Goal: Task Accomplishment & Management: Use online tool/utility

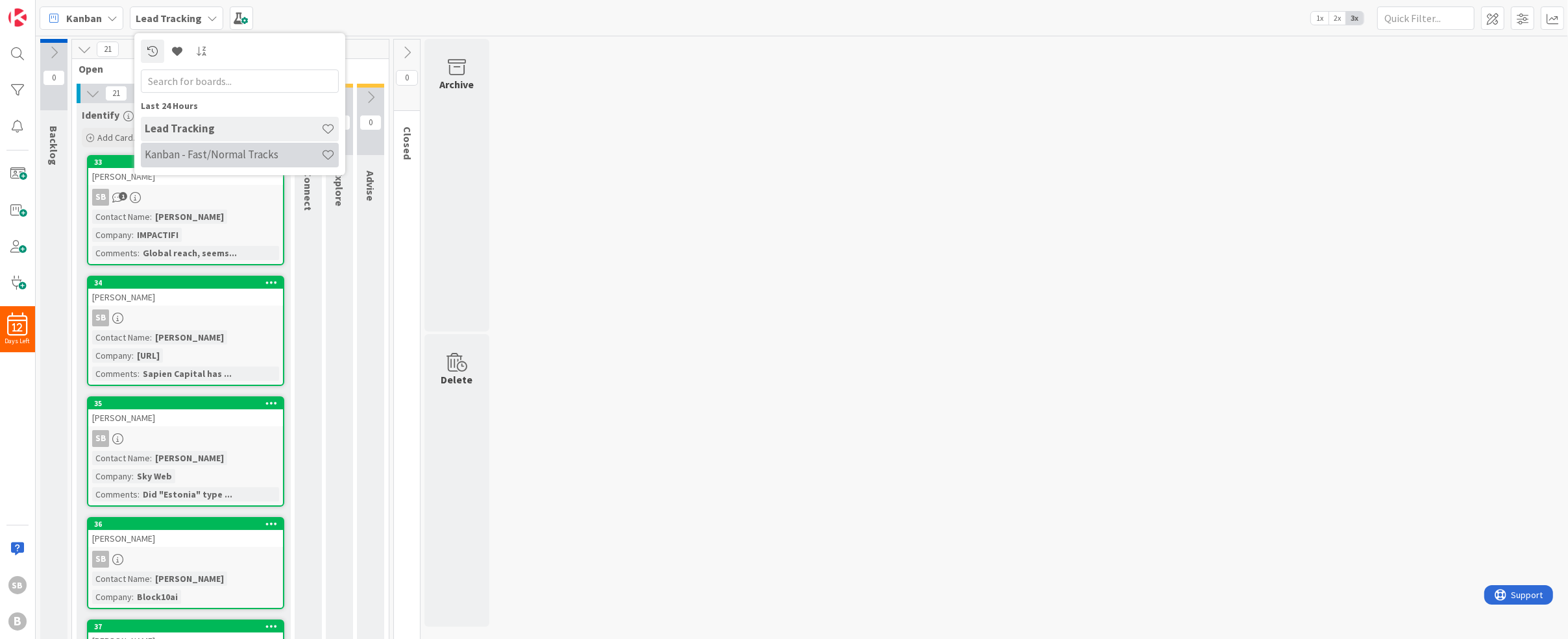
click at [259, 156] on h4 "Kanban - Fast/Normal Tracks" at bounding box center [233, 155] width 177 height 13
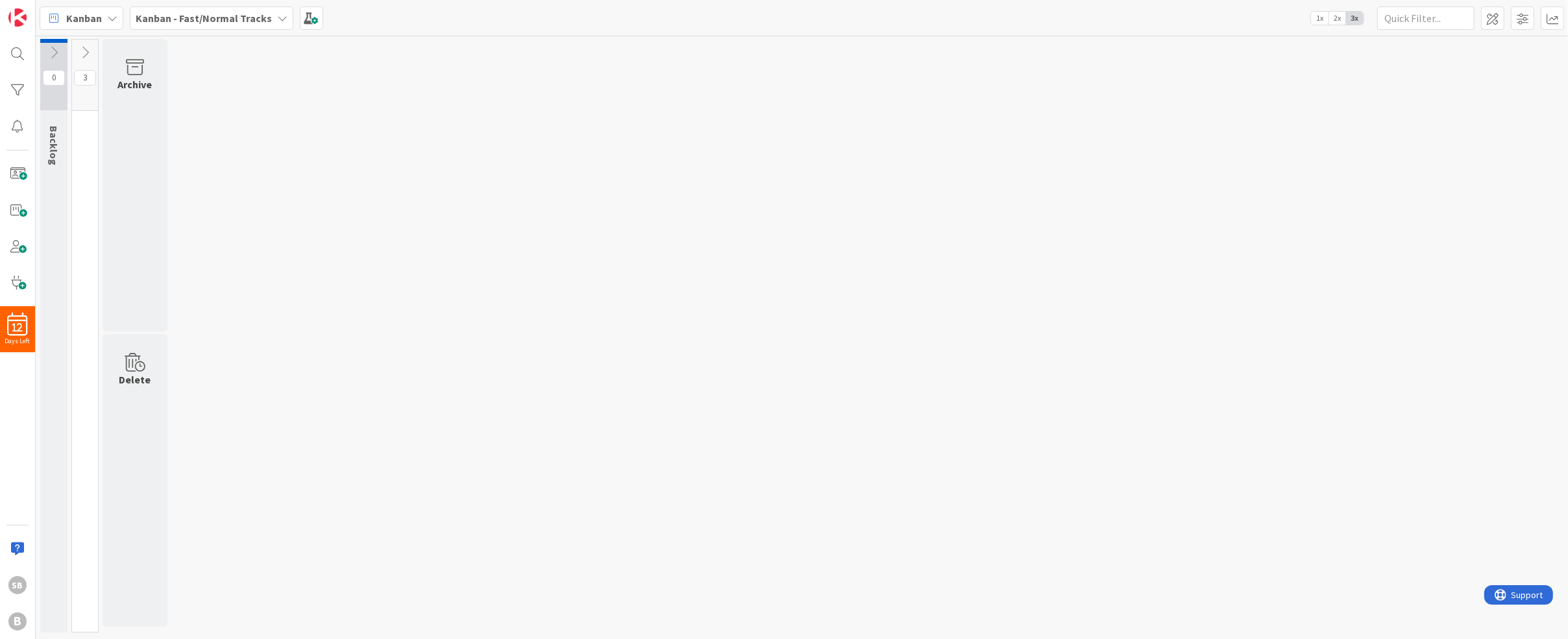
click at [85, 54] on icon at bounding box center [85, 53] width 15 height 15
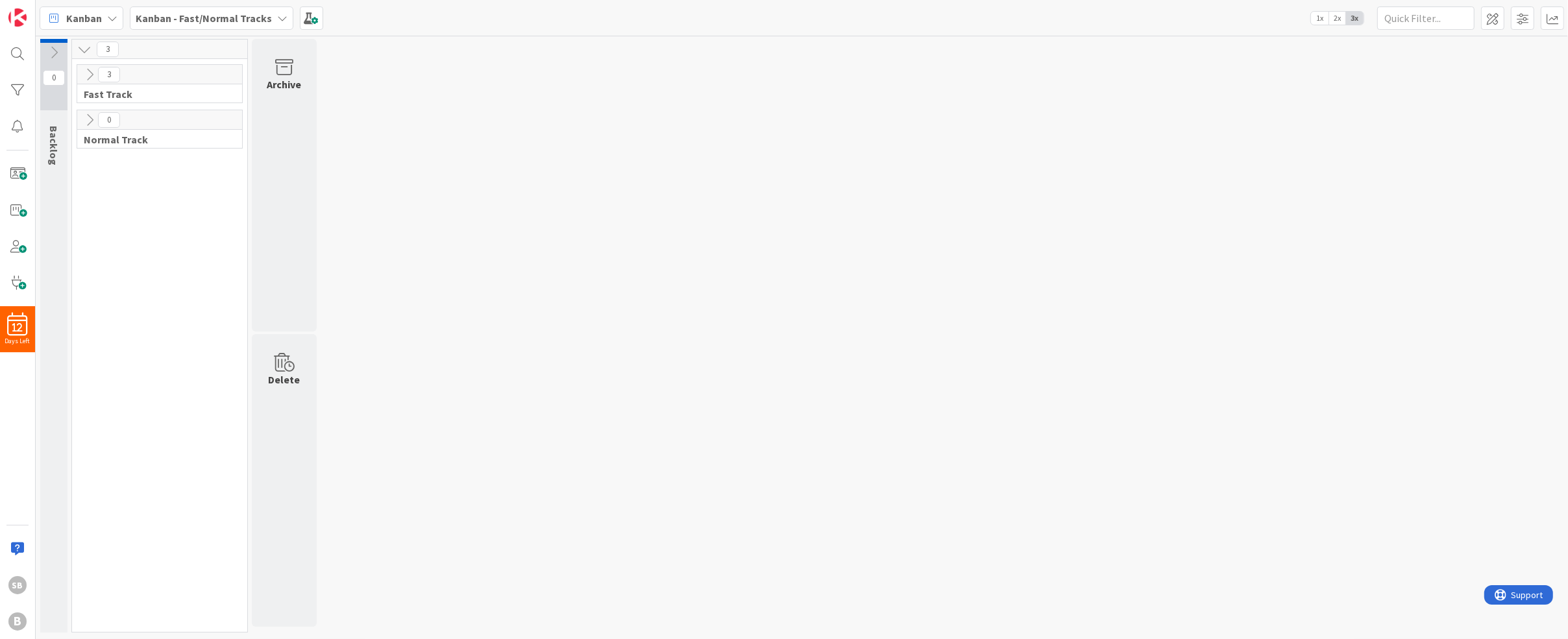
click at [46, 39] on div at bounding box center [53, 41] width 27 height 4
click at [53, 50] on icon at bounding box center [54, 53] width 15 height 15
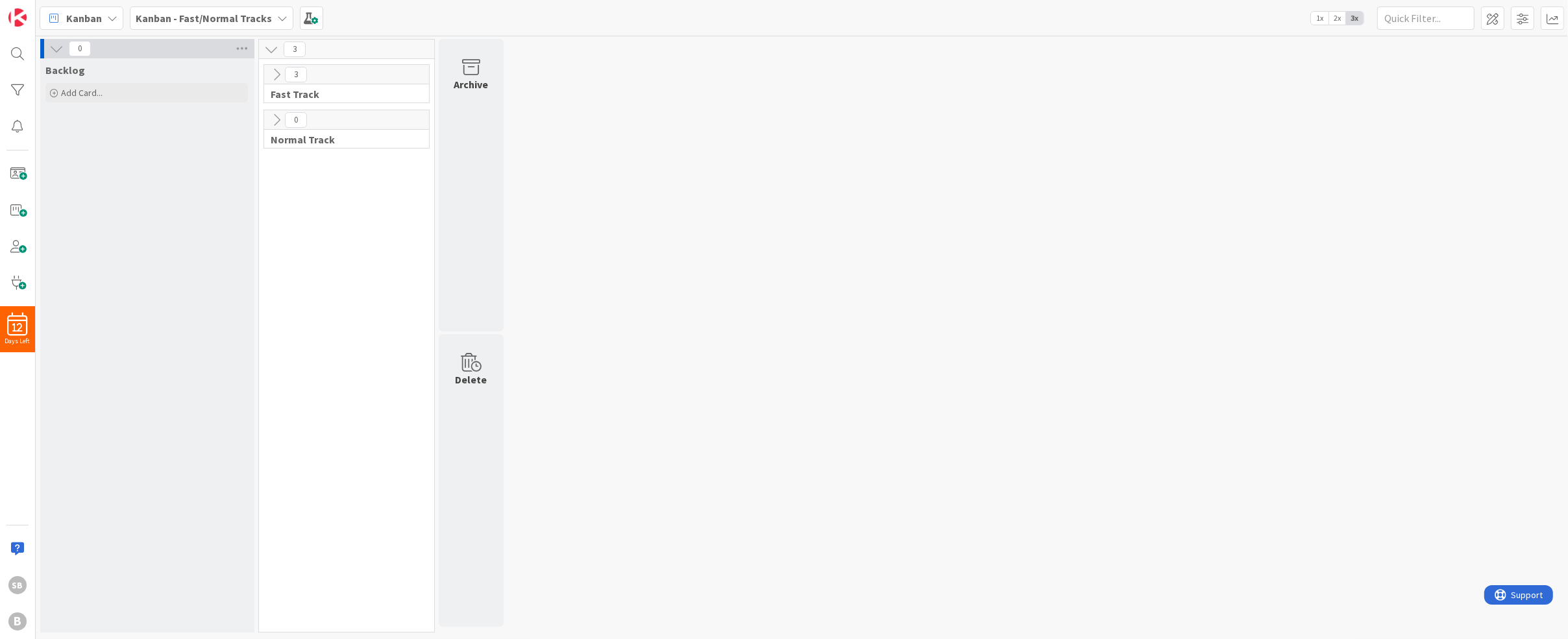
click at [798, 37] on div "0 Backlog Add Card... 3 3 Fast Track 0 Normal Track Archive Delete" at bounding box center [802, 338] width 1532 height 602
click at [277, 75] on icon at bounding box center [277, 75] width 15 height 15
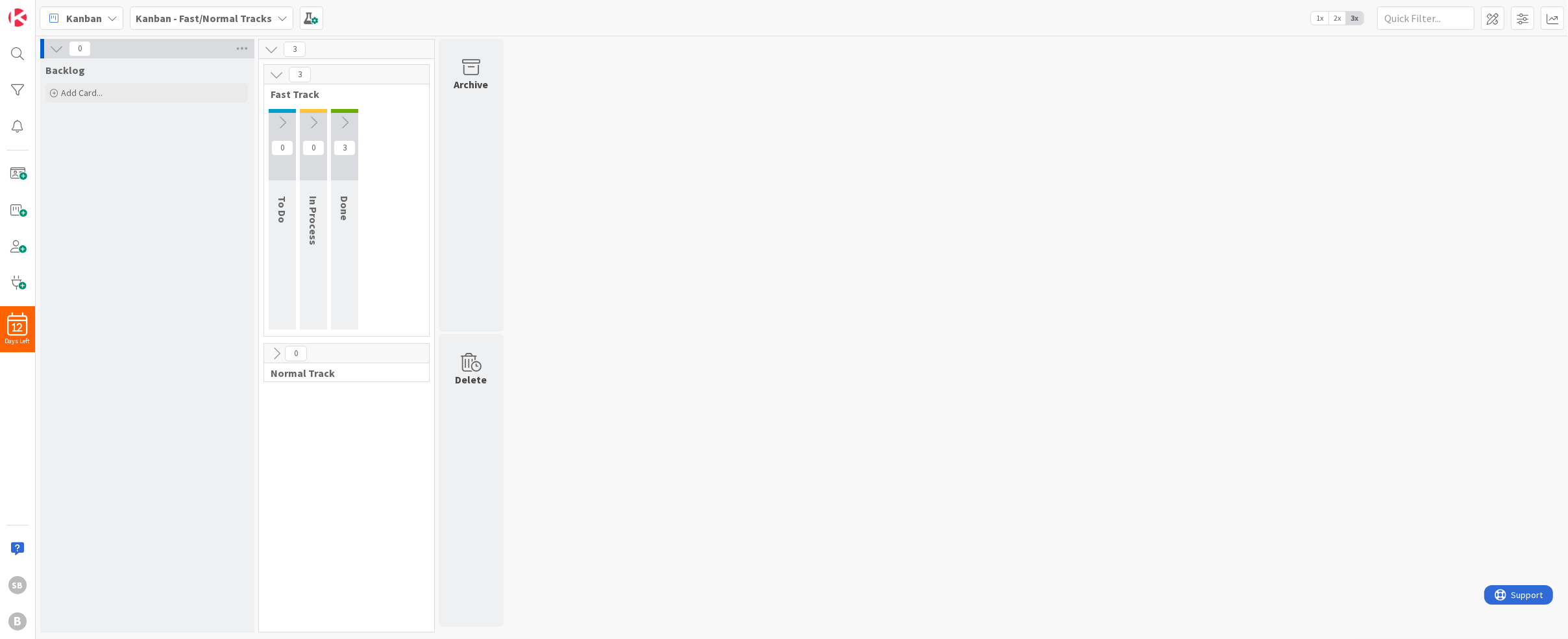
click at [272, 49] on icon at bounding box center [271, 50] width 15 height 15
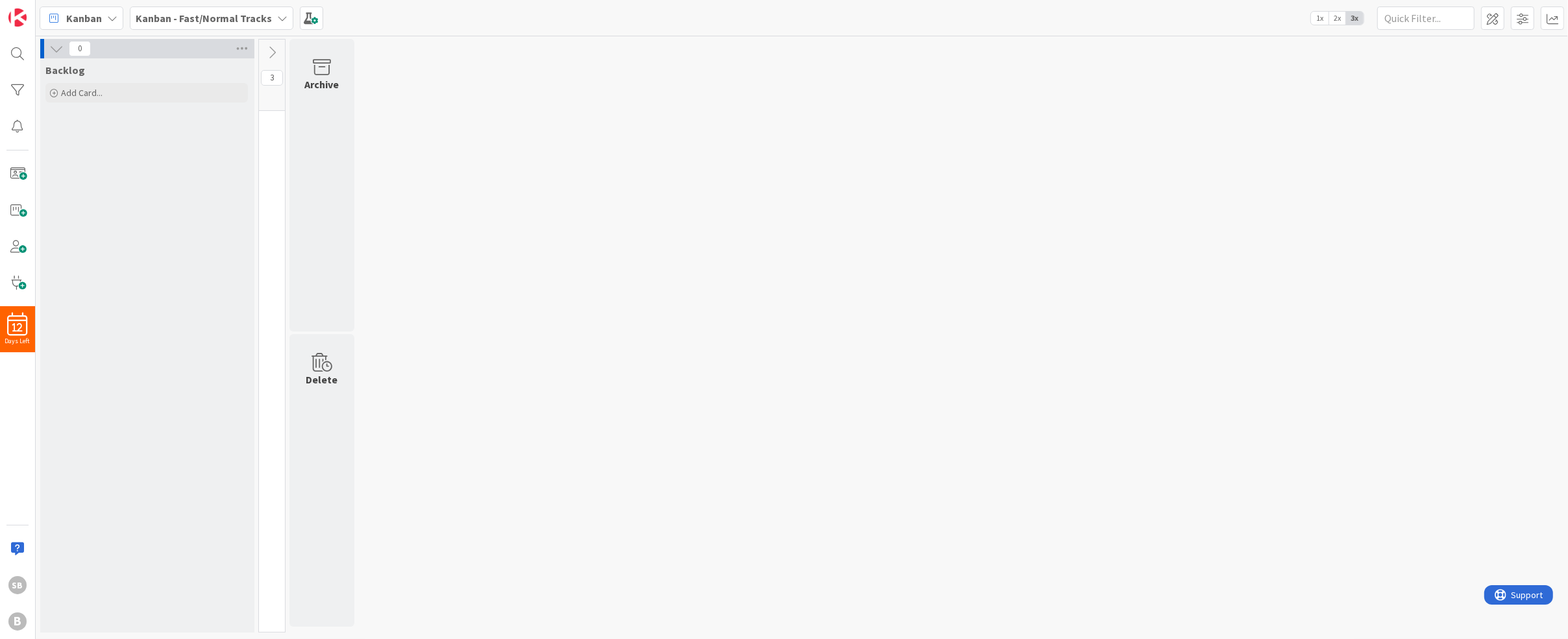
click at [272, 49] on icon at bounding box center [272, 53] width 15 height 15
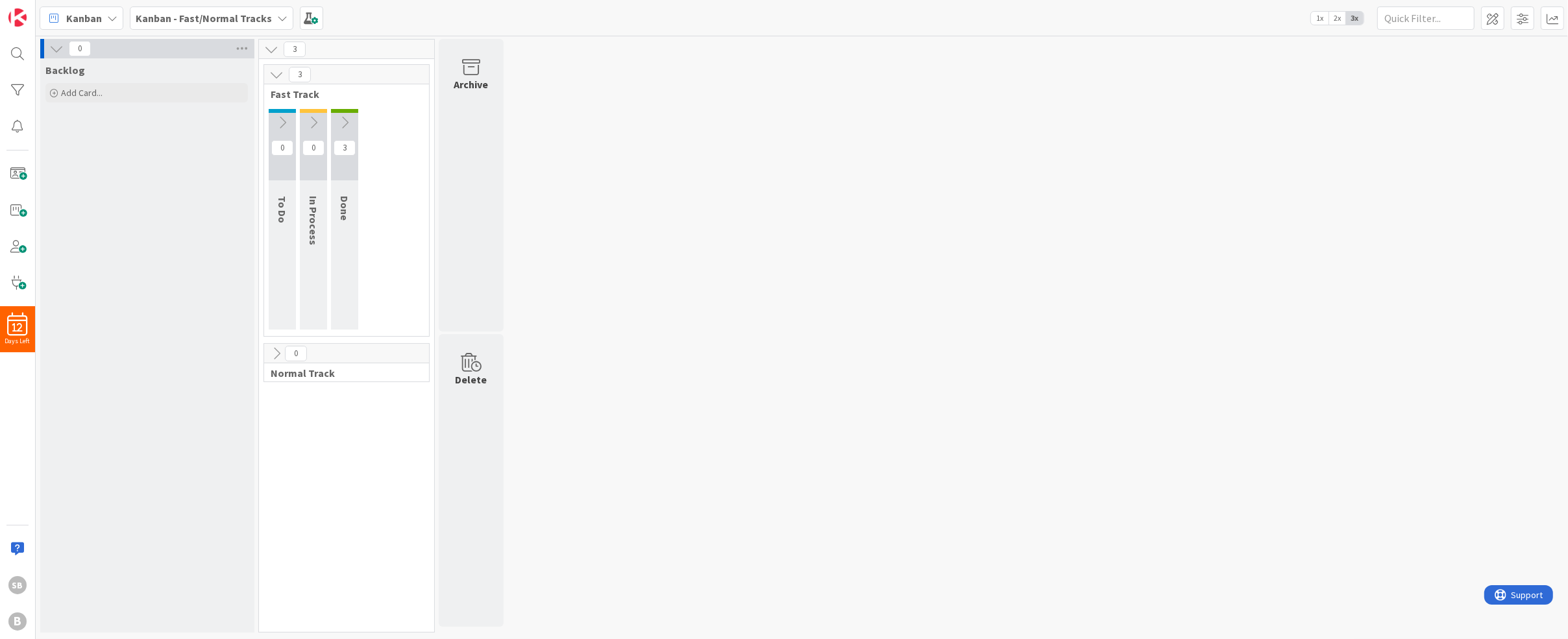
click at [345, 121] on icon at bounding box center [344, 123] width 15 height 15
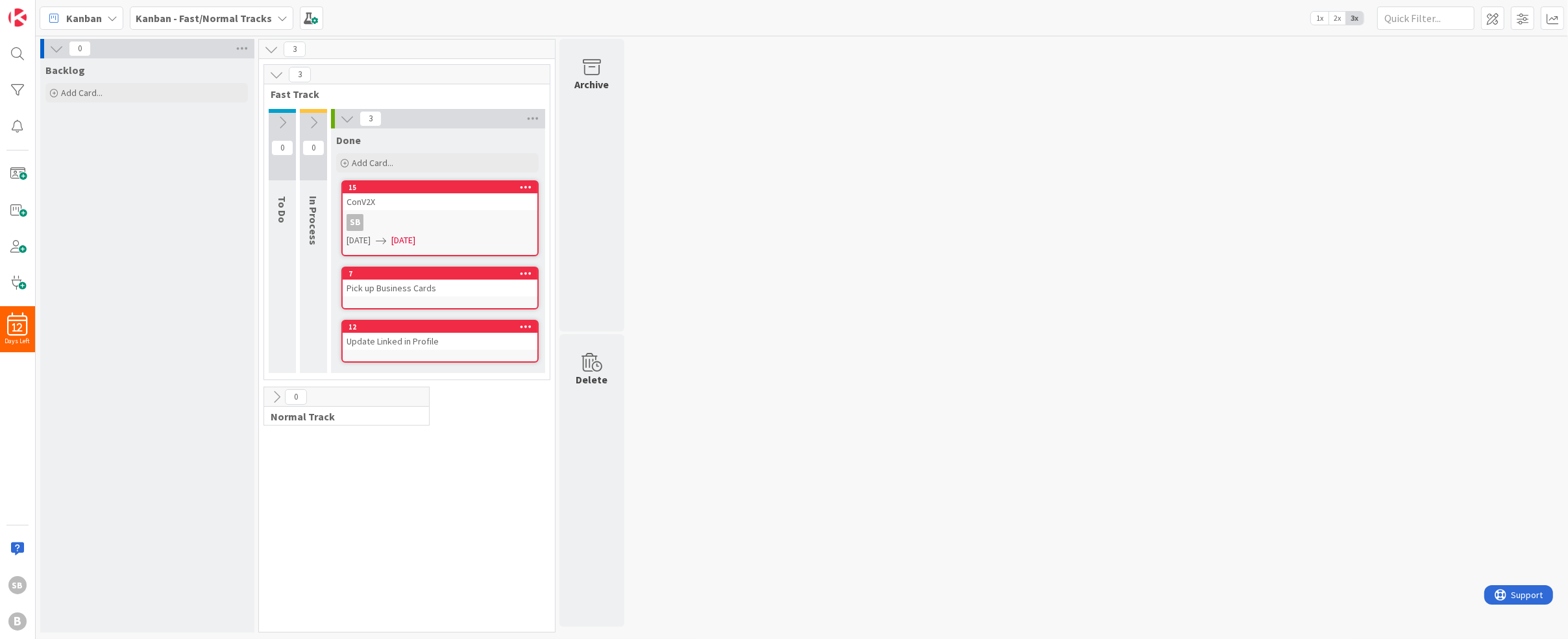
click at [761, 289] on div "0 Backlog Add Card... 3 3 Fast Track 0 To Do 0 In Process 3 Done Add Card... 15…" at bounding box center [801, 339] width 1526 height 600
click at [723, 503] on div "0 Backlog Add Card... 3 3 Fast Track 0 To Do 0 In Process 3 Done Add Card... 15…" at bounding box center [801, 339] width 1526 height 600
click at [526, 274] on icon at bounding box center [525, 273] width 12 height 9
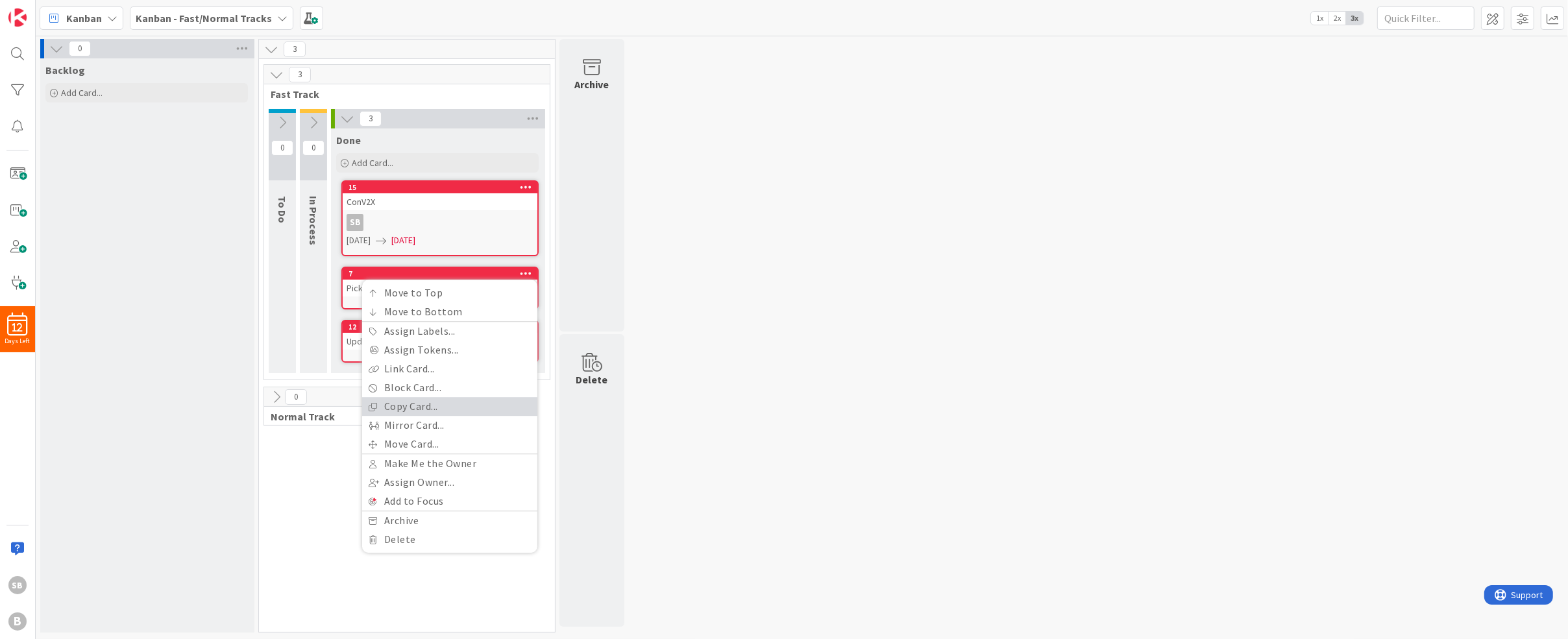
click at [471, 399] on link "Copy Card..." at bounding box center [449, 406] width 175 height 19
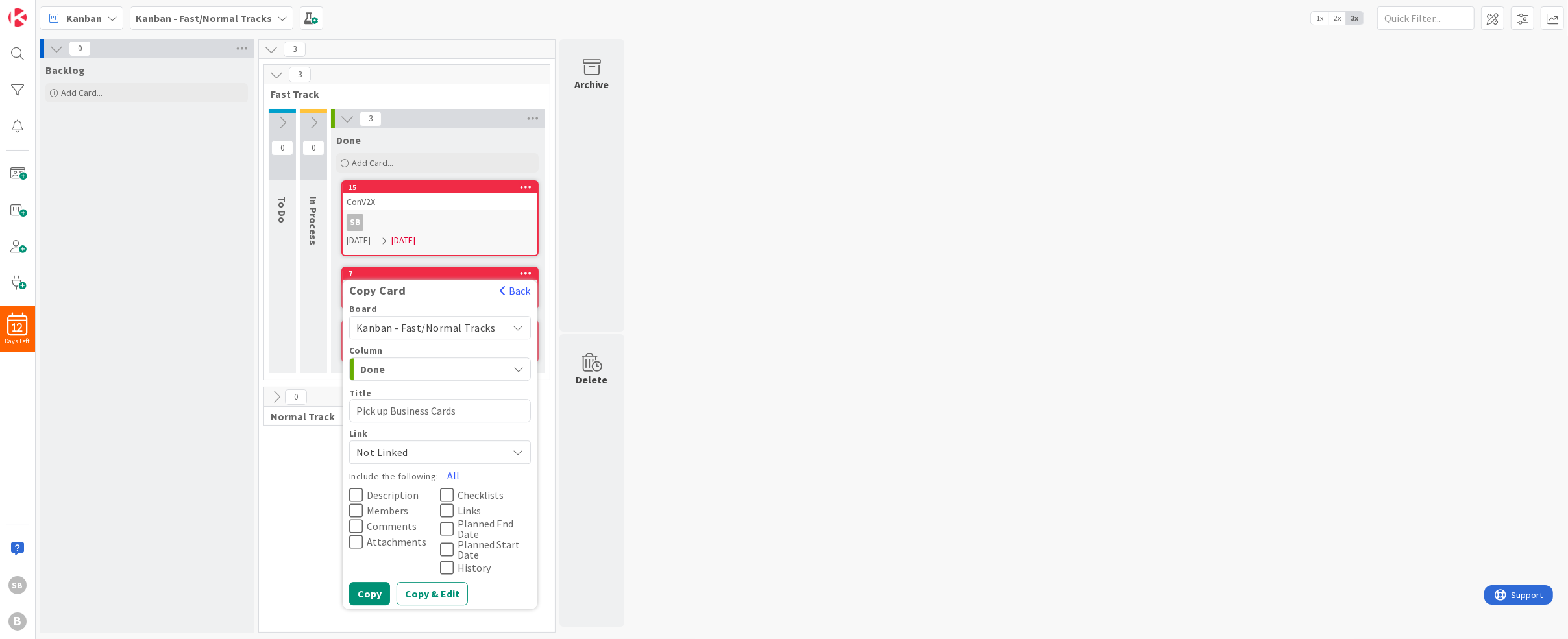
click at [436, 370] on span "Done" at bounding box center [409, 369] width 98 height 17
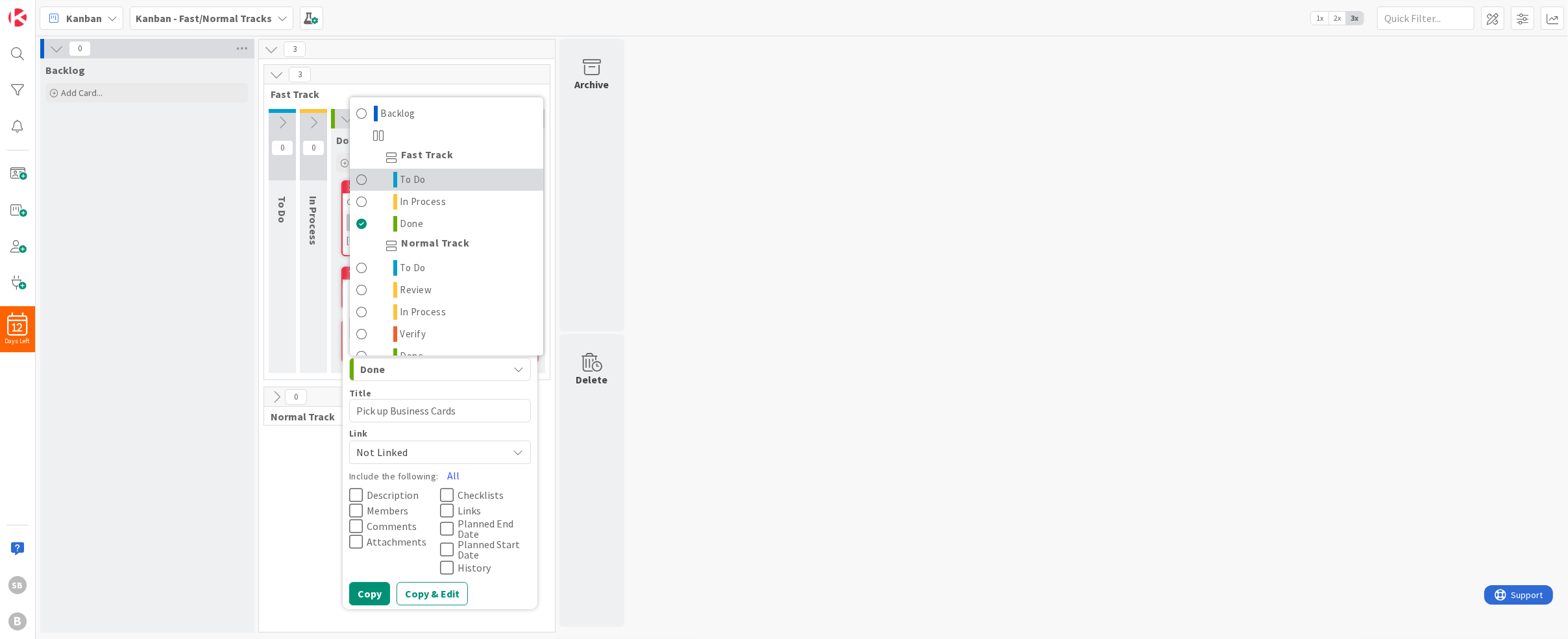
click at [357, 175] on span at bounding box center [362, 179] width 11 height 15
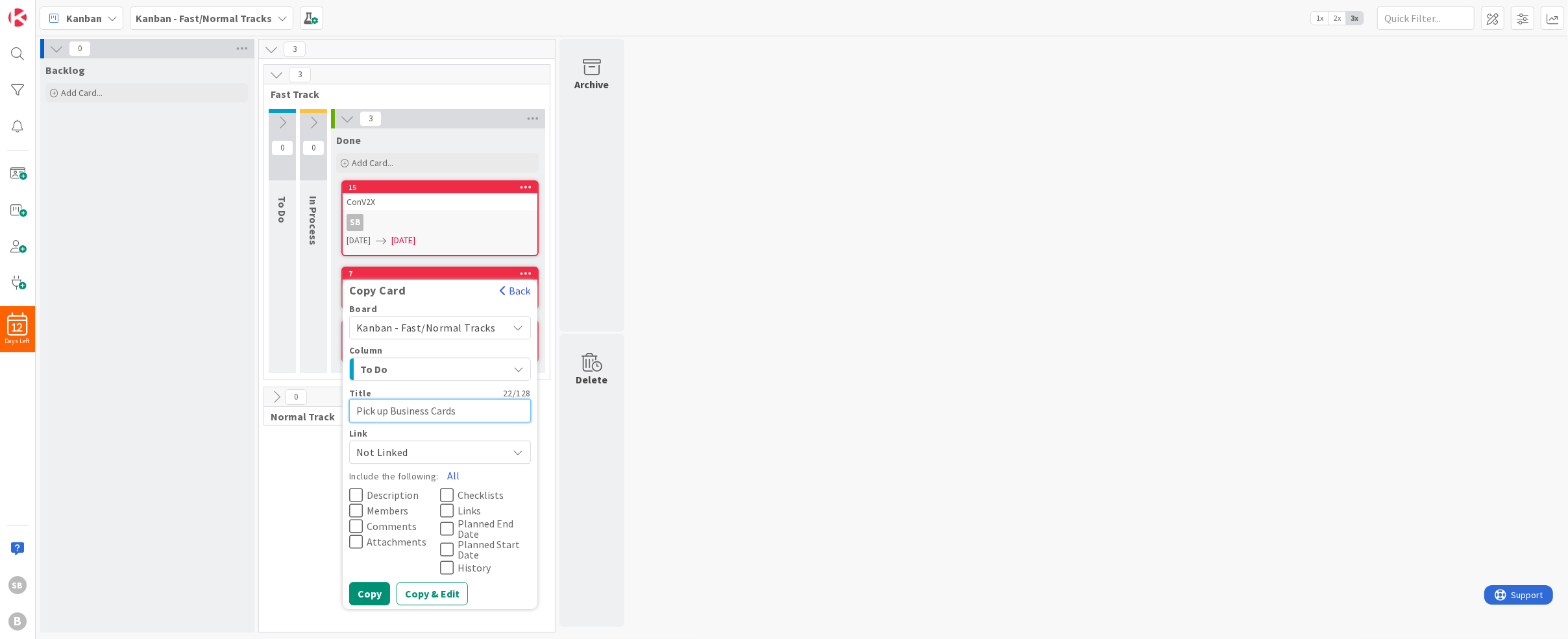
drag, startPoint x: 389, startPoint y: 408, endPoint x: 309, endPoint y: 405, distance: 80.1
click at [309, 405] on div "3 Fast Track 0 To Do 0 In Process 3 Done Add Card... 15 ConV2X SB 09/24/2025 09…" at bounding box center [406, 348] width 291 height 567
type textarea "x"
type textarea "MBusiness Cards"
type textarea "x"
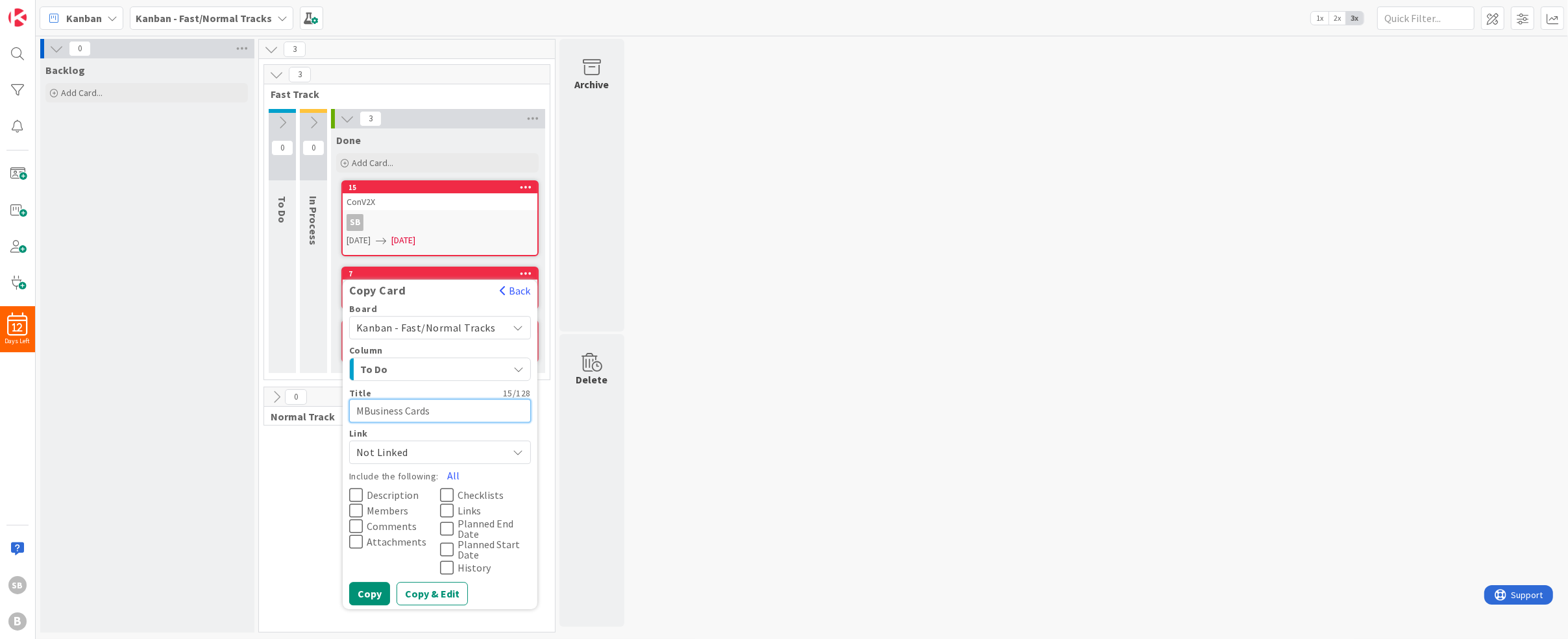
type textarea "MaBusiness Cards"
type textarea "x"
type textarea "MarBusiness Cards"
type textarea "x"
type textarea "MariBusiness Cards"
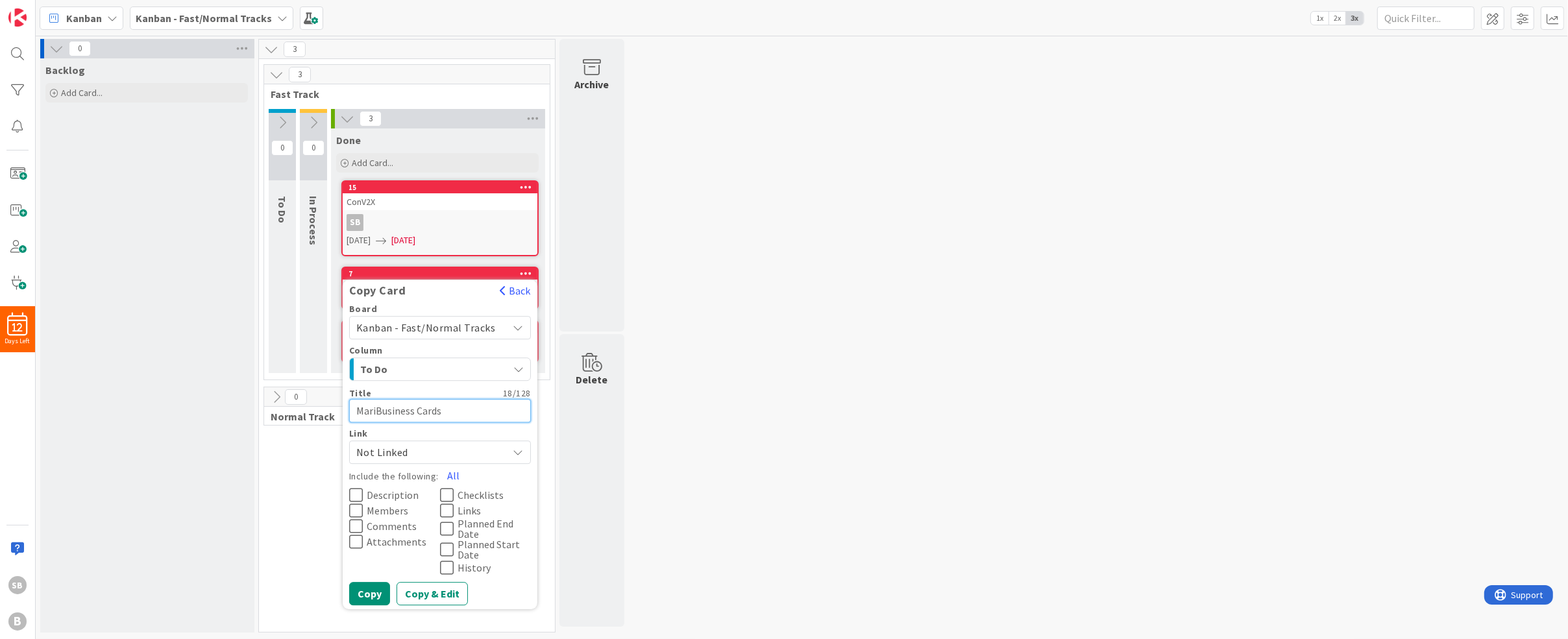
type textarea "x"
type textarea "MariaBusiness Cards"
type textarea "x"
type textarea "Maria'Business Cards"
type textarea "x"
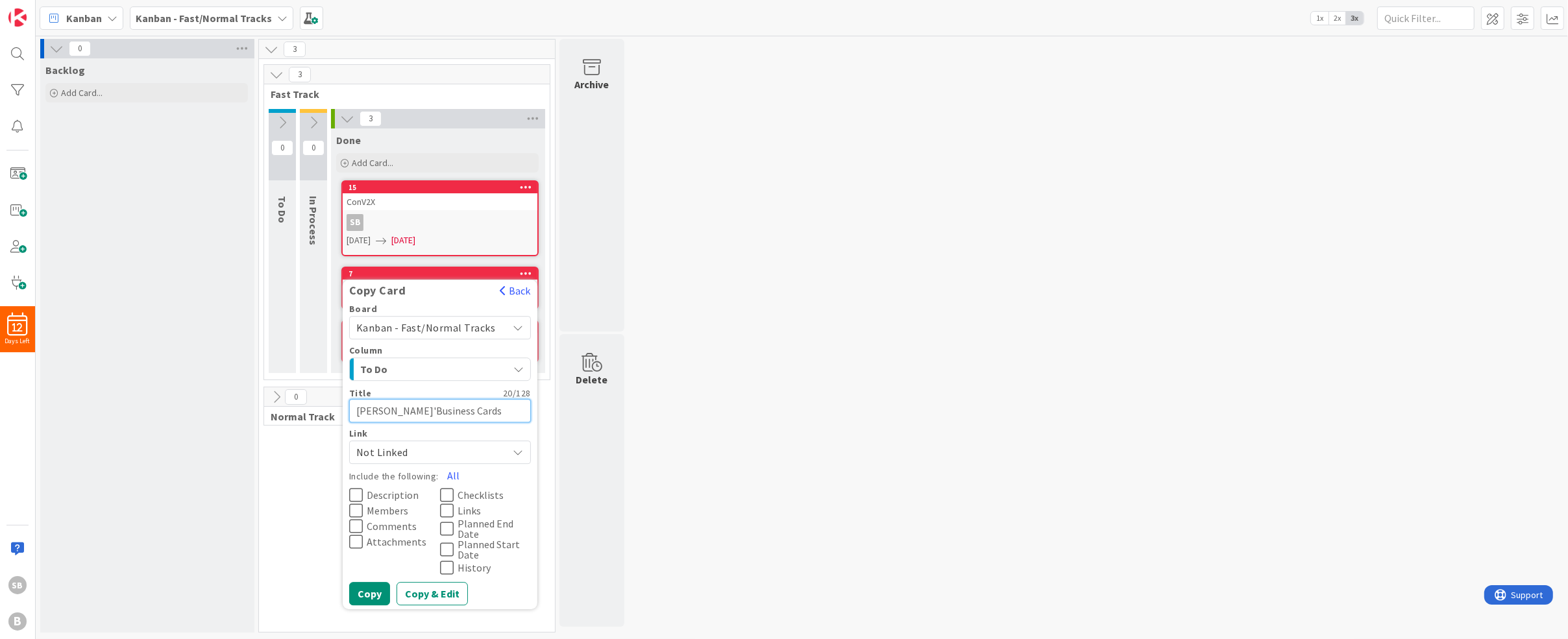
type textarea "Maria'sBusiness Cards"
type textarea "x"
type textarea "Maria's Business Cards"
click at [351, 410] on textarea "Maria's Business Cards" at bounding box center [440, 410] width 182 height 24
type textarea "x"
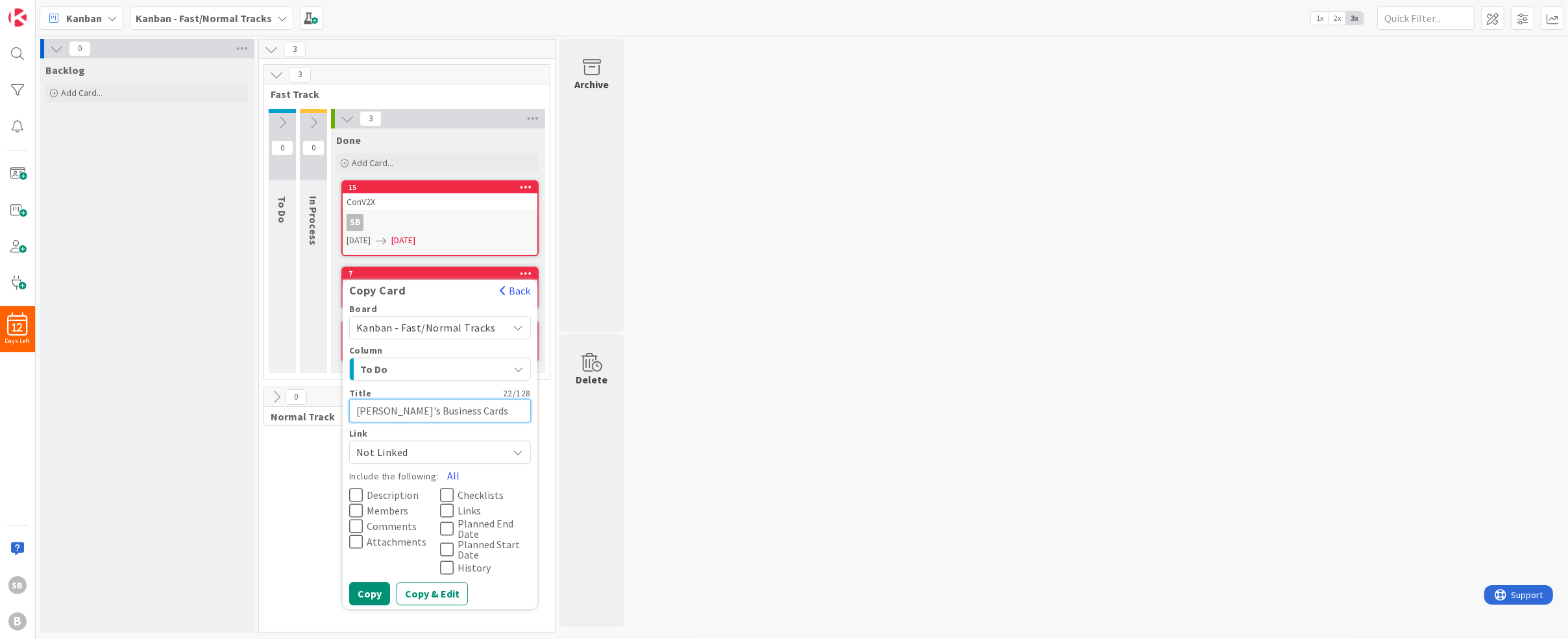
type textarea "DMaria's Business Cards"
type textarea "x"
type textarea "DeMaria's Business Cards"
type textarea "x"
type textarea "DelMaria's Business Cards"
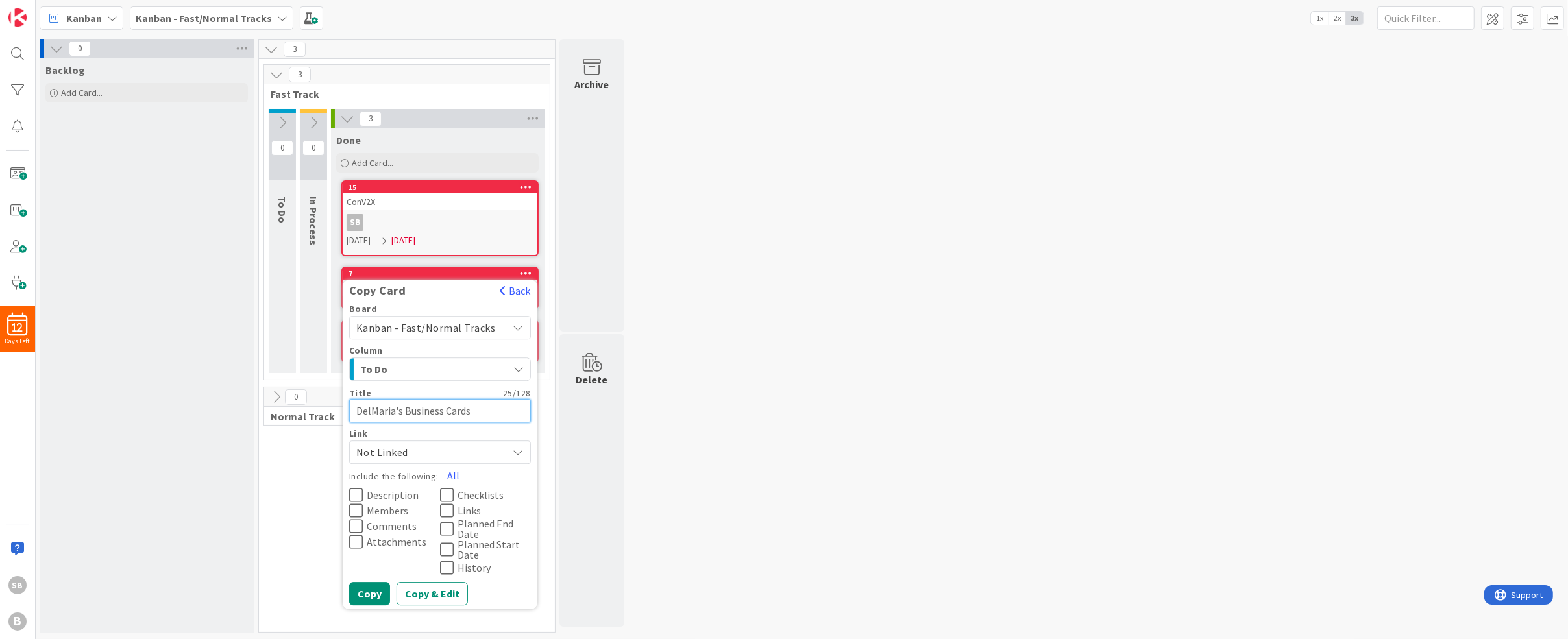
type textarea "x"
type textarea "DeliMaria's Business Cards"
type textarea "x"
type textarea "DelivMaria's Business Cards"
type textarea "x"
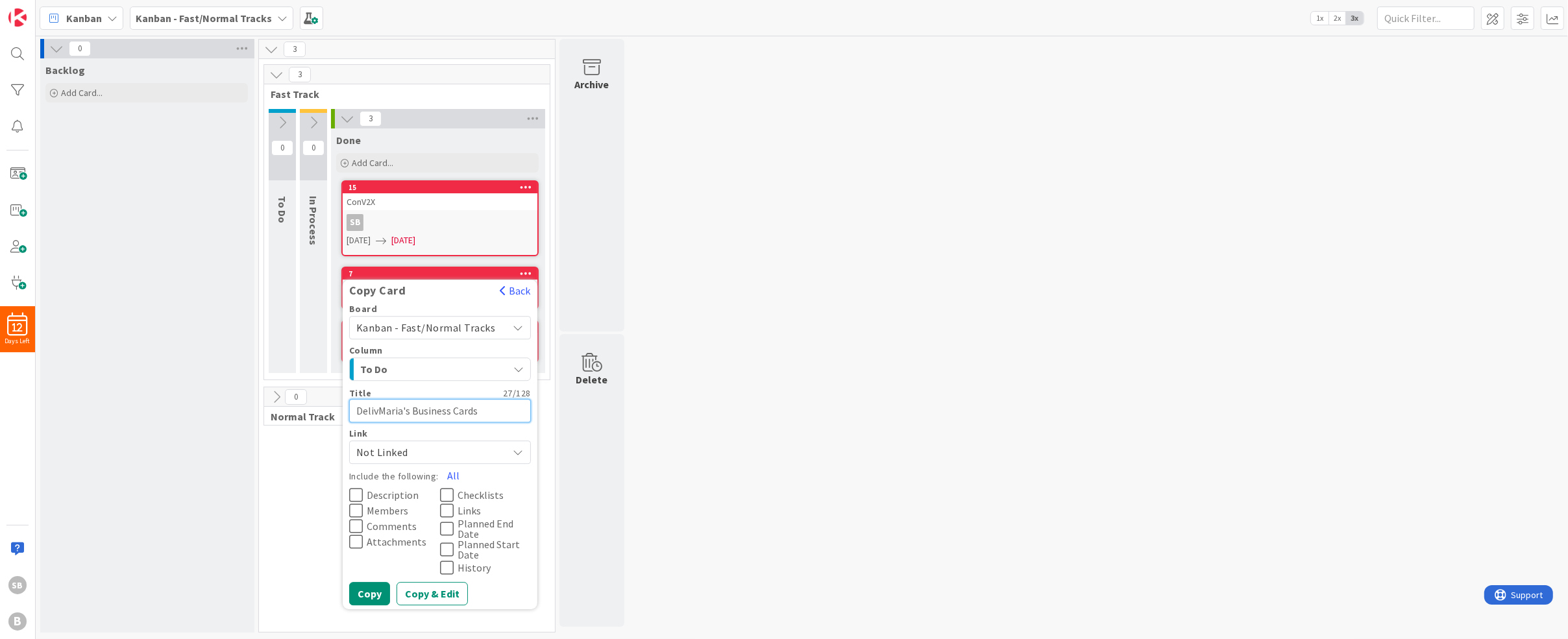
type textarea "DeliveMaria's Business Cards"
type textarea "x"
type textarea "DeliverMaria's Business Cards"
type textarea "x"
type textarea "Deliver Maria's Business Cards"
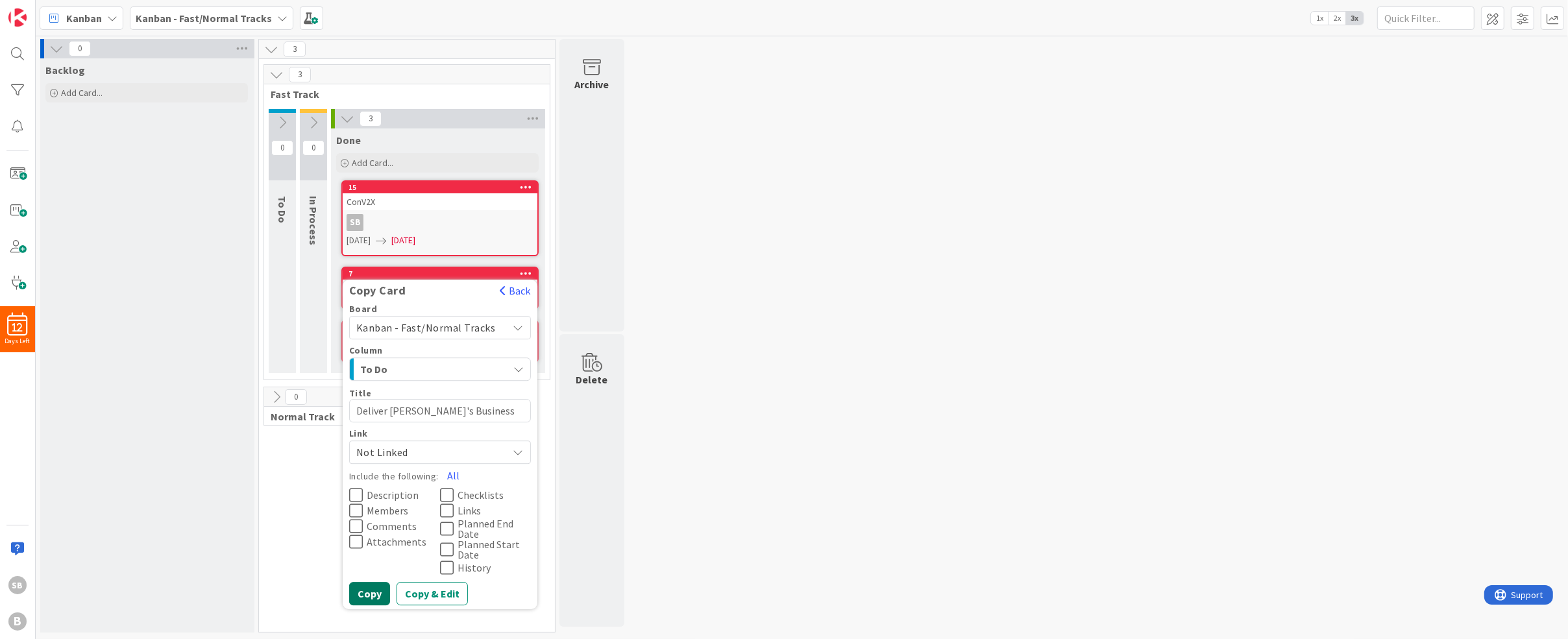
click at [371, 590] on button "Copy" at bounding box center [370, 593] width 41 height 24
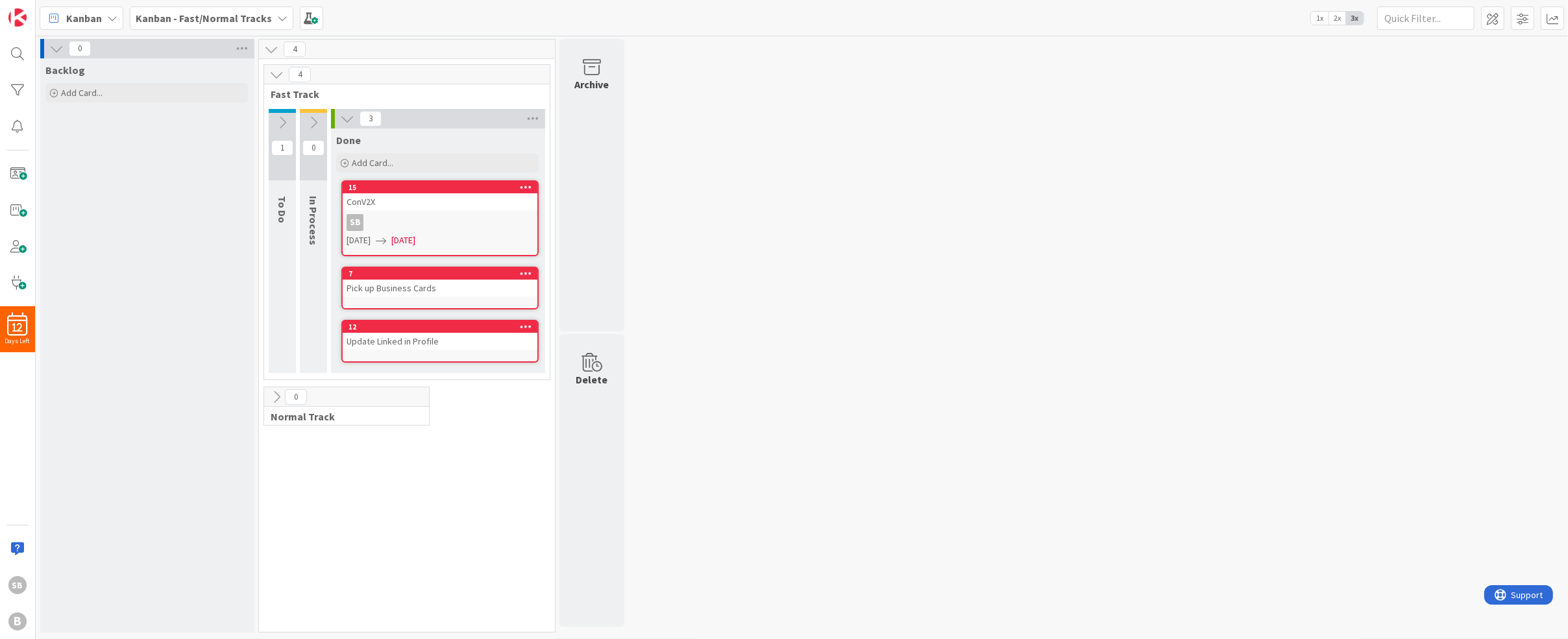
click at [283, 129] on button at bounding box center [282, 123] width 27 height 20
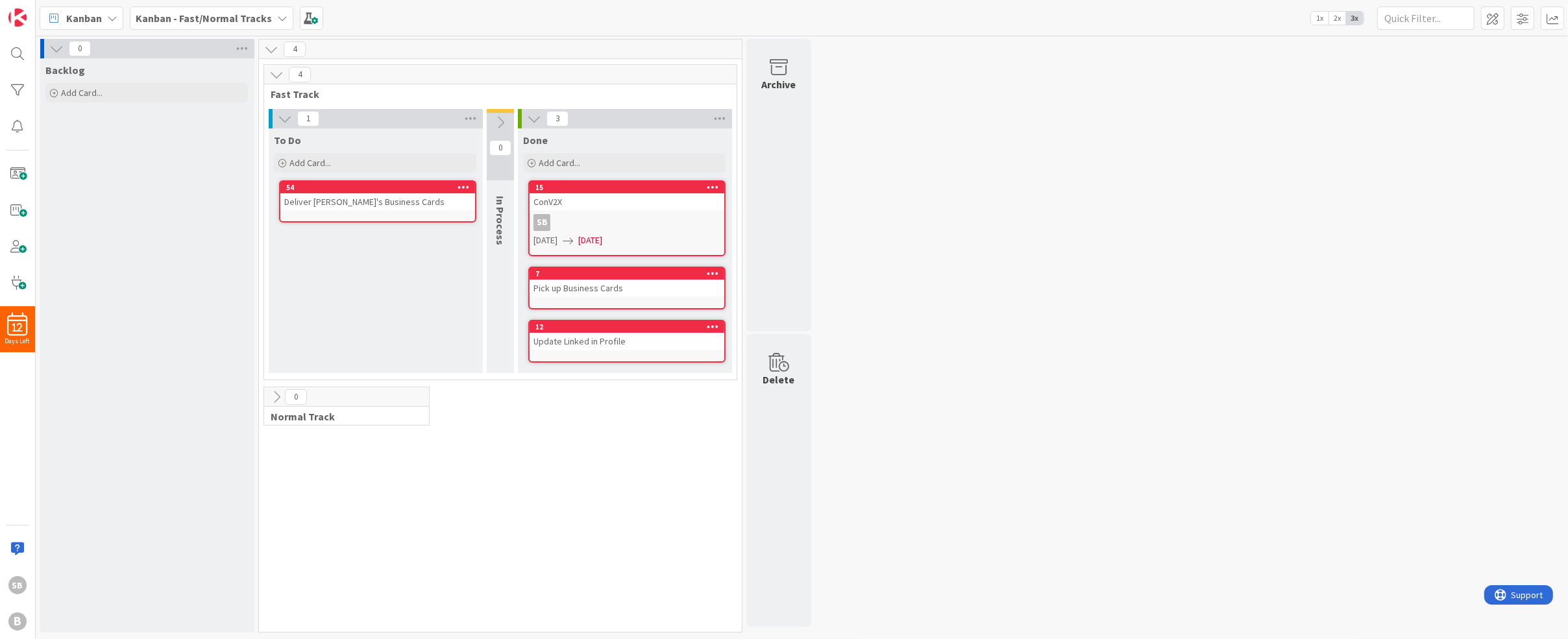
click at [902, 292] on div "0 Backlog Add Card... 4 4 Fast Track 1 To Do Add Card... 54 Deliver Maria's Bus…" at bounding box center [801, 339] width 1526 height 600
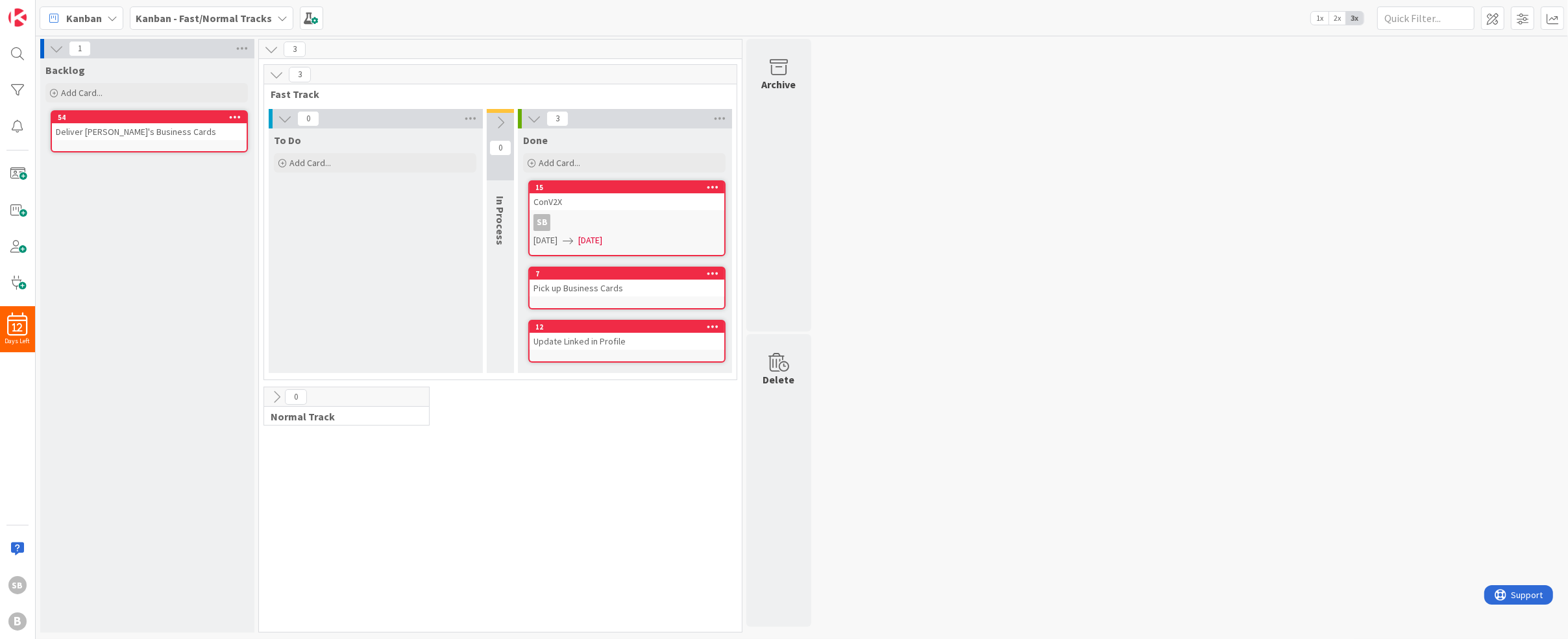
click at [284, 112] on icon at bounding box center [285, 119] width 15 height 15
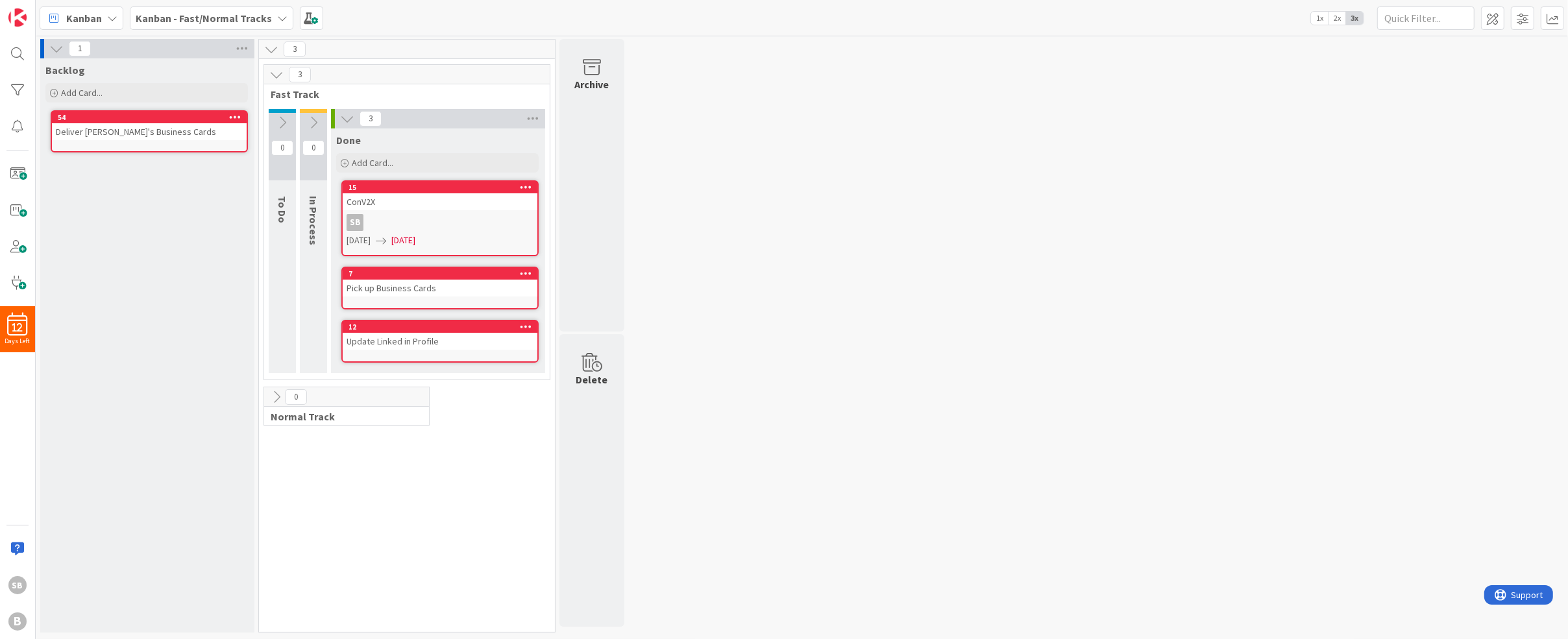
click at [763, 150] on div "1 Backlog Add Card... 54 Deliver Maria's Business Cards 3 3 Fast Track 0 To Do …" at bounding box center [801, 339] width 1526 height 600
click at [315, 125] on icon at bounding box center [313, 123] width 15 height 15
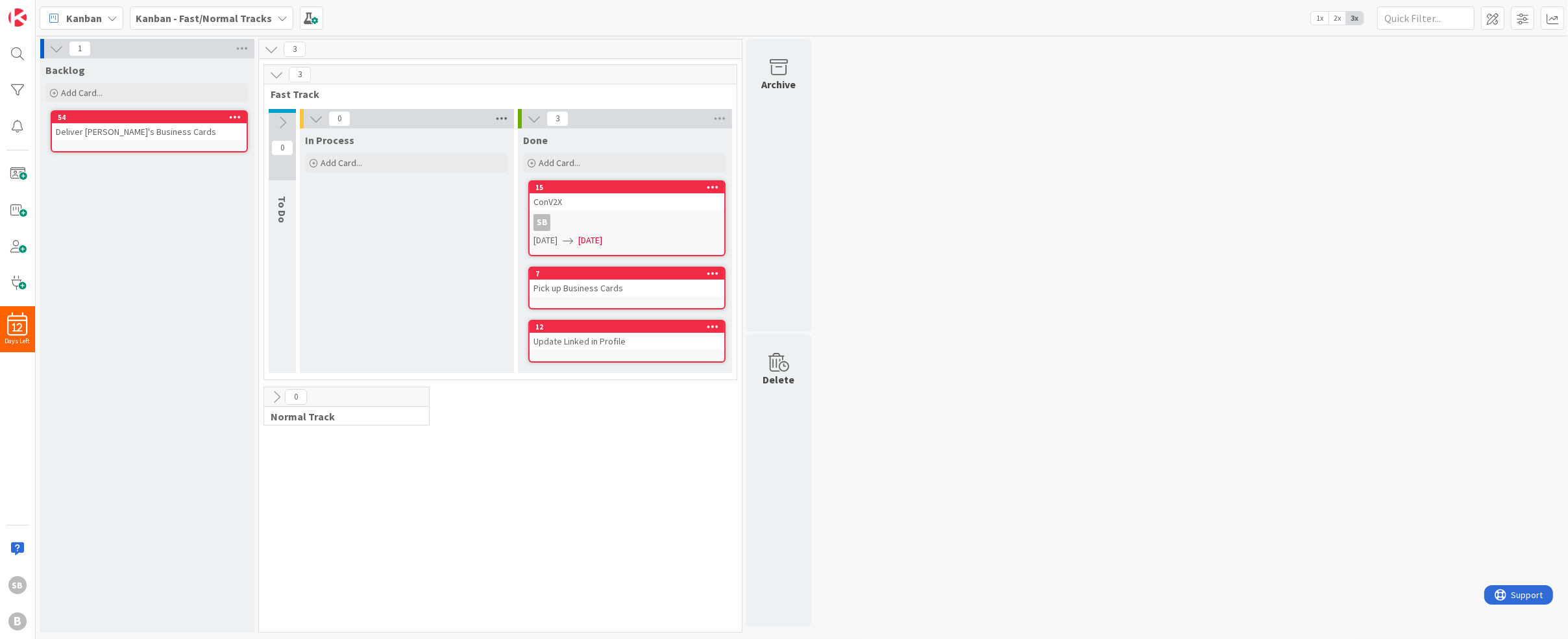
click at [501, 122] on icon at bounding box center [501, 119] width 17 height 20
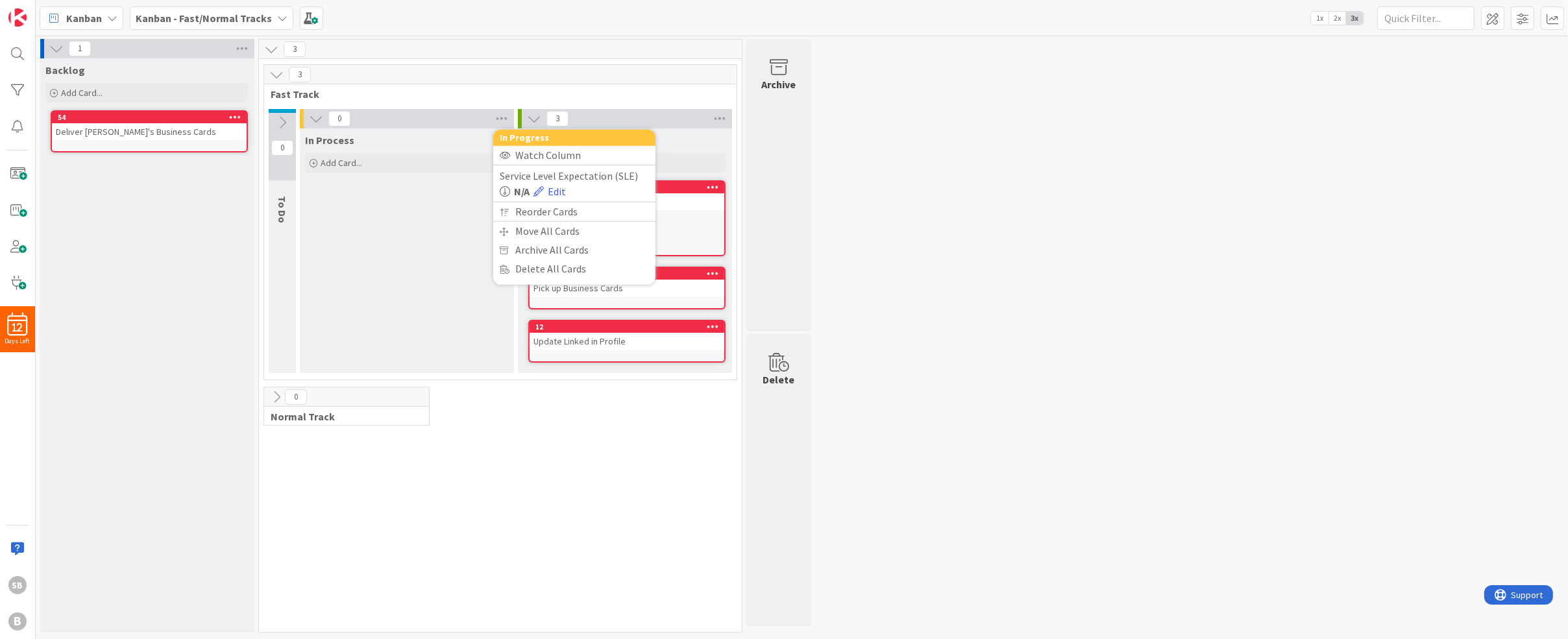
click at [433, 246] on div "In Process Add Card..." at bounding box center [405, 251] width 212 height 244
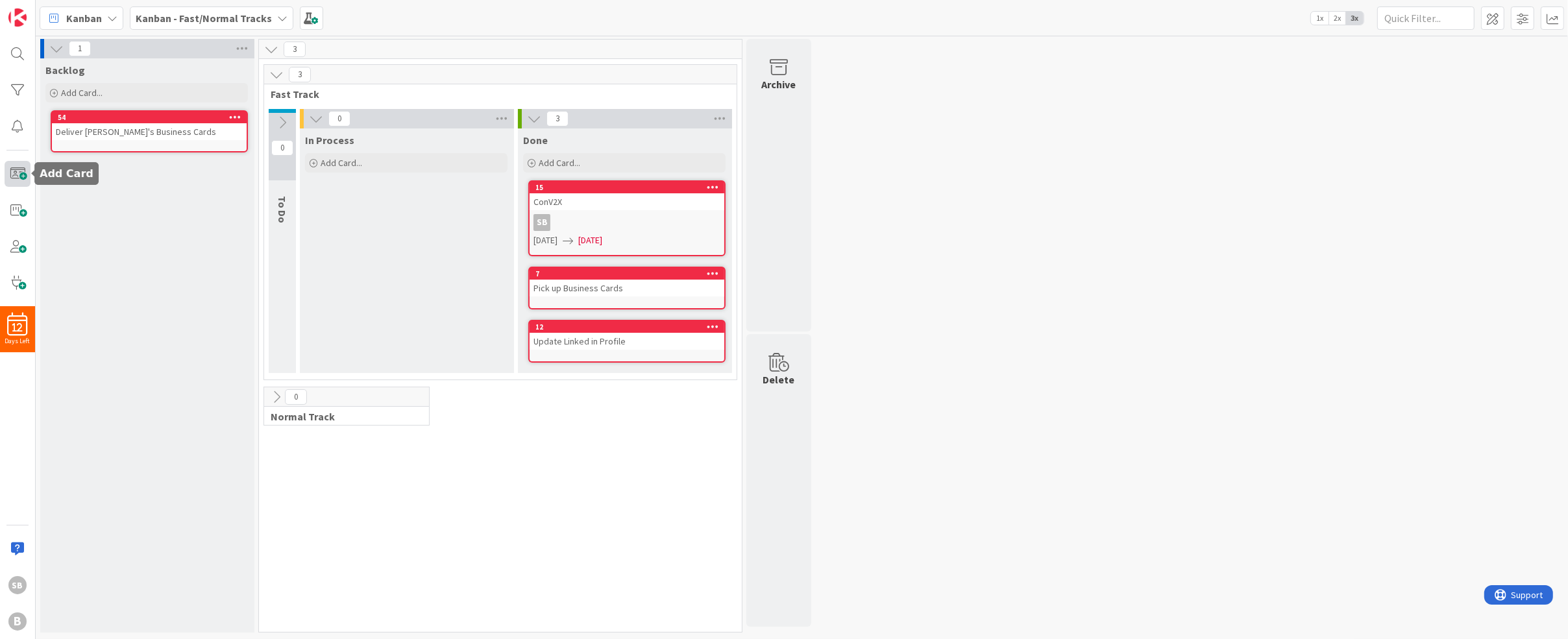
click at [25, 174] on span at bounding box center [18, 174] width 26 height 26
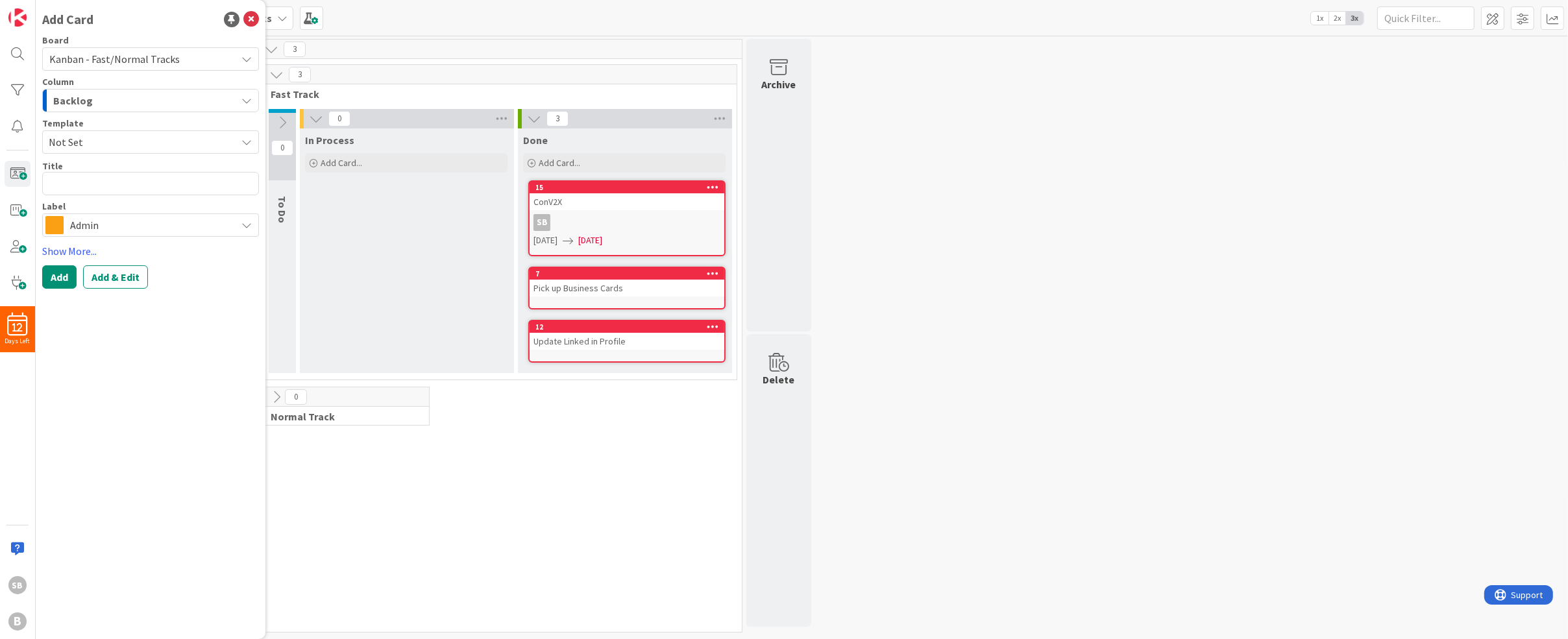
type textarea "x"
type textarea "K"
type textarea "x"
type textarea "KS"
type textarea "x"
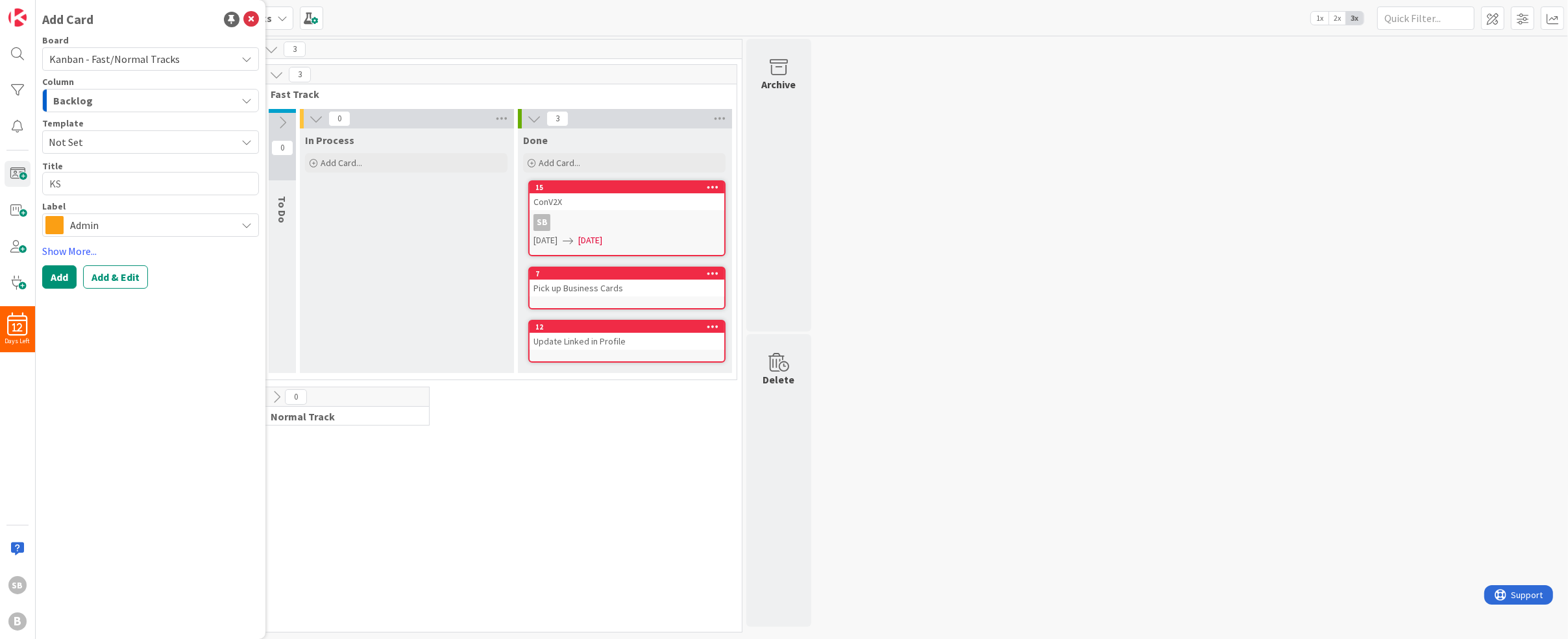
type textarea "KS"
type textarea "x"
type textarea "KS S"
type textarea "x"
type textarea "KS SO"
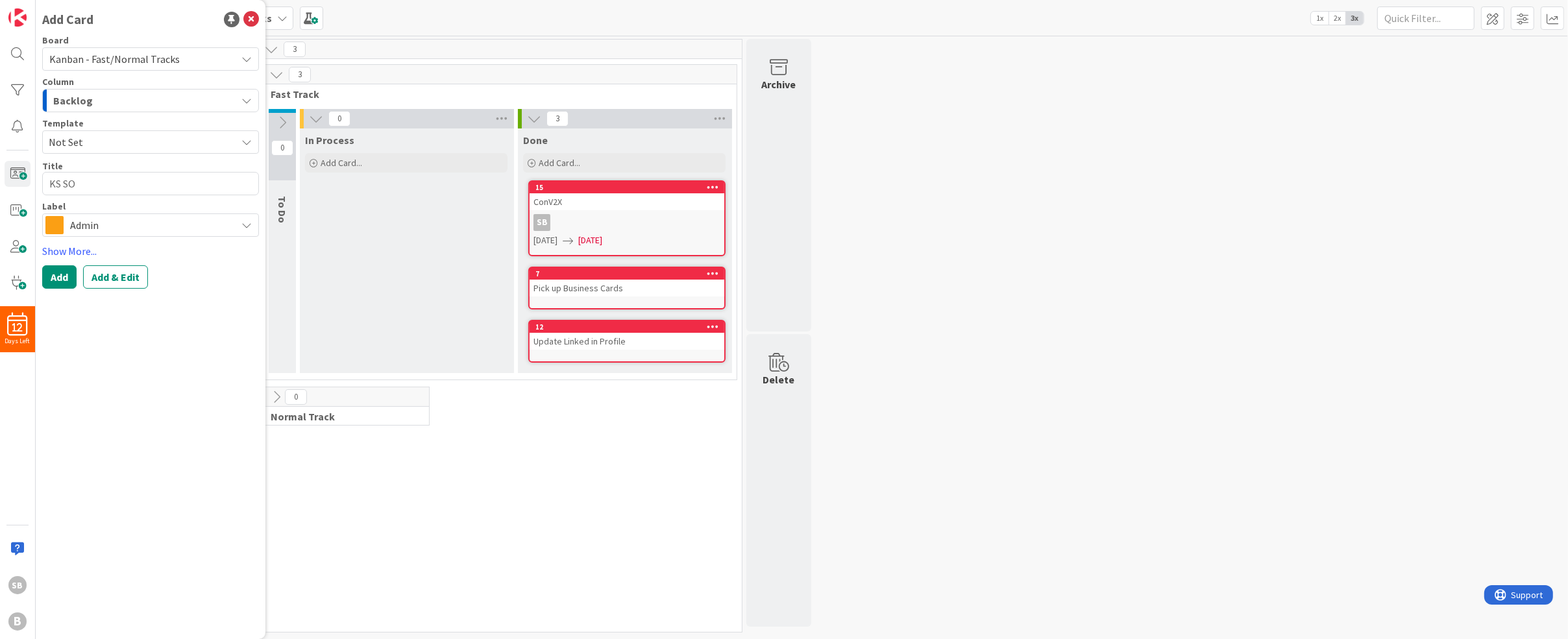
type textarea "x"
type textarea "KS SOS"
click at [85, 96] on span "Backlog" at bounding box center [72, 100] width 40 height 17
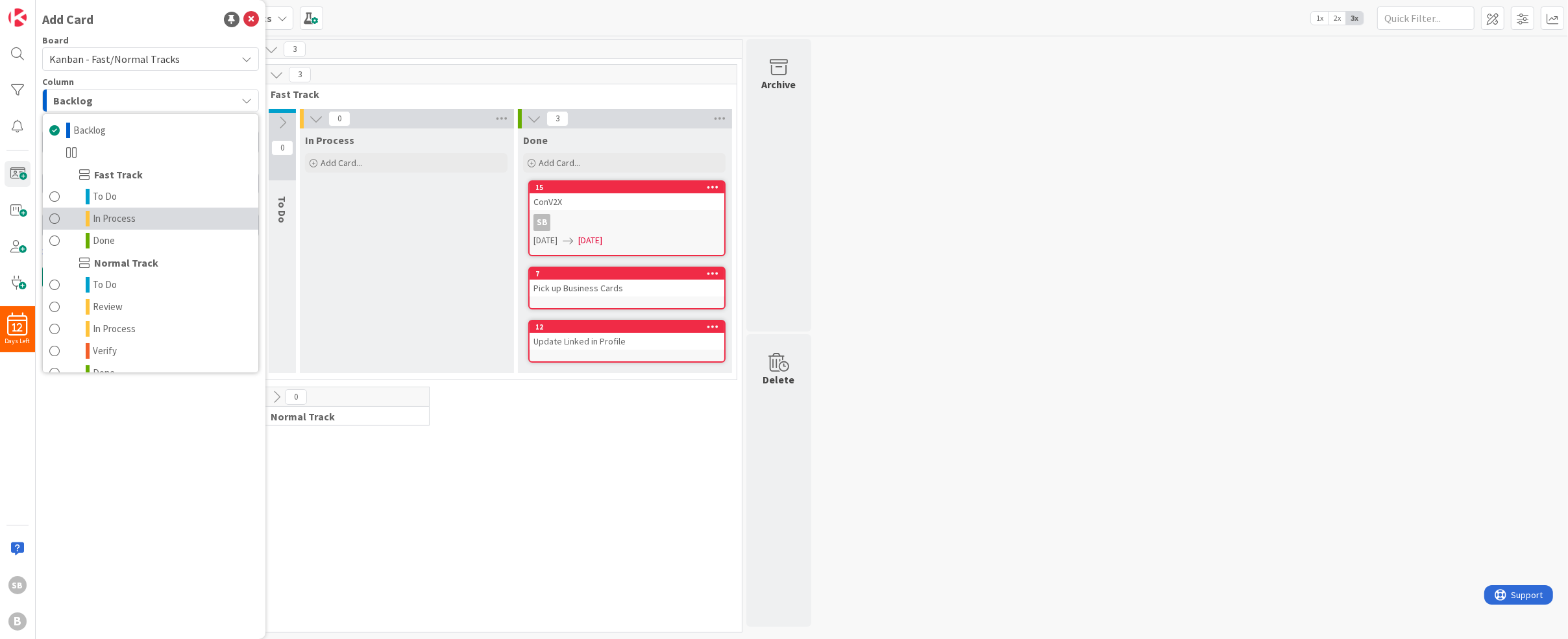
click at [63, 225] on link "In Process" at bounding box center [151, 218] width 216 height 22
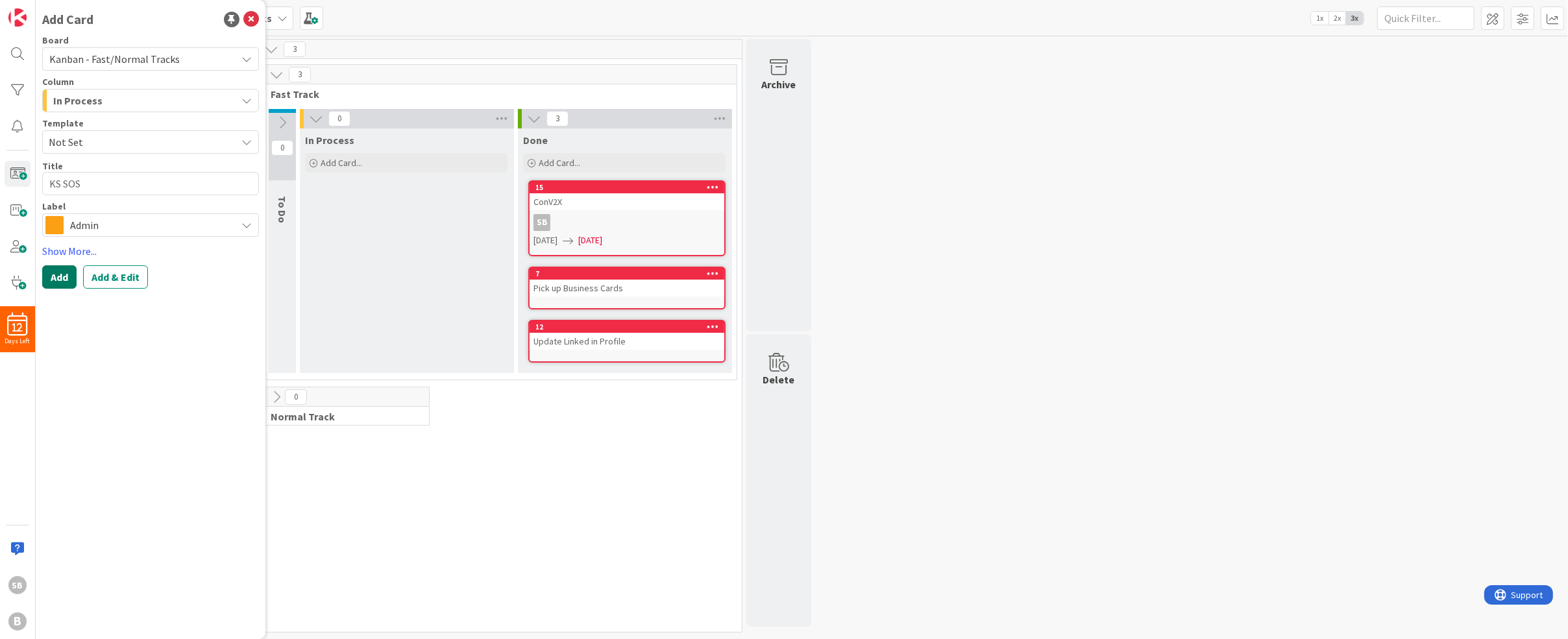
click at [63, 272] on button "Add" at bounding box center [59, 277] width 34 height 24
type textarea "x"
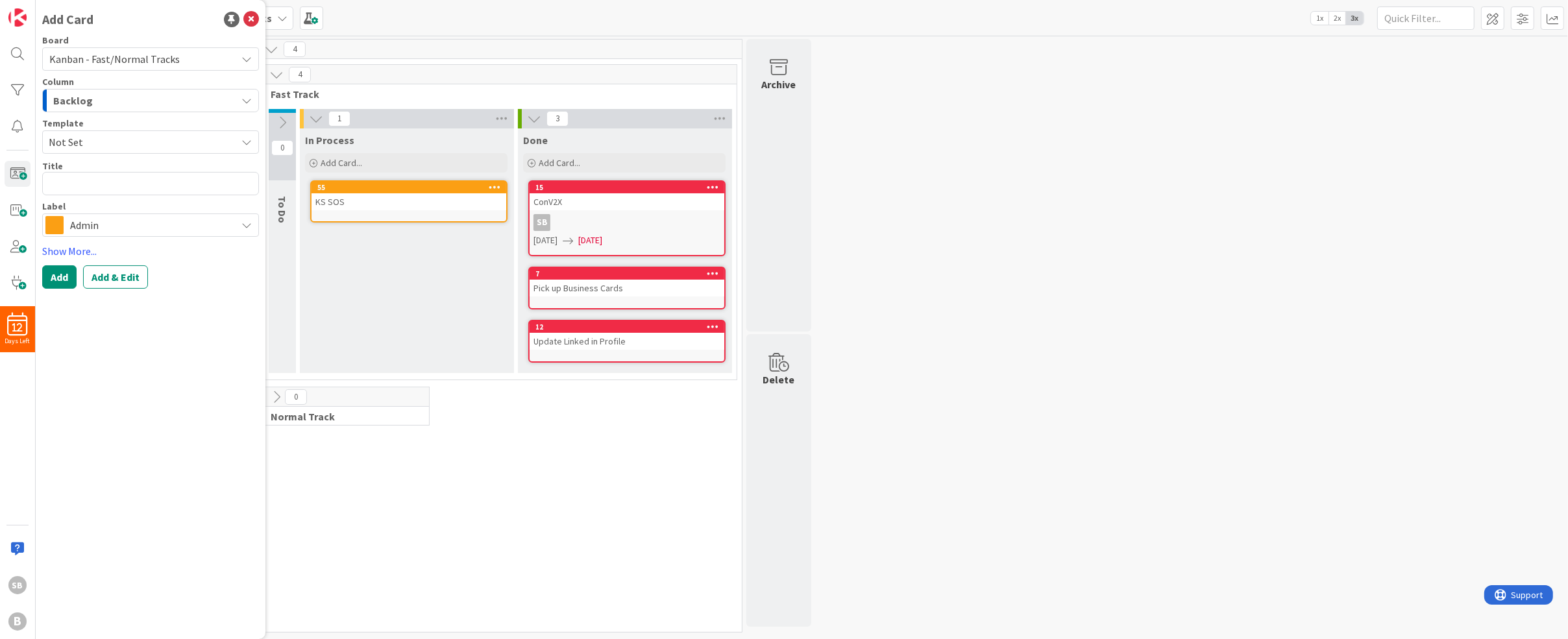
click at [77, 98] on span "Backlog" at bounding box center [72, 100] width 40 height 17
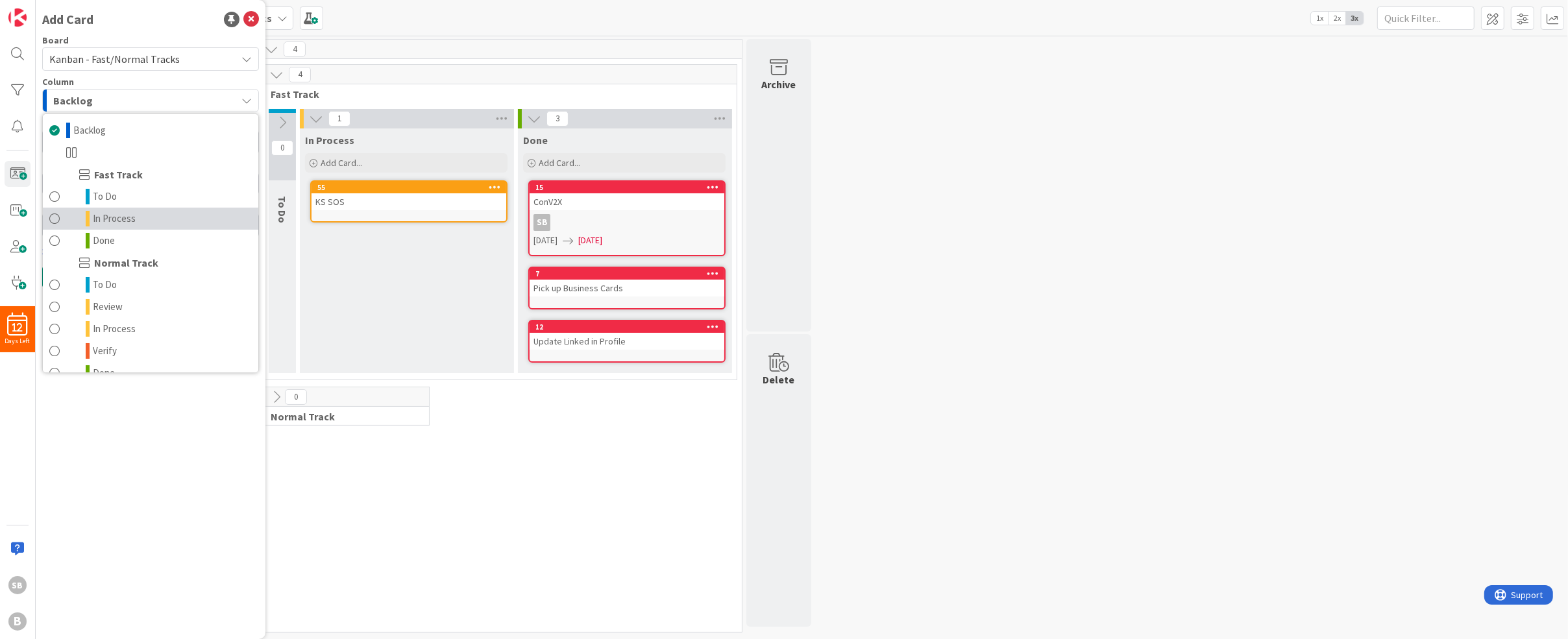
click at [58, 218] on span at bounding box center [55, 218] width 11 height 15
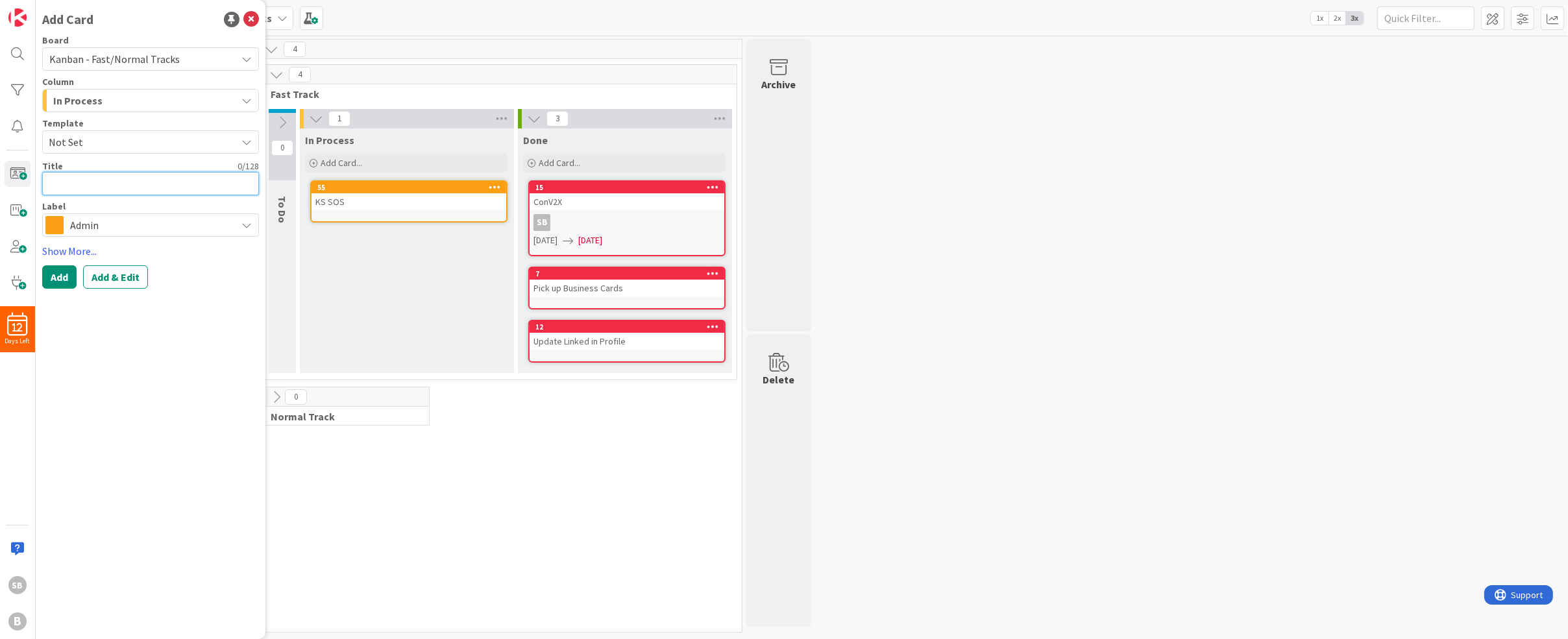
click at [64, 178] on textarea at bounding box center [151, 183] width 217 height 24
type textarea "x"
type textarea "I"
type textarea "x"
type textarea "In"
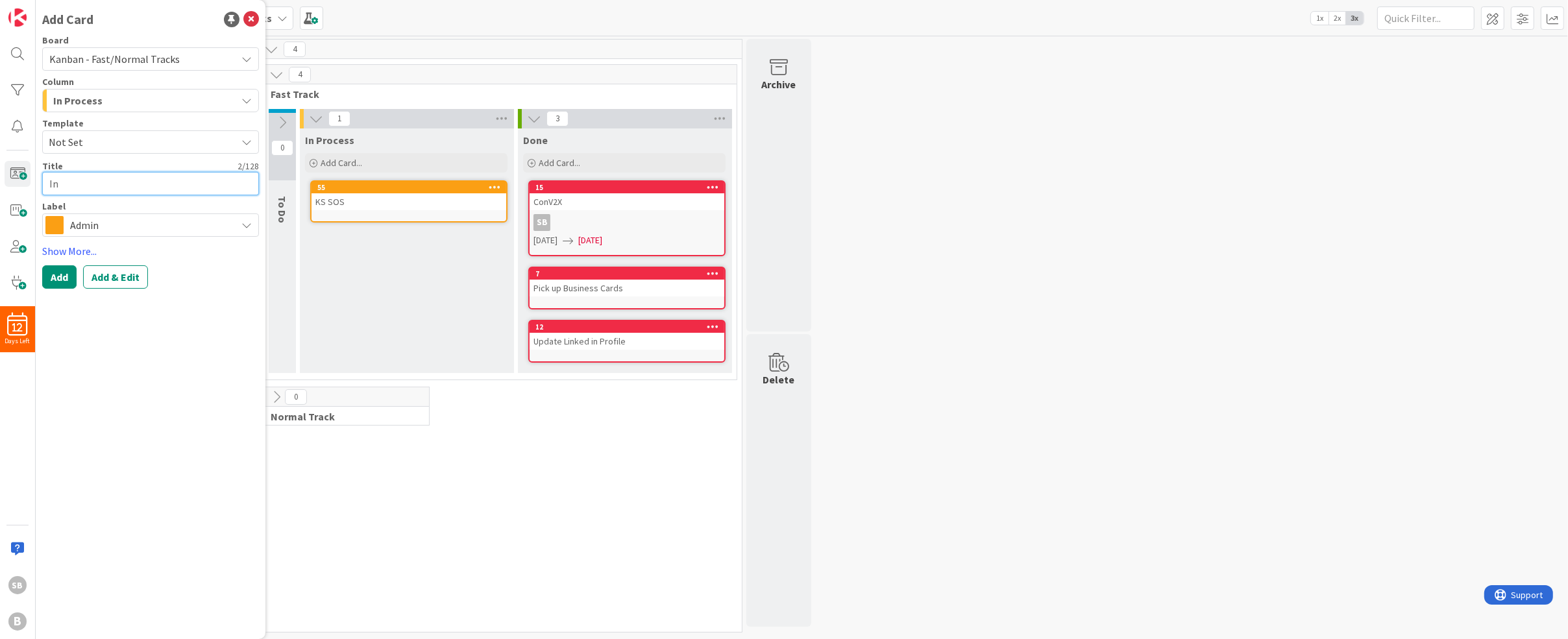
type textarea "x"
type textarea "Inn"
type textarea "x"
type textarea "Inno"
type textarea "x"
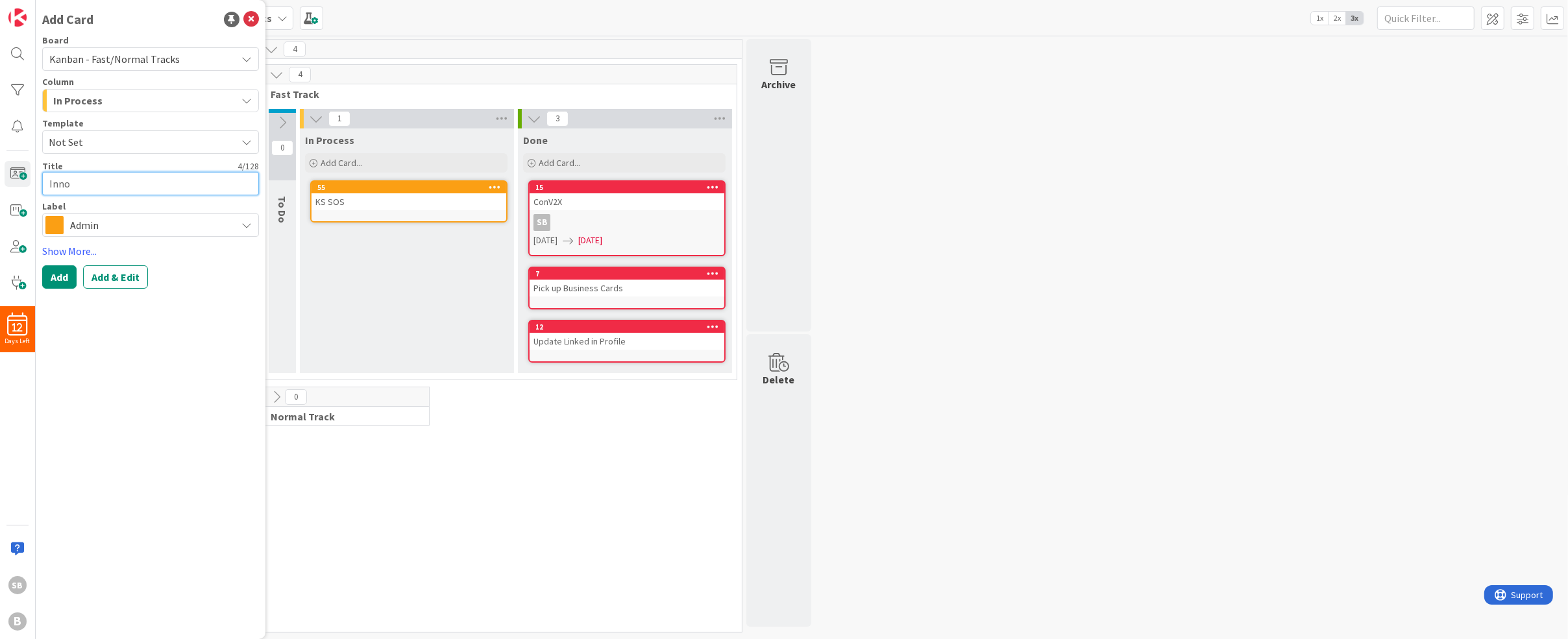
type textarea "Innov"
type textarea "x"
type textarea "Innova"
type textarea "x"
type textarea "Innovat"
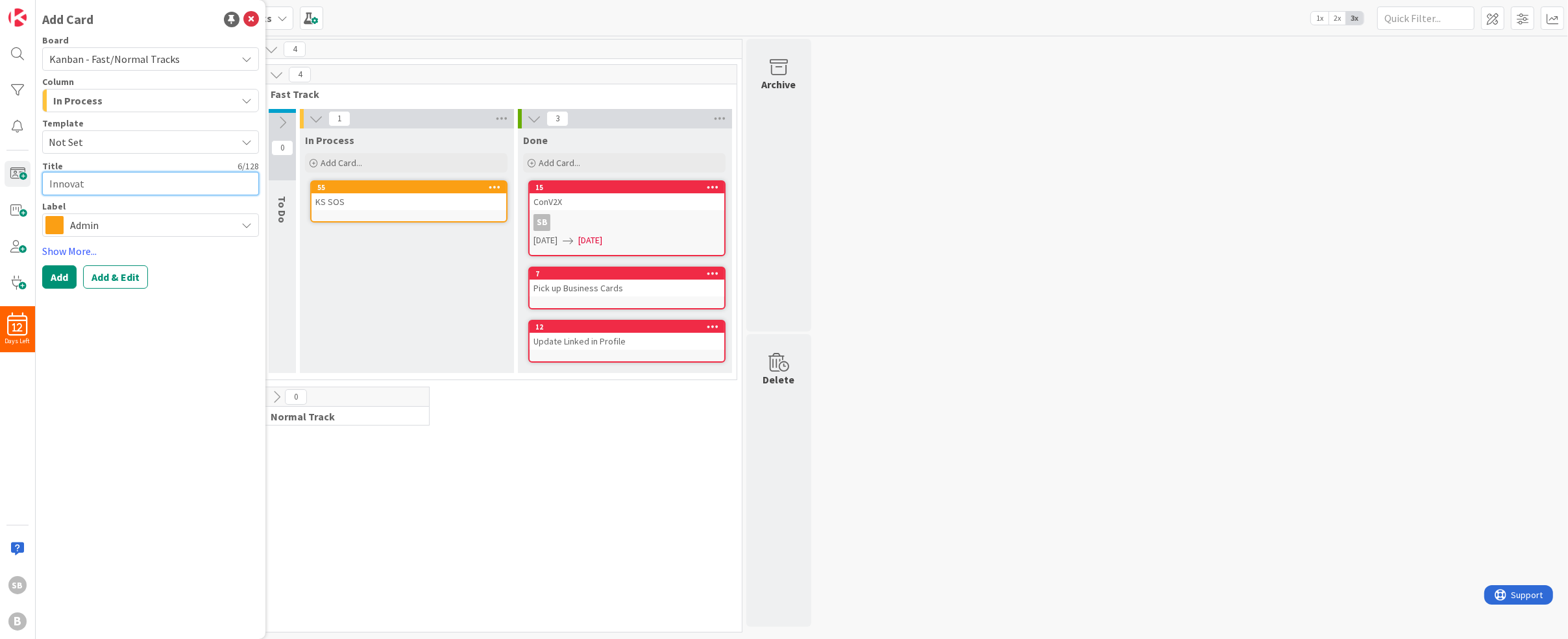
type textarea "x"
type textarea "Innovate"
type textarea "x"
type textarea "Innovate"
type textarea "x"
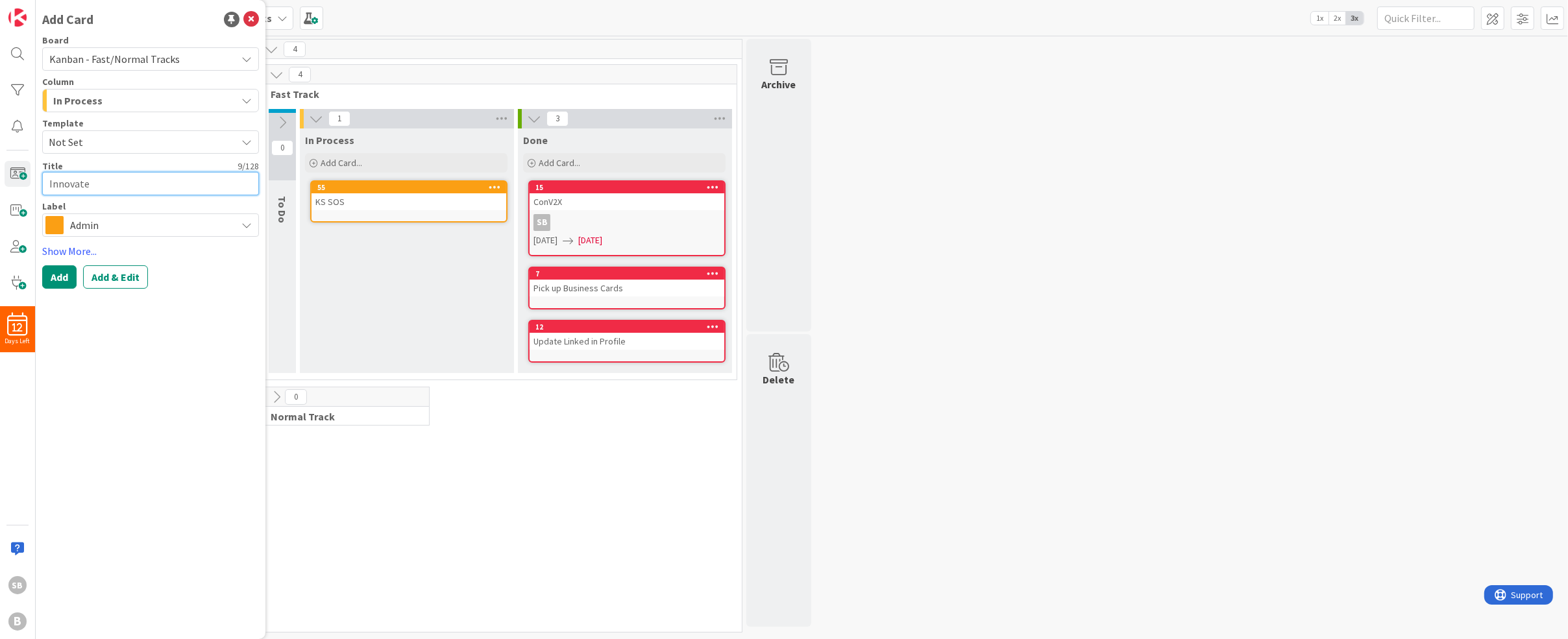
type textarea "Innovate K"
type textarea "x"
type textarea "Innovate KC"
click at [71, 228] on span "Admin" at bounding box center [150, 225] width 160 height 18
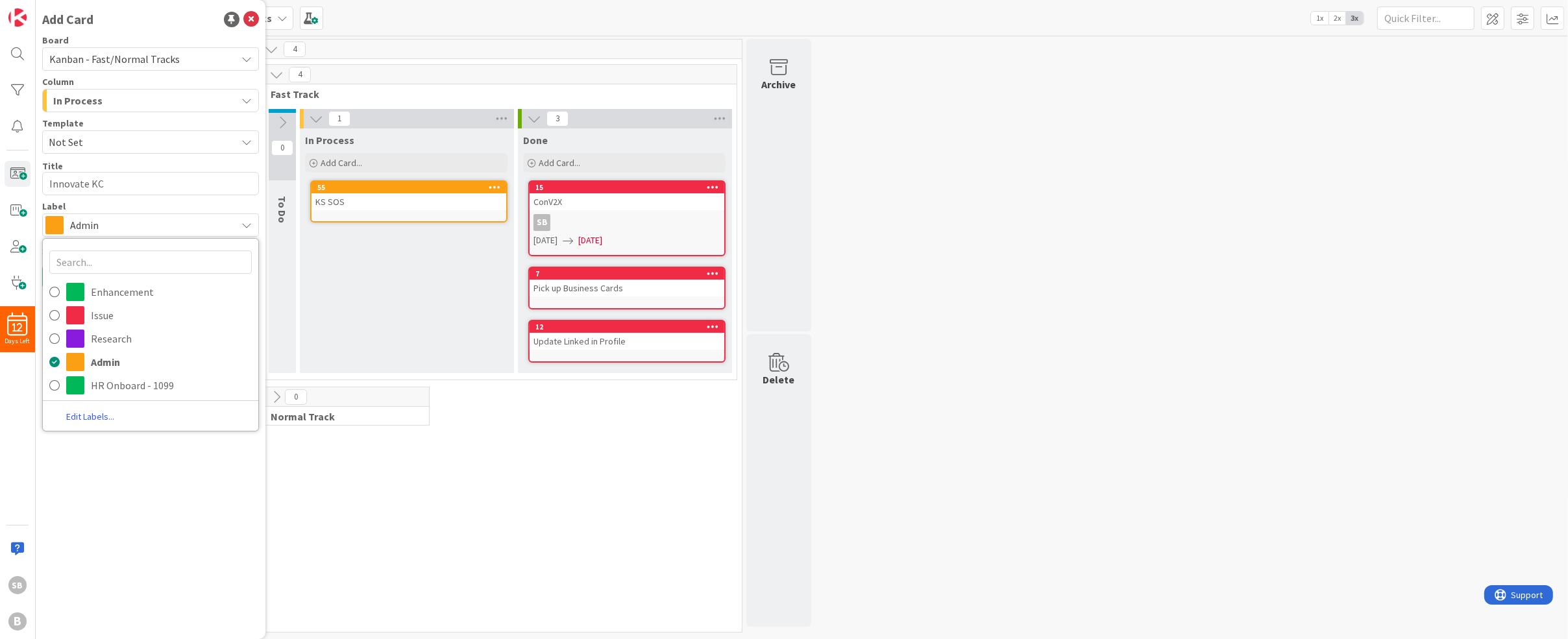
click at [94, 415] on link "Edit Labels..." at bounding box center [90, 417] width 94 height 18
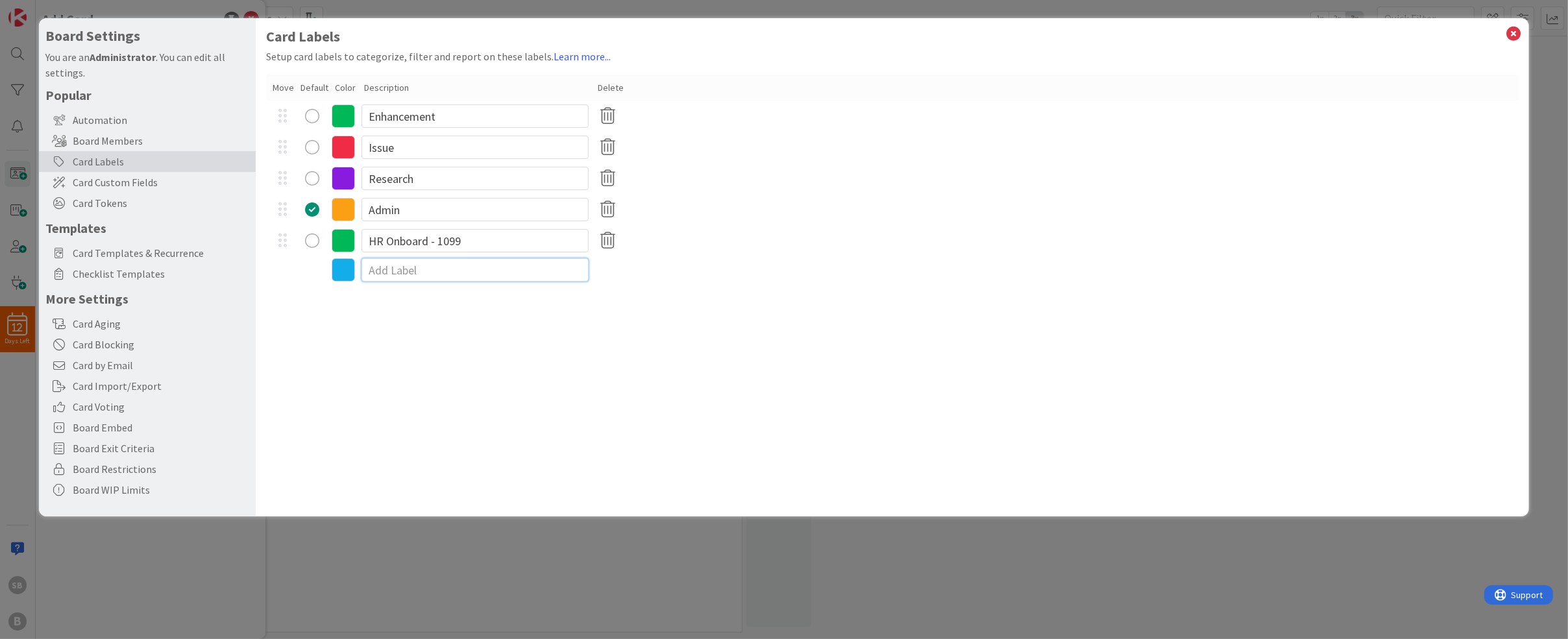
click at [437, 269] on input at bounding box center [475, 269] width 227 height 24
type textarea "x"
type input "Marketing"
click at [1516, 33] on icon at bounding box center [1513, 33] width 17 height 18
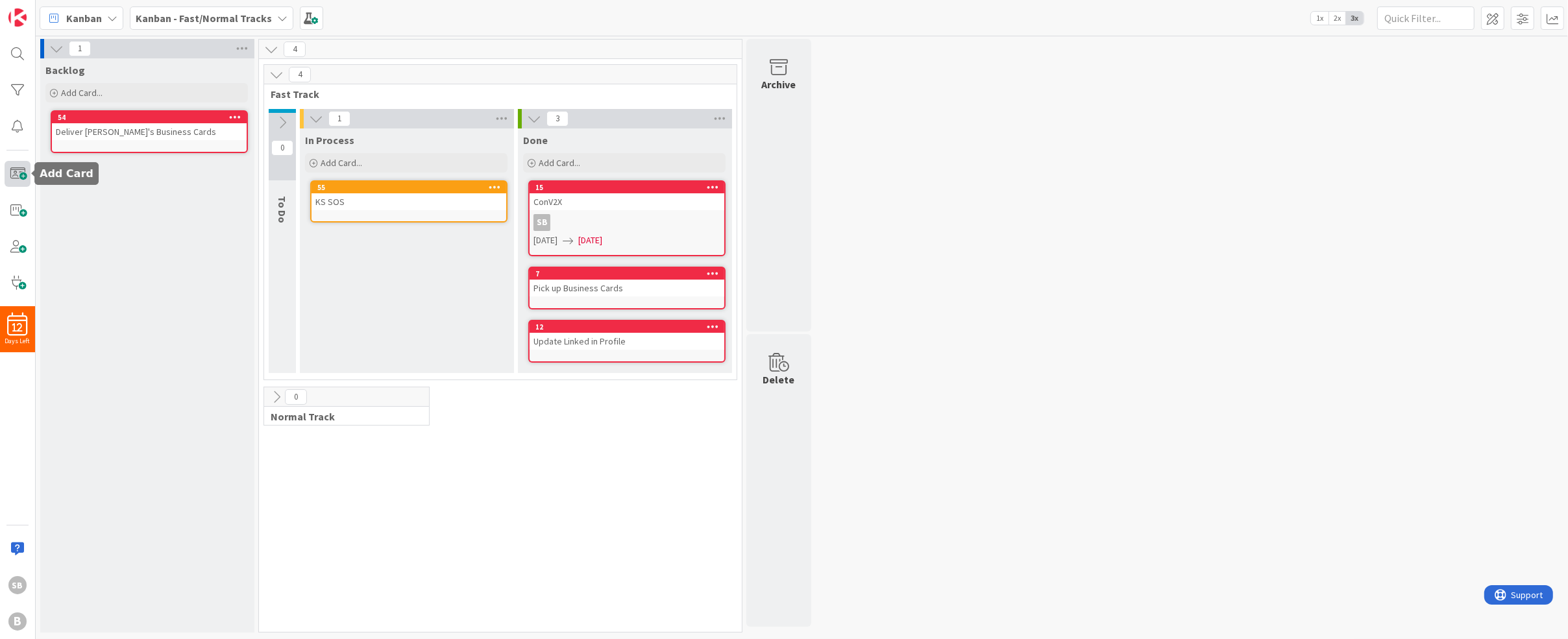
click at [9, 181] on span at bounding box center [18, 174] width 26 height 26
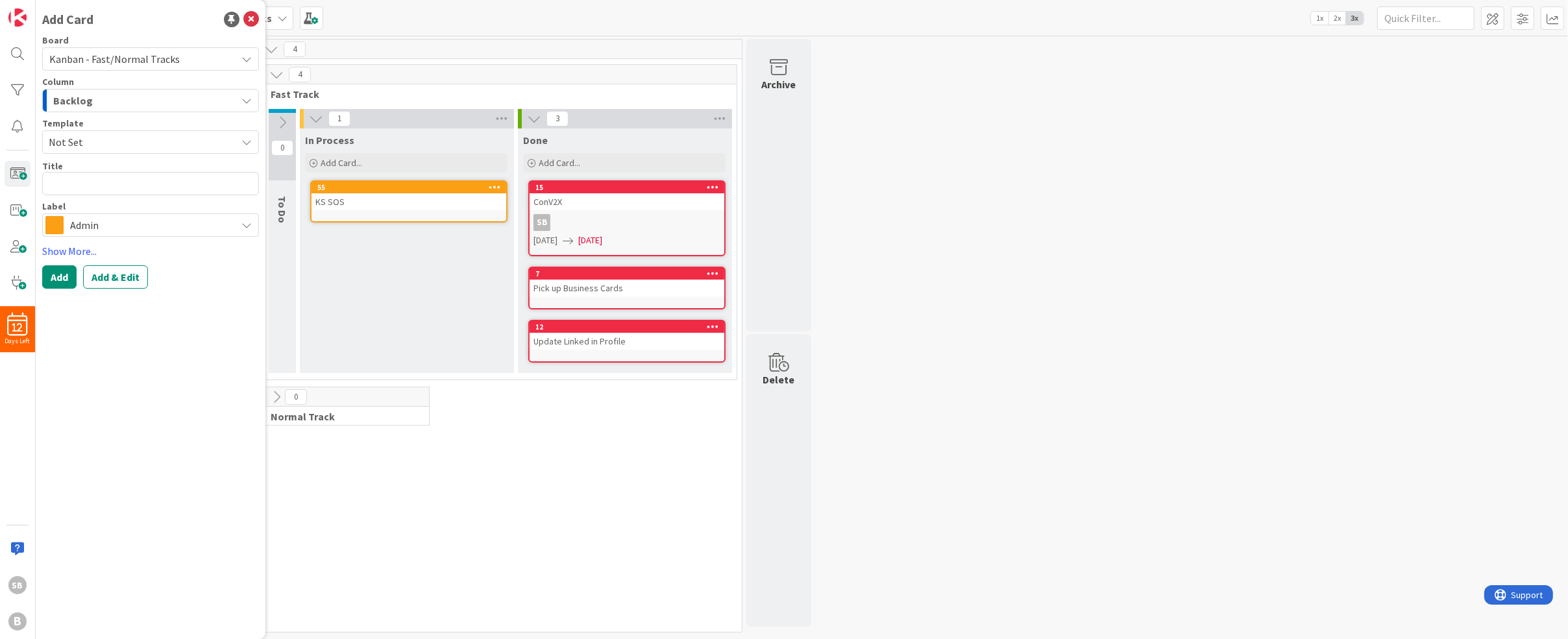
click at [103, 98] on div "Backlog" at bounding box center [142, 101] width 186 height 21
click at [150, 222] on span "Admin" at bounding box center [150, 225] width 160 height 18
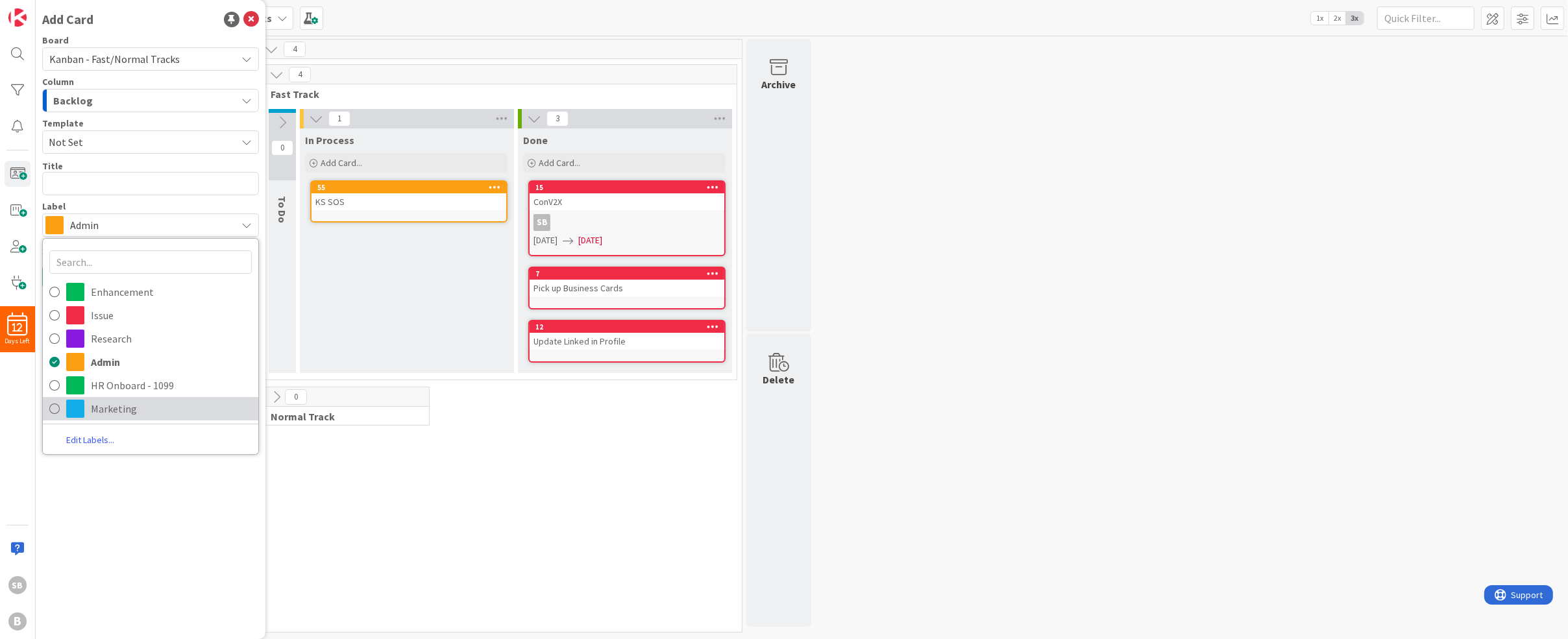
click at [50, 408] on icon at bounding box center [55, 409] width 11 height 20
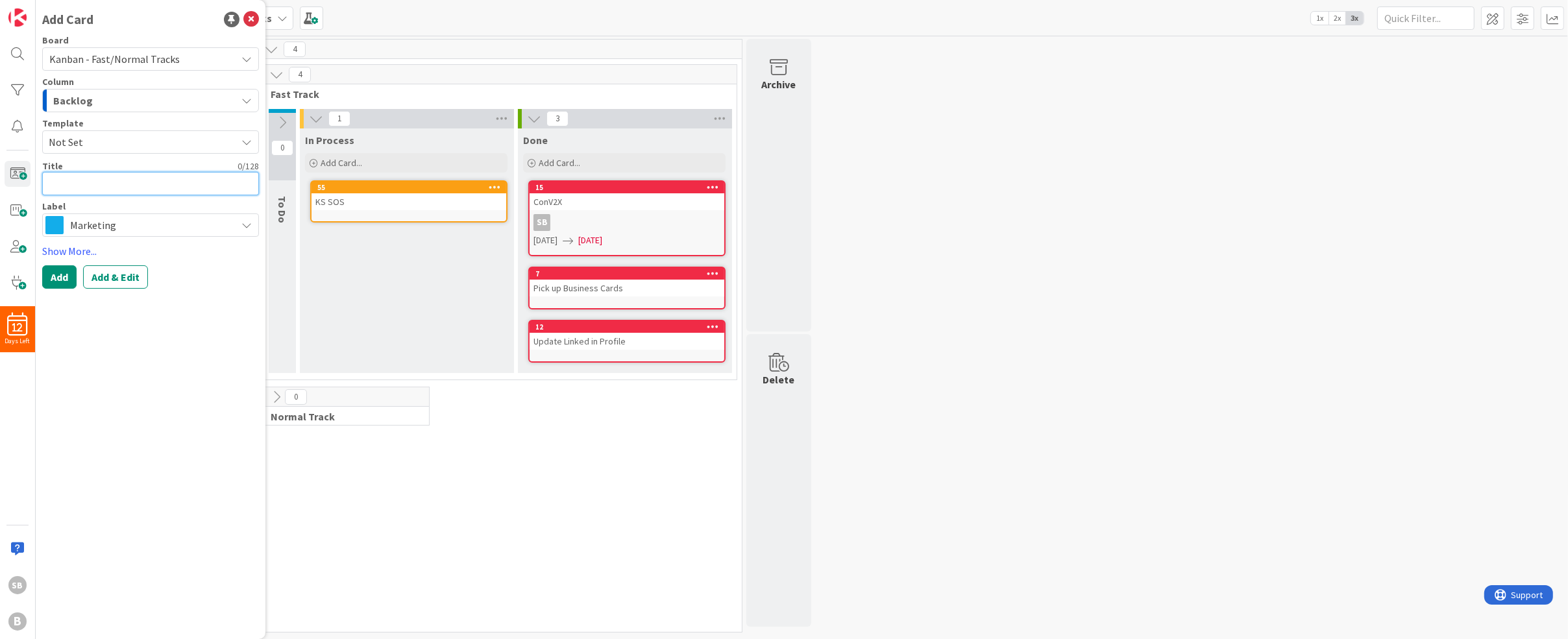
click at [85, 188] on textarea at bounding box center [151, 183] width 217 height 24
type textarea "x"
type textarea "I"
type textarea "x"
type textarea "In"
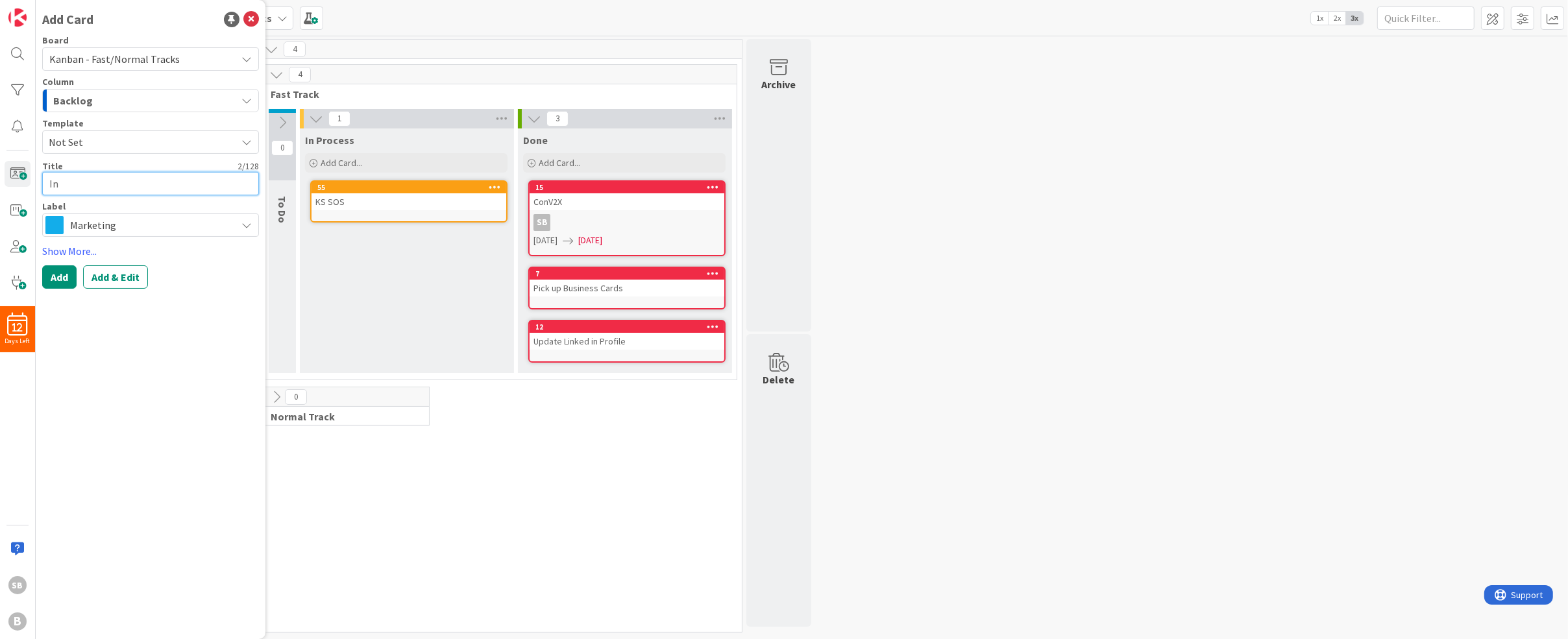
type textarea "x"
type textarea "Inn"
type textarea "x"
type textarea "Inno"
type textarea "x"
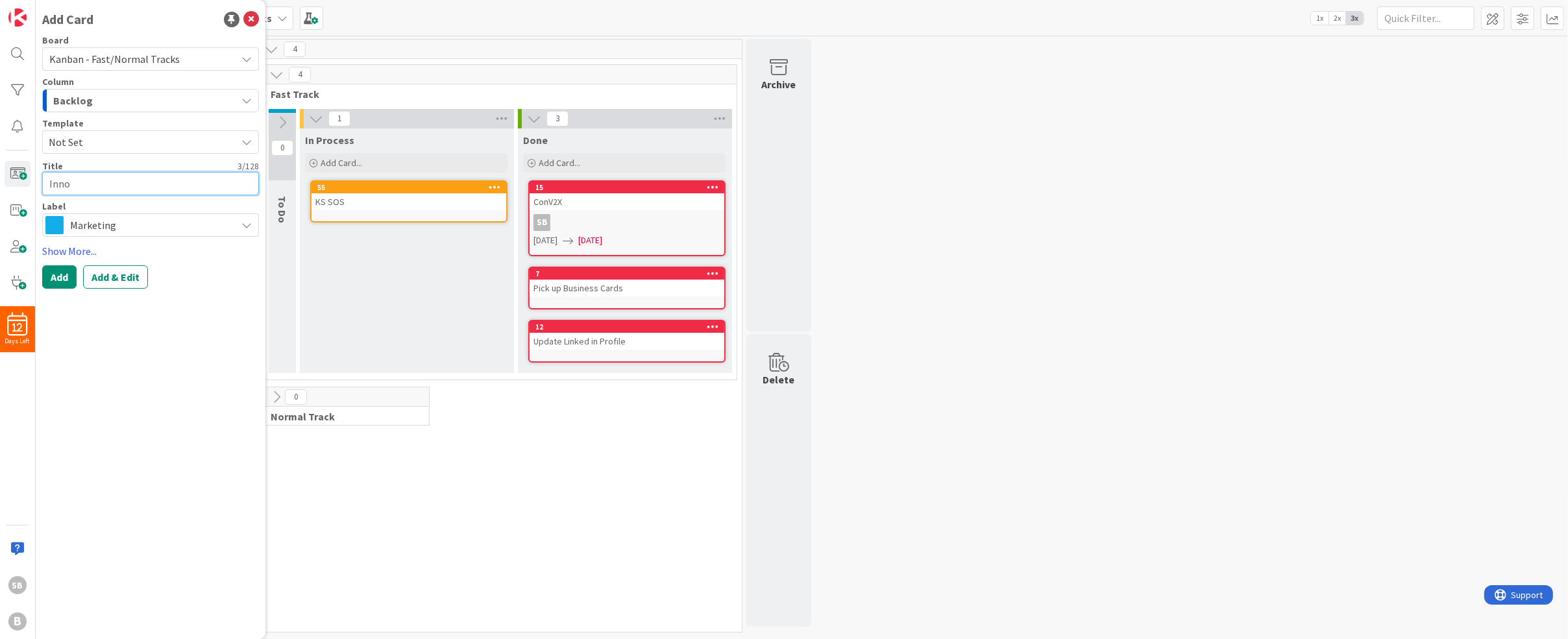
type textarea "Innov"
type textarea "x"
type textarea "Innova"
type textarea "x"
type textarea "Innovat"
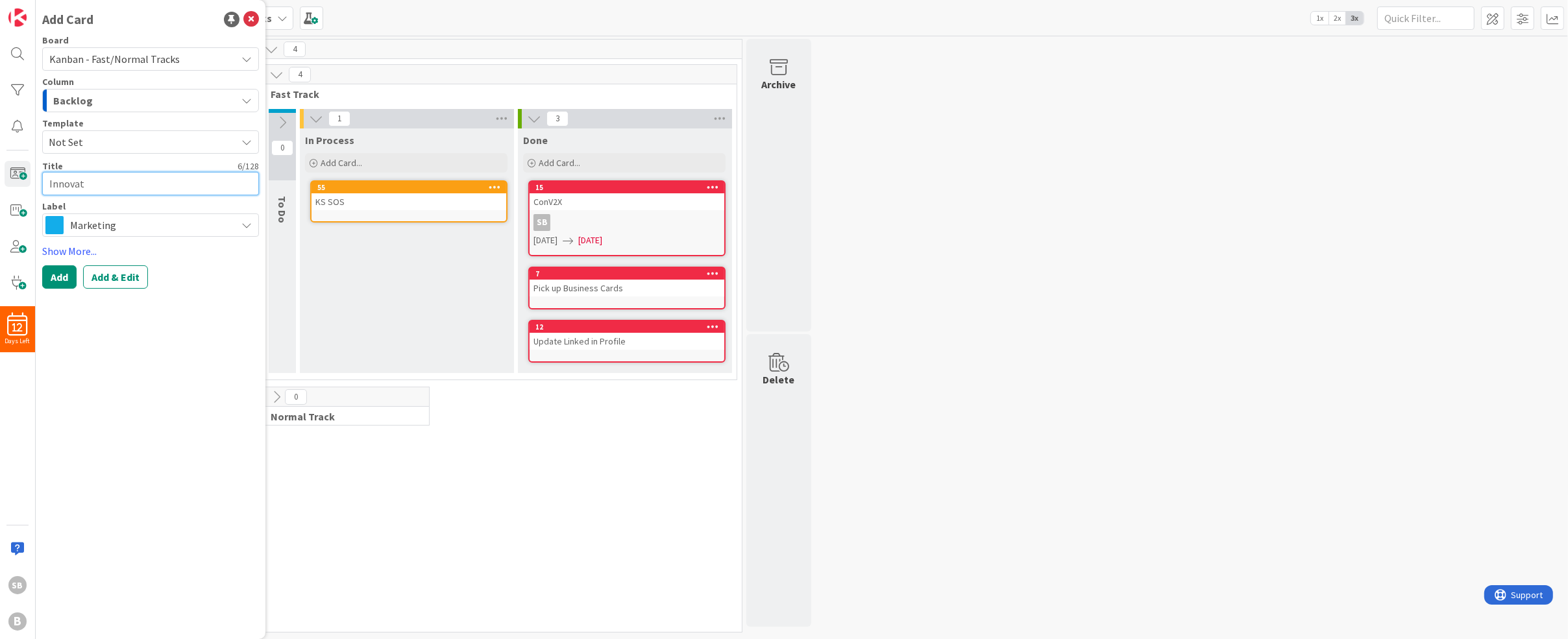
type textarea "x"
type textarea "Innovate"
type textarea "x"
type textarea "Innovate"
type textarea "x"
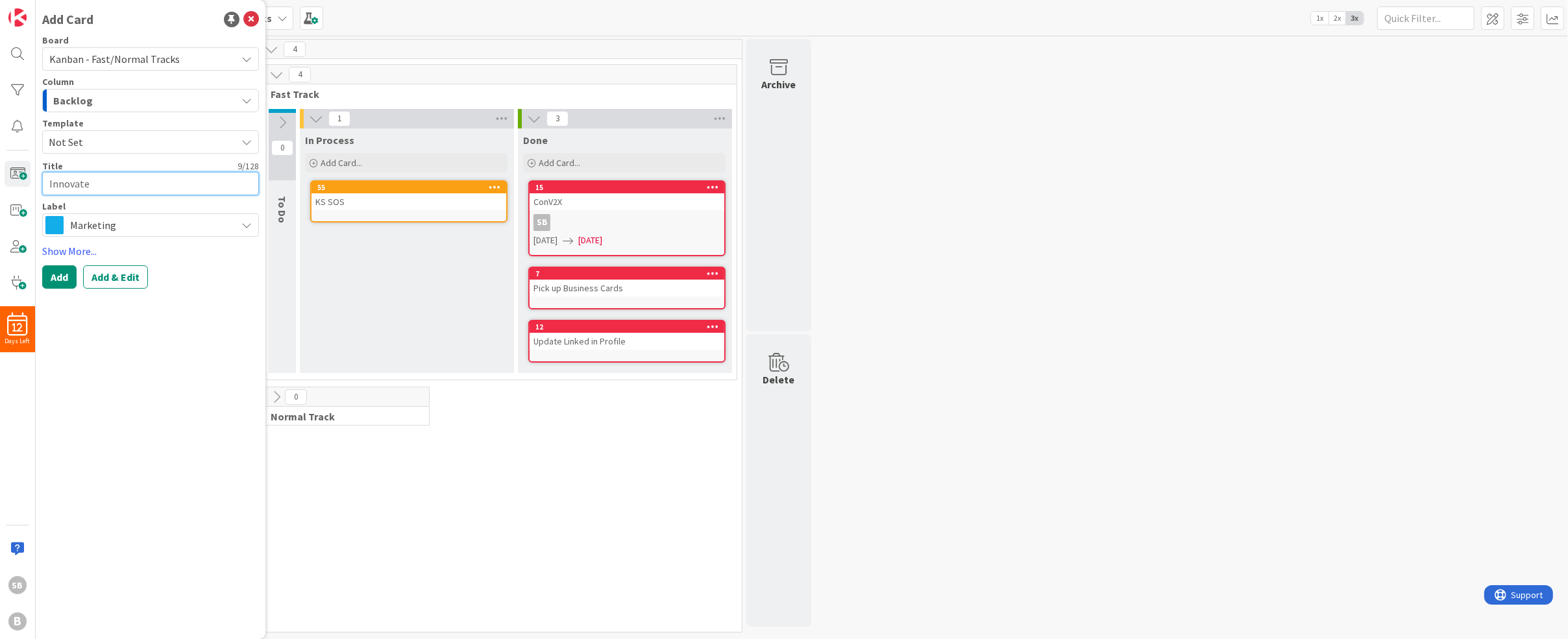
type textarea "Innovate L"
type textarea "x"
type textarea "Innovate"
type textarea "x"
type textarea "Innovate K"
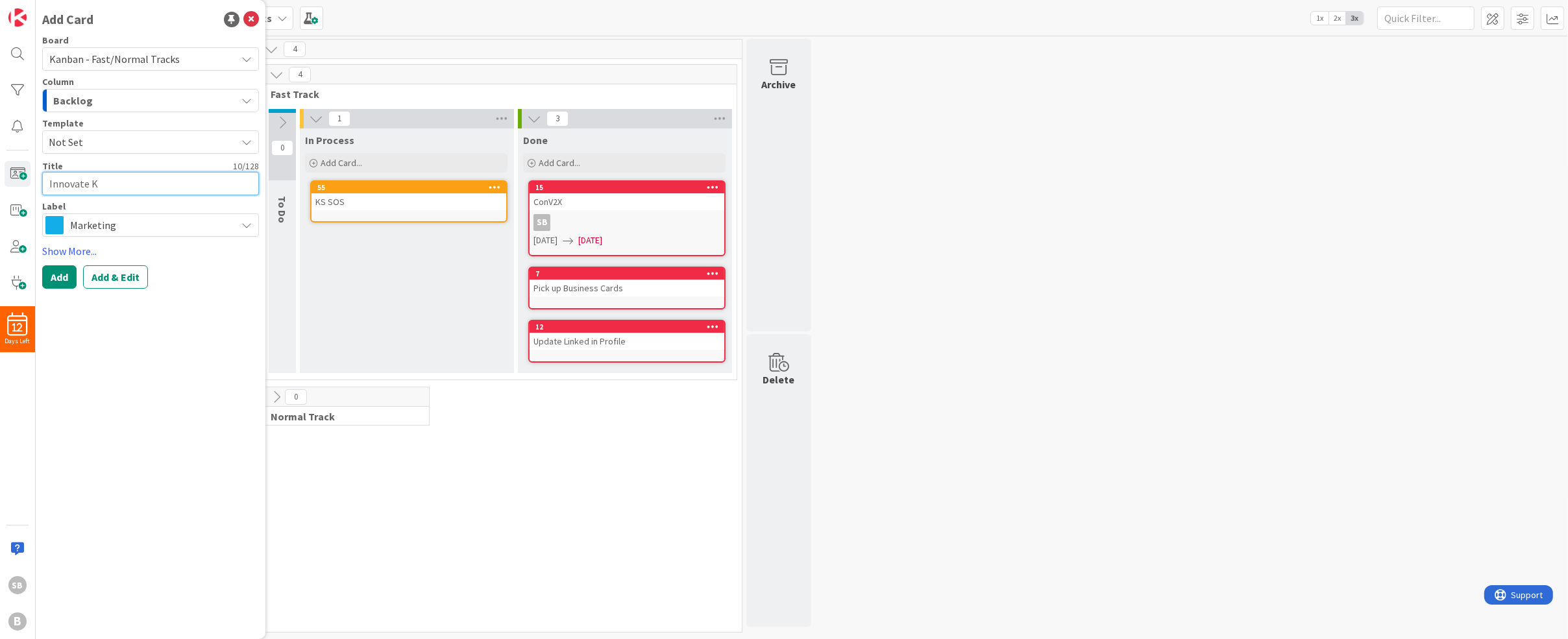
type textarea "x"
type textarea "Innovate KC"
click at [79, 94] on span "Backlog" at bounding box center [72, 100] width 40 height 17
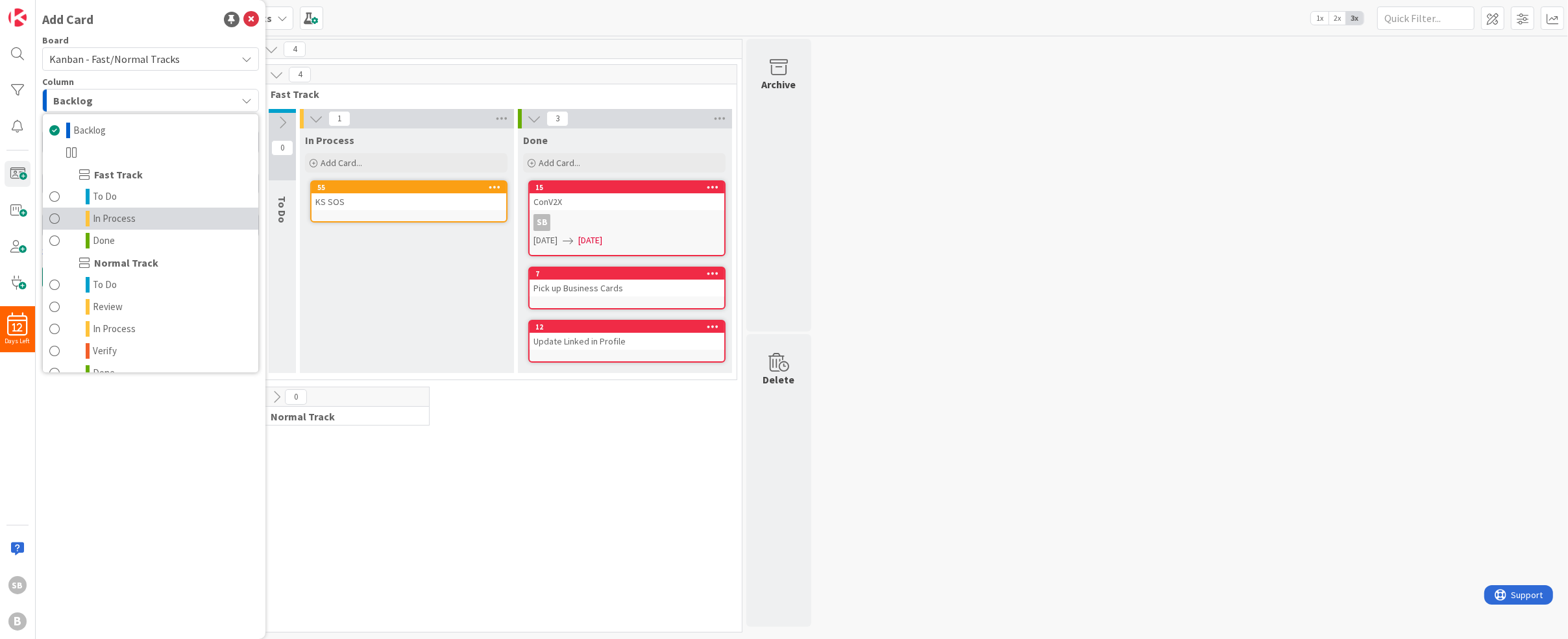
click at [57, 212] on span at bounding box center [55, 218] width 11 height 15
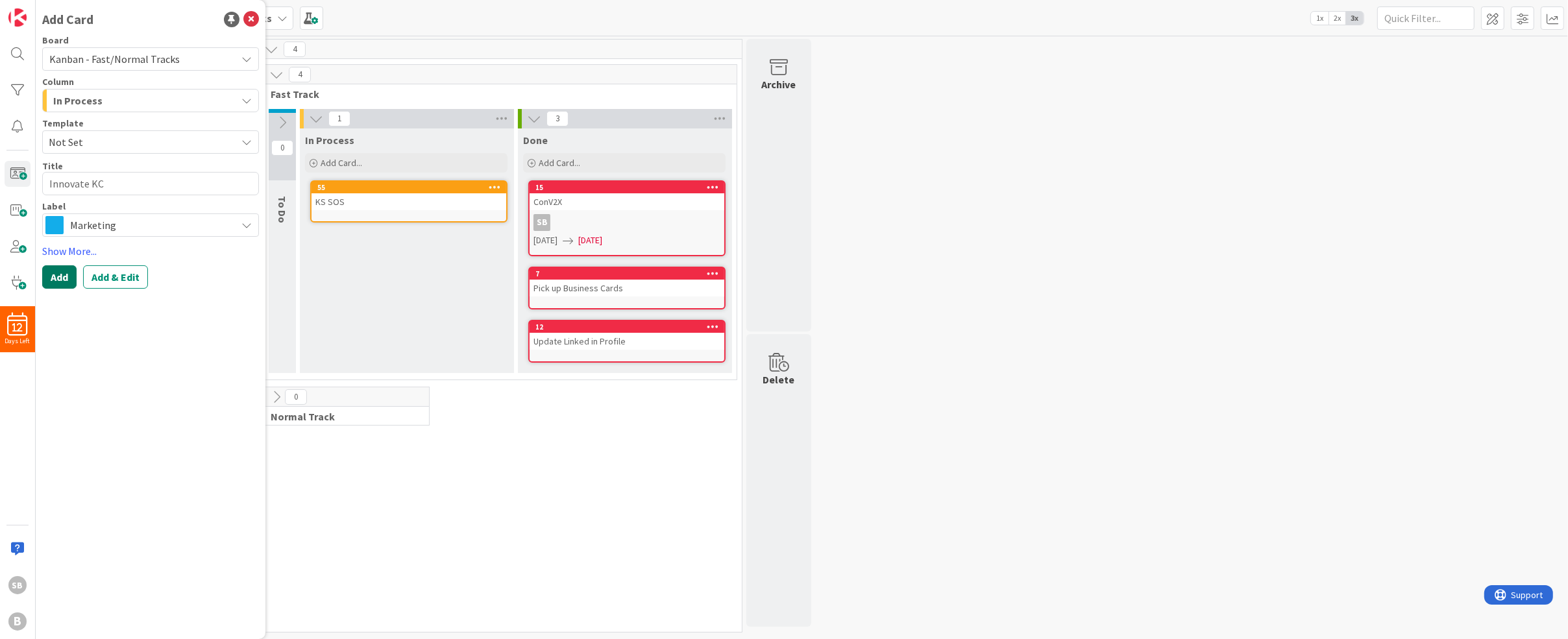
click at [58, 276] on button "Add" at bounding box center [59, 277] width 34 height 24
type textarea "x"
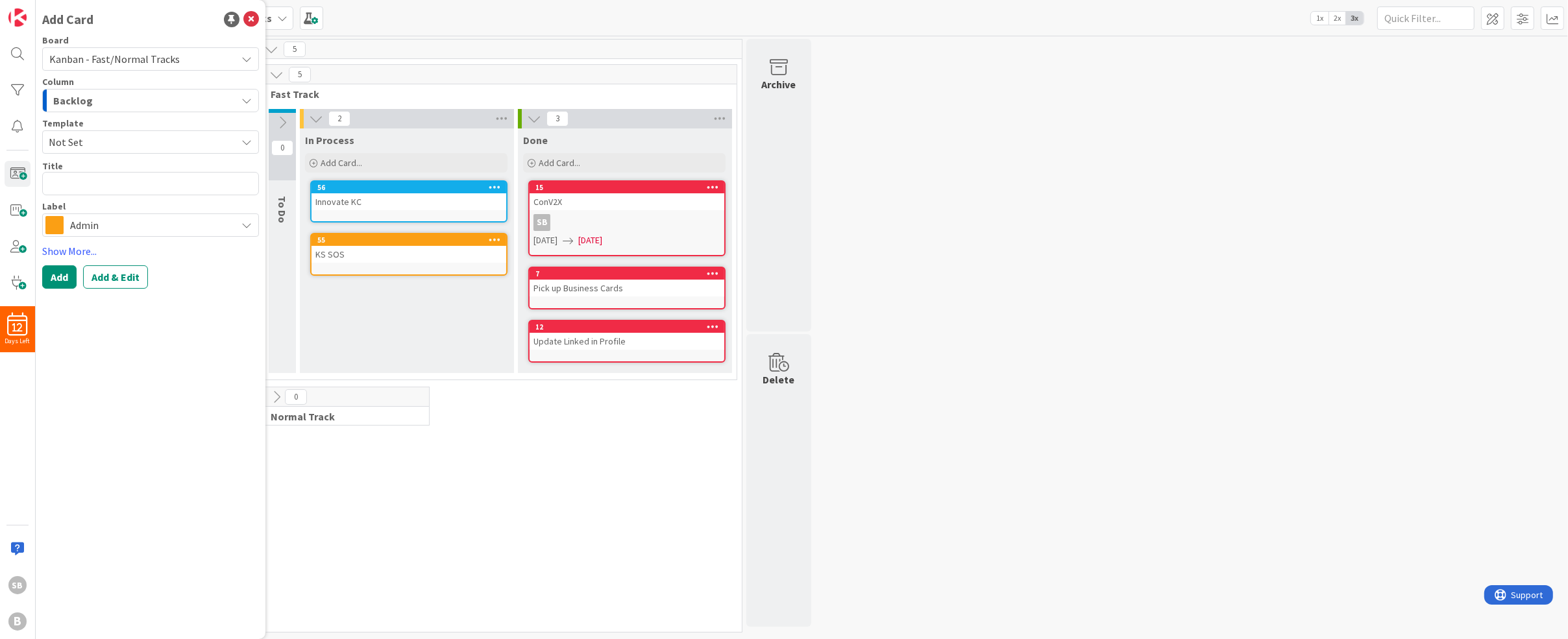
click at [110, 99] on div "Backlog" at bounding box center [142, 101] width 186 height 21
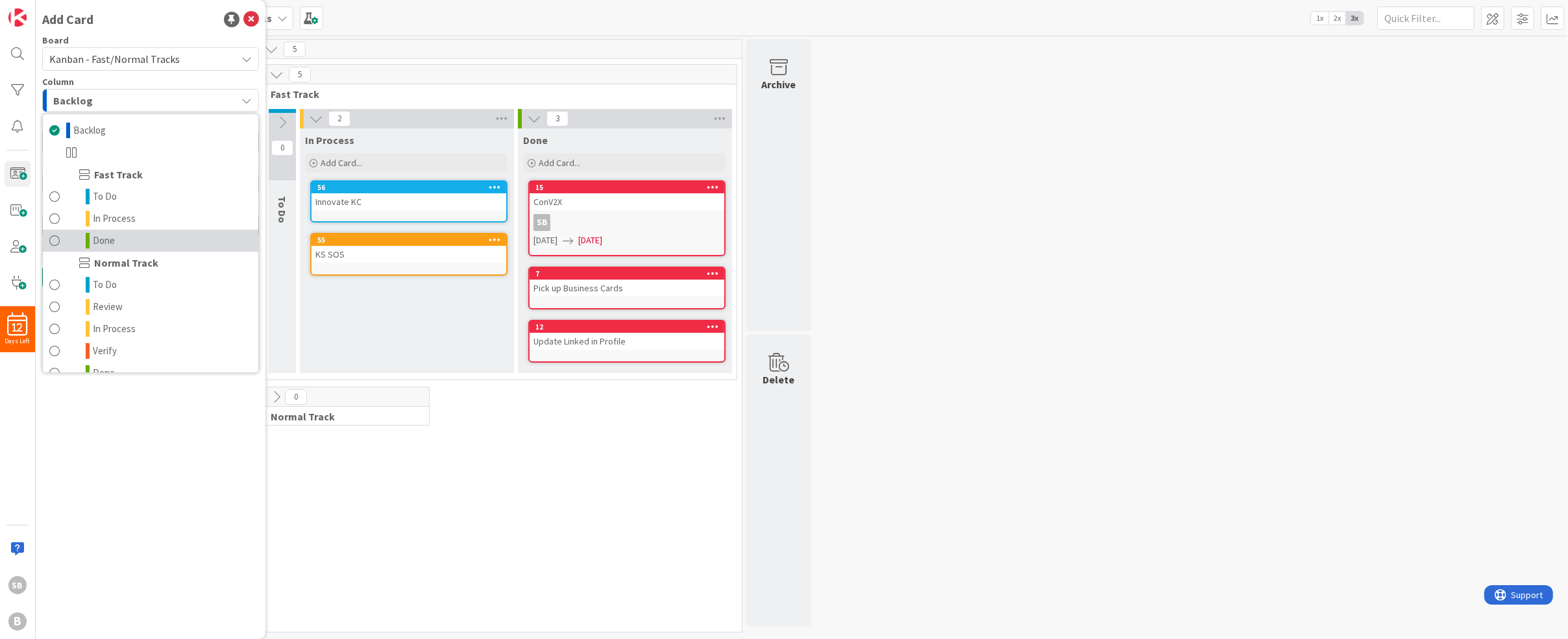
click at [58, 244] on span at bounding box center [55, 240] width 11 height 15
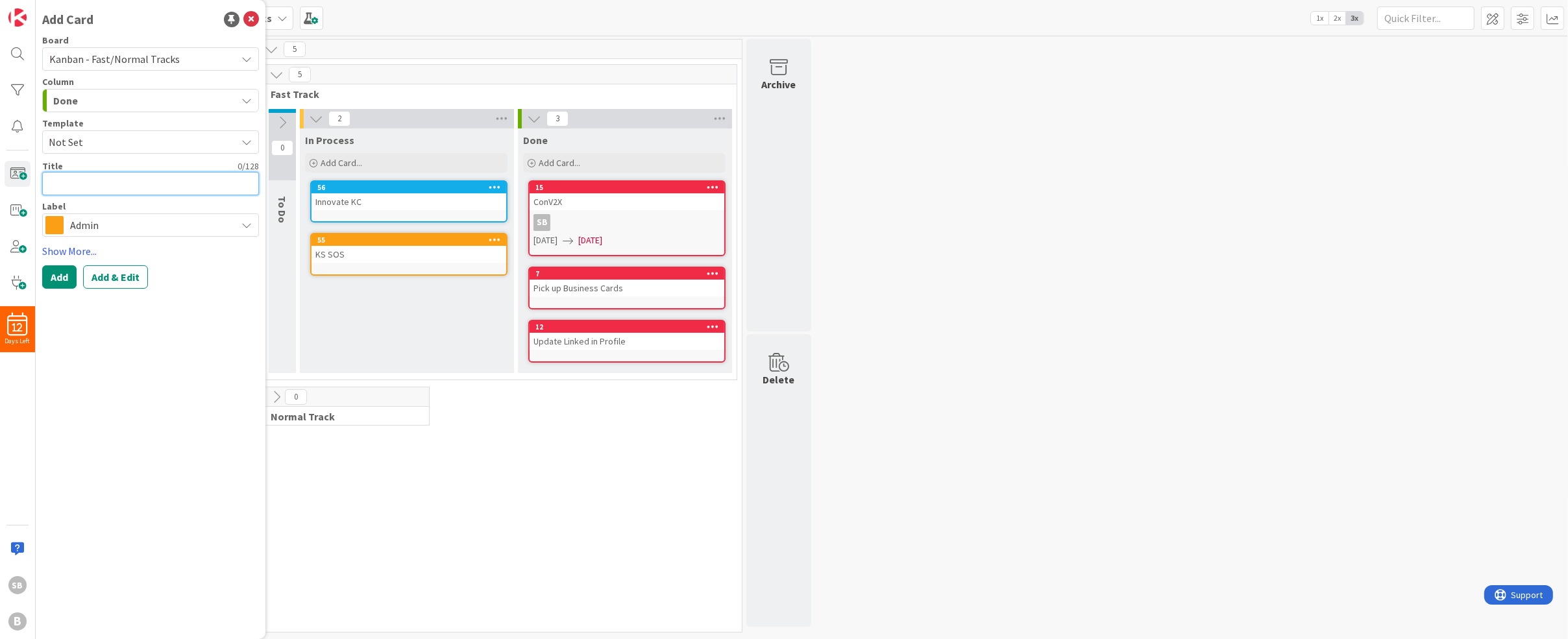
click at [74, 184] on textarea at bounding box center [151, 183] width 217 height 24
type textarea "x"
type textarea "C"
type textarea "x"
type textarea "Co"
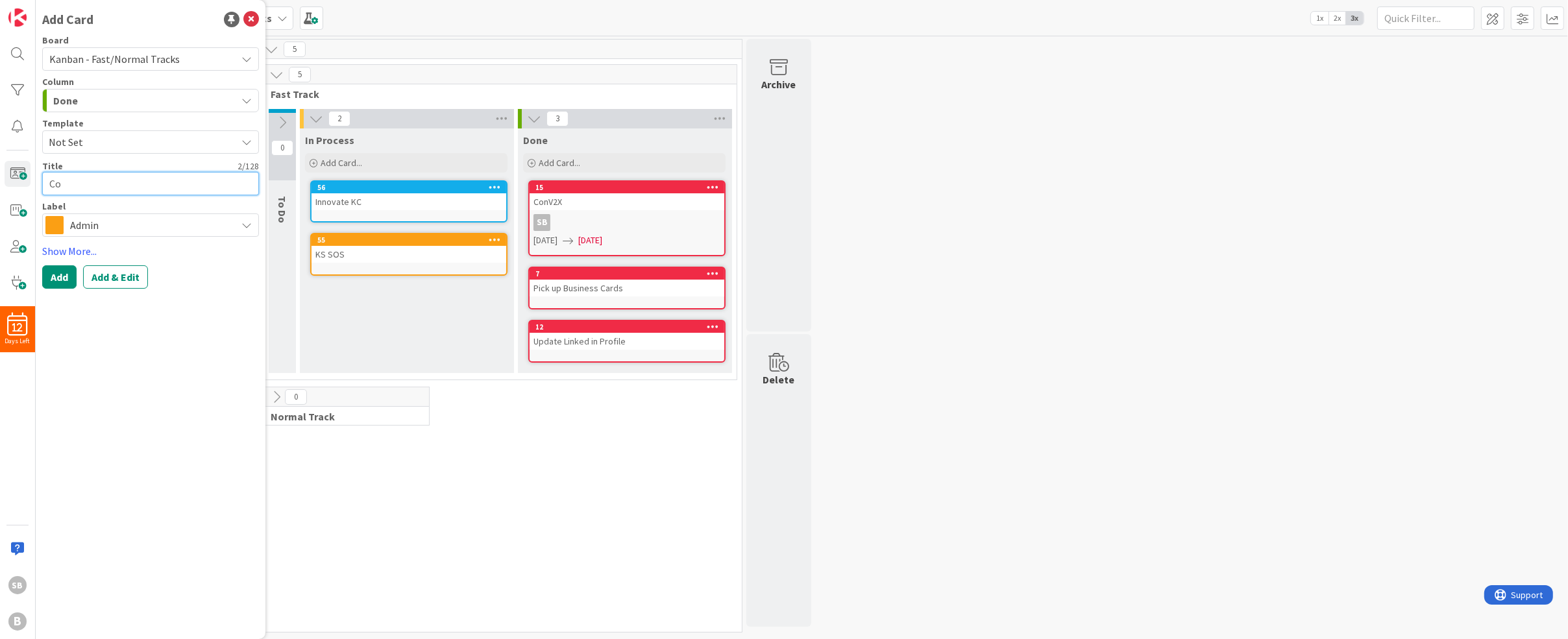
type textarea "x"
type textarea "Con"
type textarea "x"
type textarea "ConV"
type textarea "x"
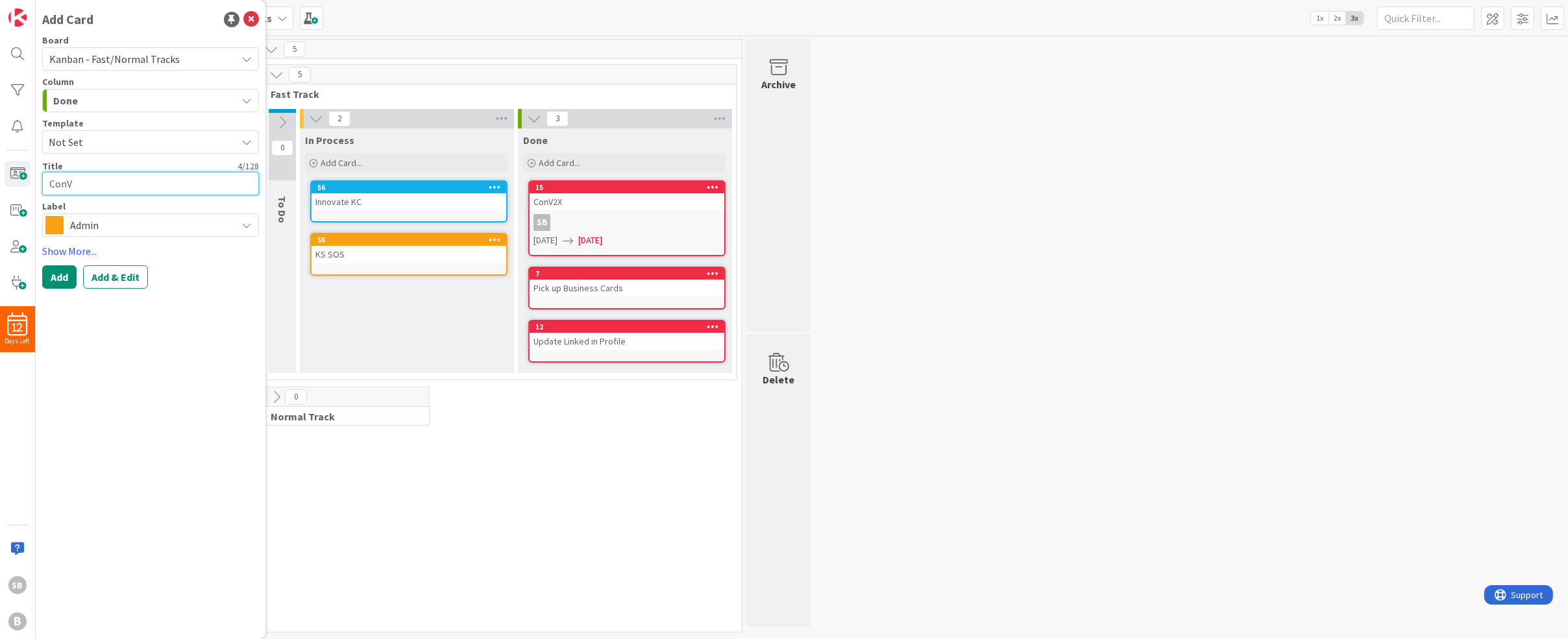
type textarea "ConV2"
type textarea "x"
type textarea "ConV2X"
type textarea "x"
type textarea "ConV2X"
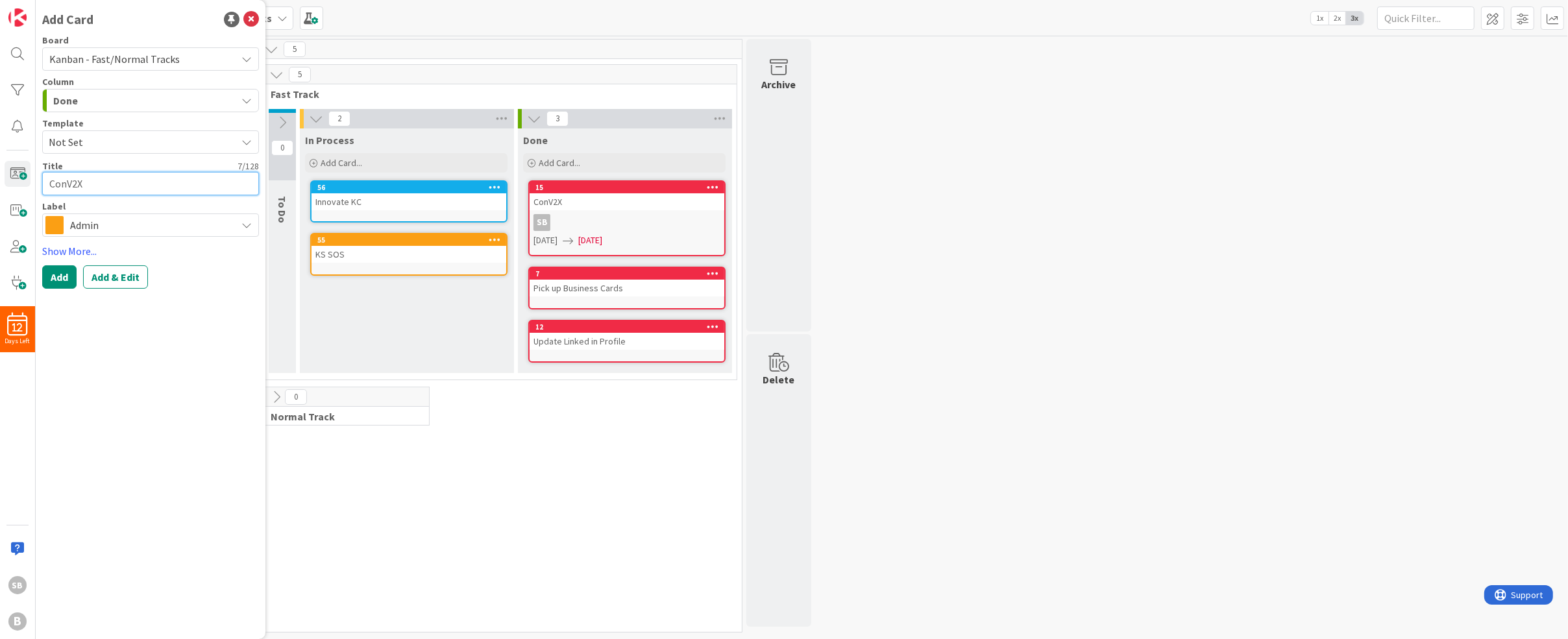
type textarea "x"
type textarea "ConV2X C"
type textarea "x"
type textarea "ConV2X CO"
type textarea "x"
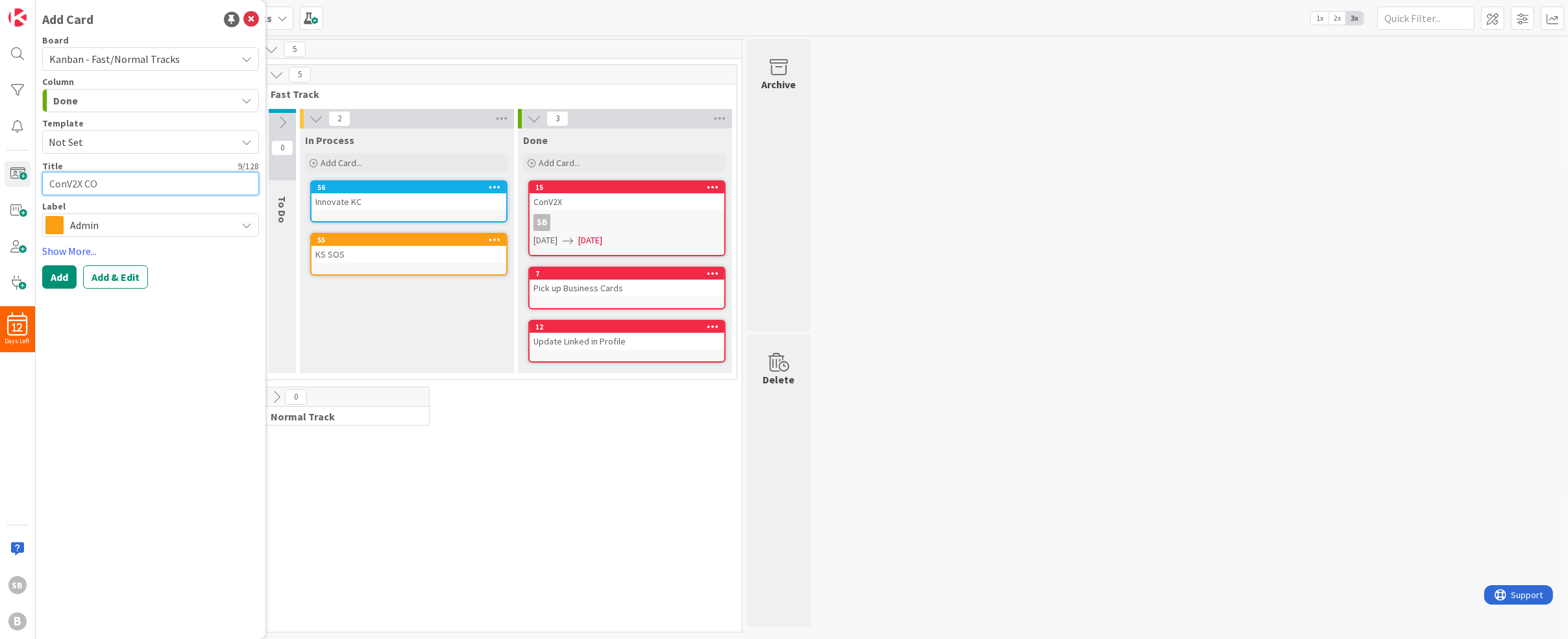
type textarea "ConV2X COn"
type textarea "x"
type textarea "ConV2X COnt"
type textarea "x"
type textarea "ConV2X COn"
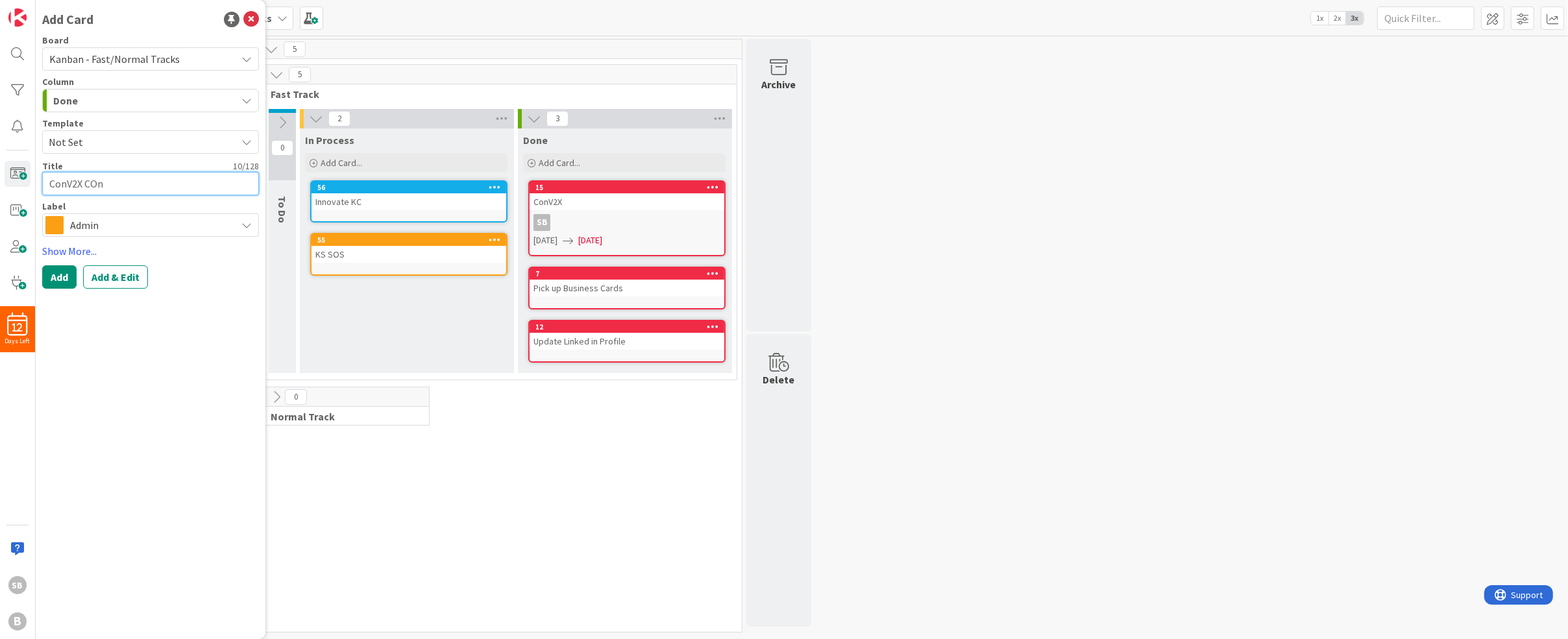
type textarea "x"
type textarea "ConV2X CO"
type textarea "x"
type textarea "ConV2X C"
type textarea "x"
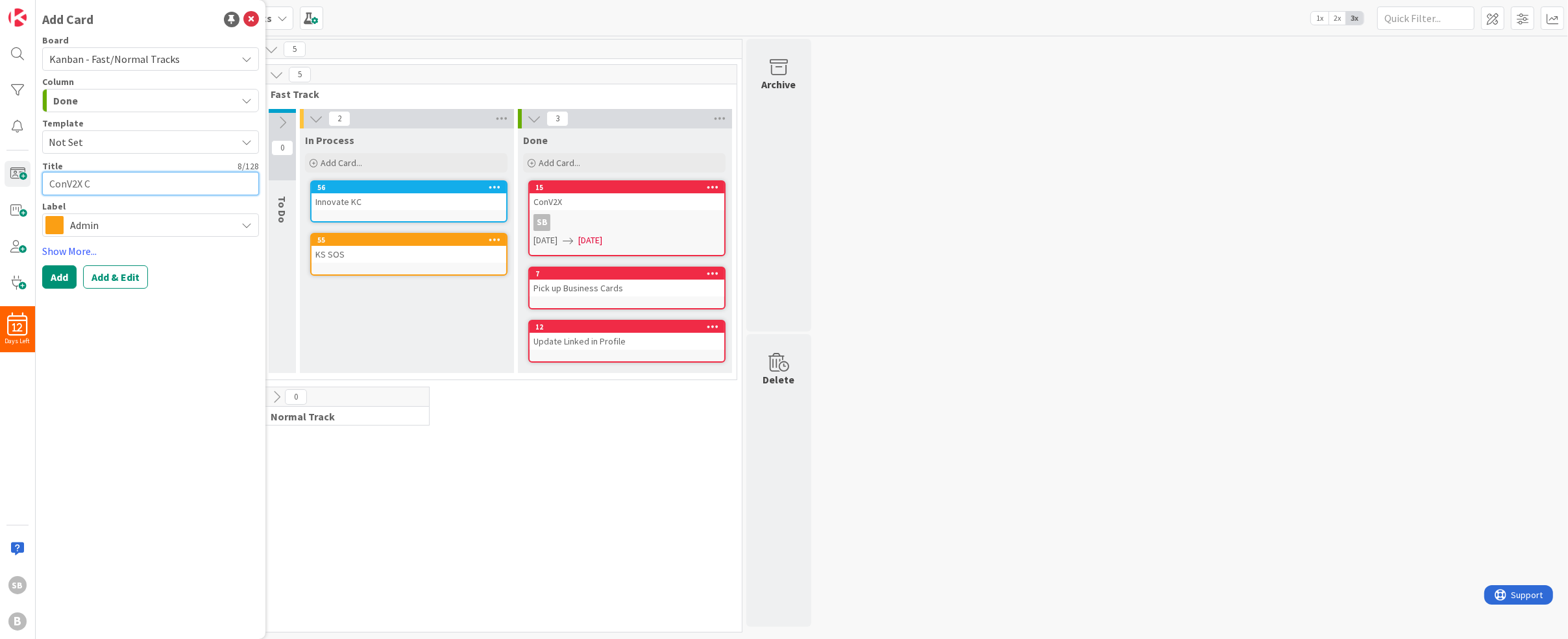
type textarea "ConV2X Co"
type textarea "x"
type textarea "ConV2X Con"
type textarea "x"
type textarea "ConV2X Cont"
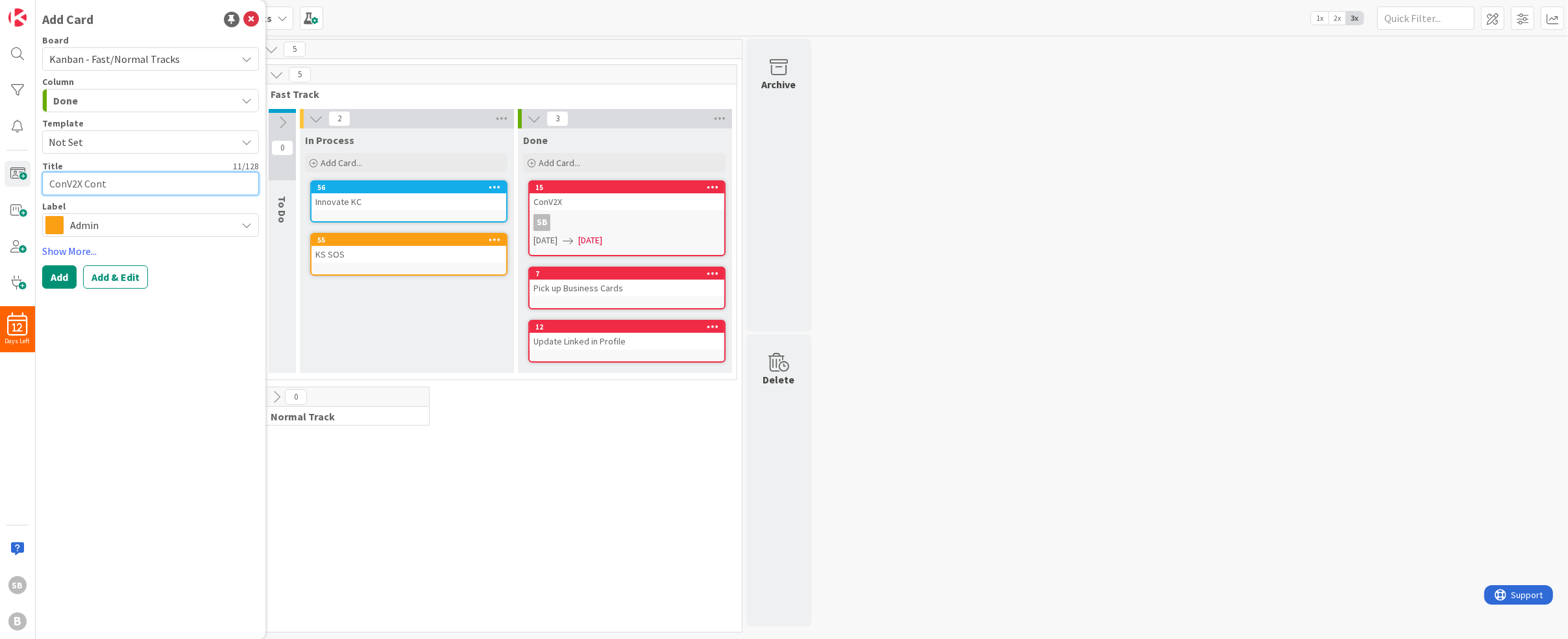
type textarea "x"
type textarea "ConV2X Conta"
type textarea "x"
type textarea "ConV2X Contac"
type textarea "x"
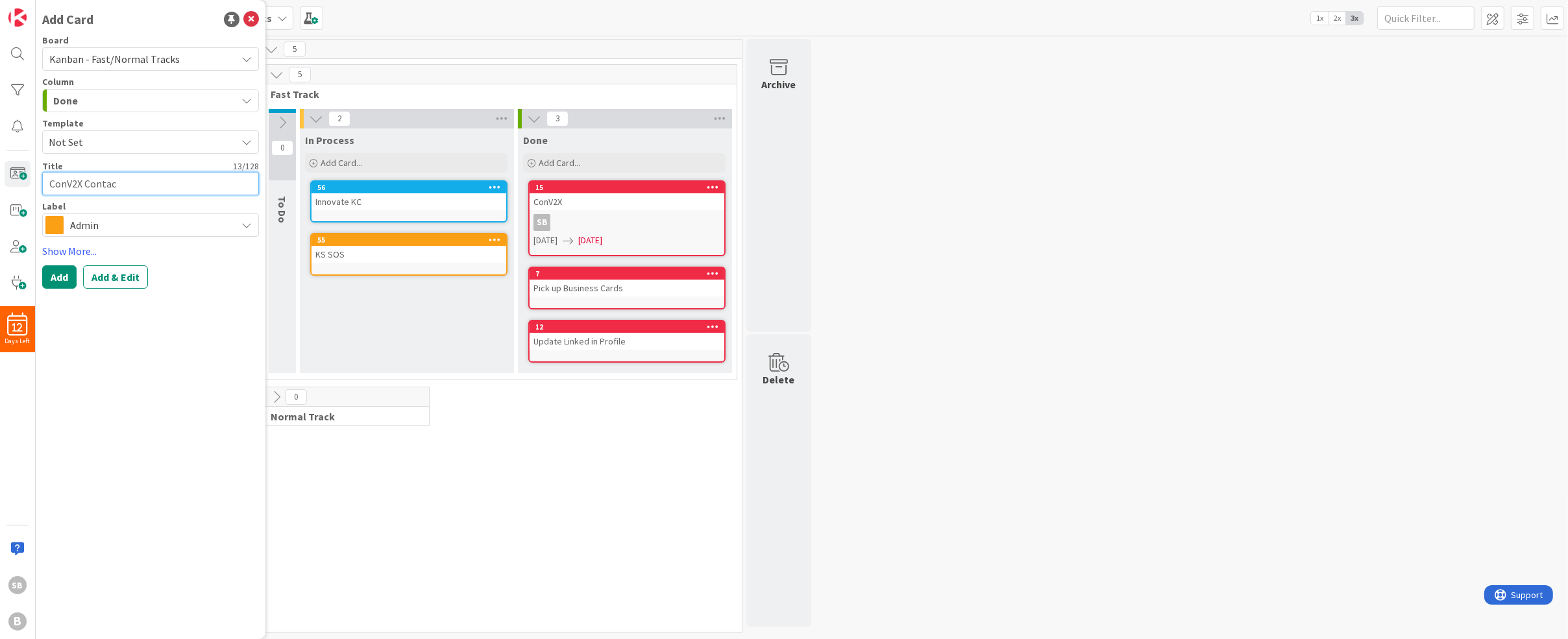
type textarea "ConV2X Contact"
type textarea "x"
type textarea "ConV2X Contacts"
click at [77, 230] on span "Admin" at bounding box center [150, 225] width 160 height 18
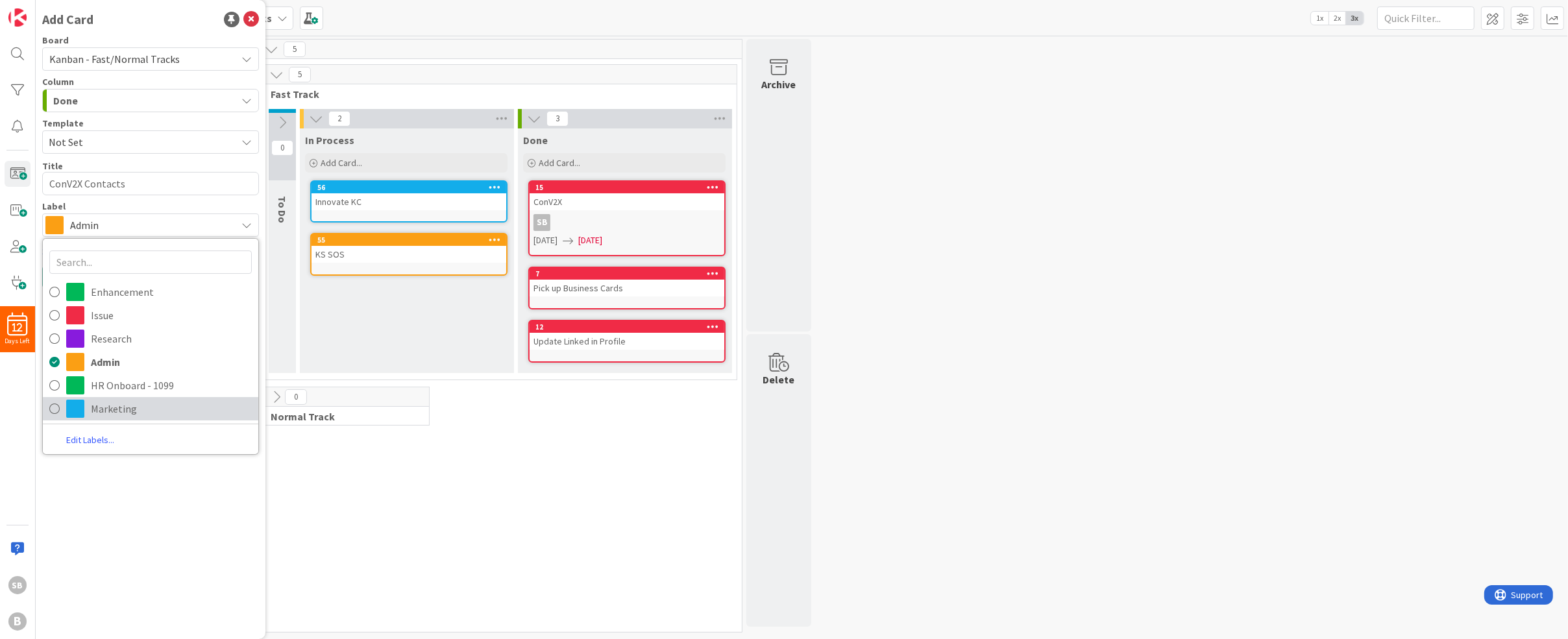
click at [51, 408] on icon at bounding box center [55, 409] width 11 height 20
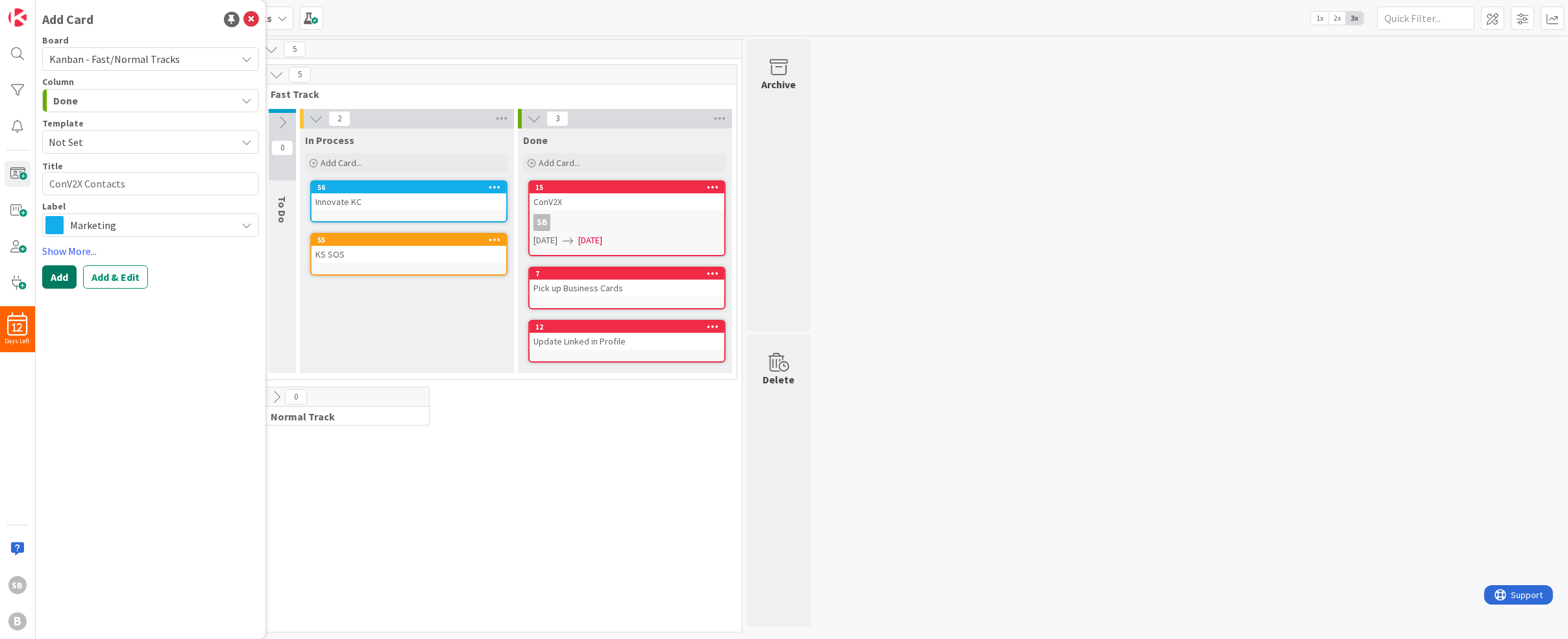
click at [55, 272] on button "Add" at bounding box center [59, 277] width 34 height 24
type textarea "x"
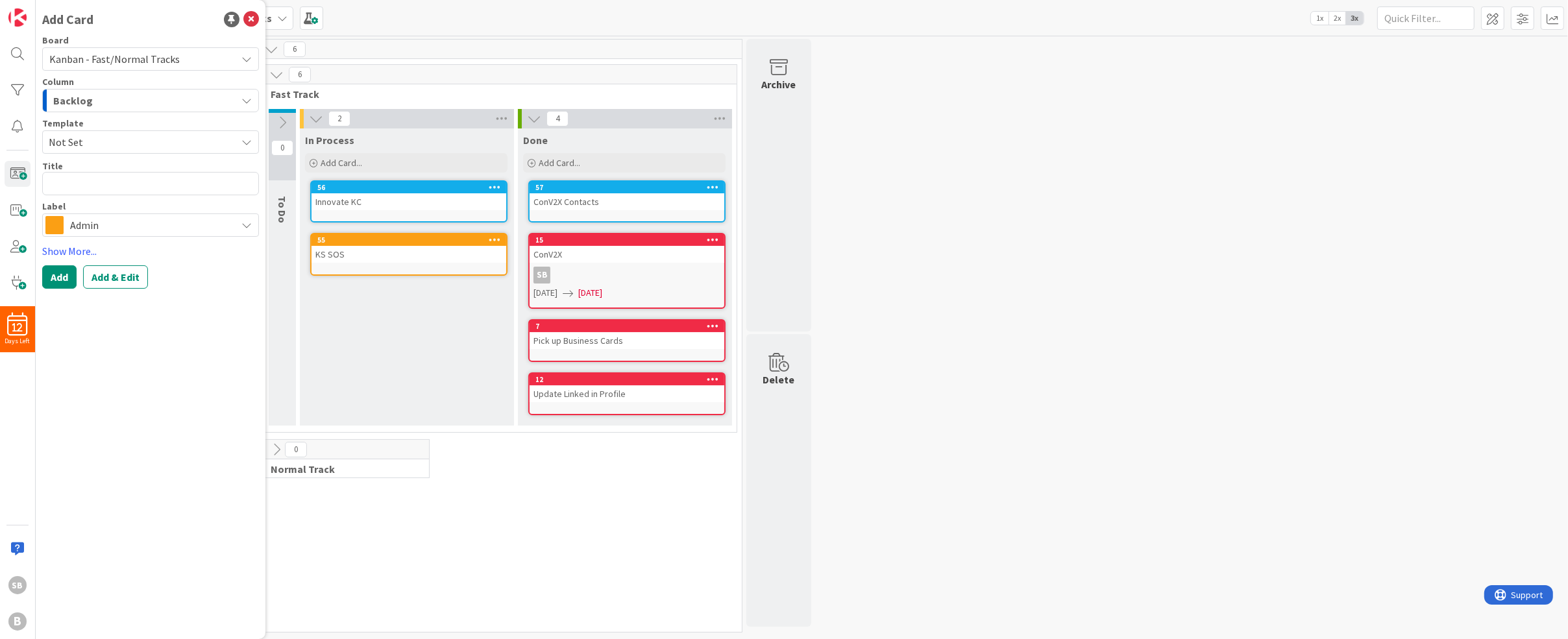
click at [109, 216] on span "Admin" at bounding box center [150, 225] width 160 height 18
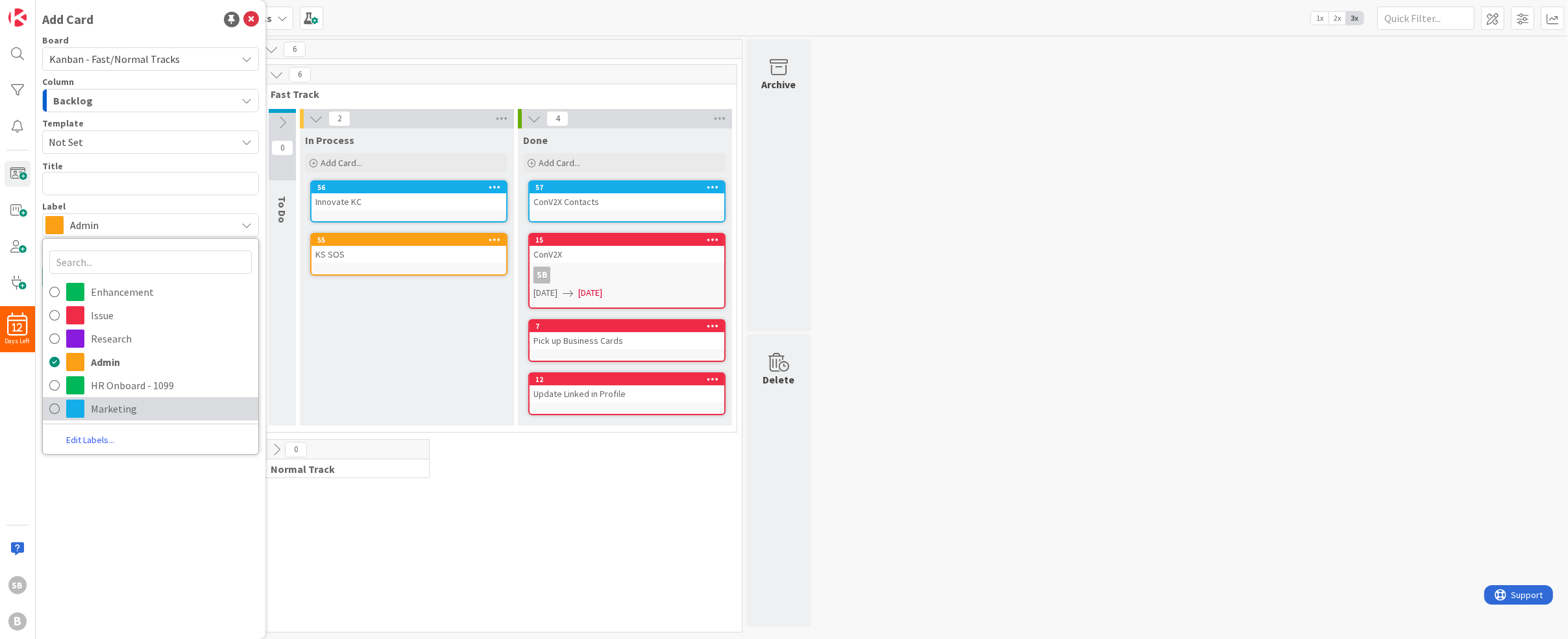
click at [56, 408] on icon at bounding box center [55, 409] width 11 height 20
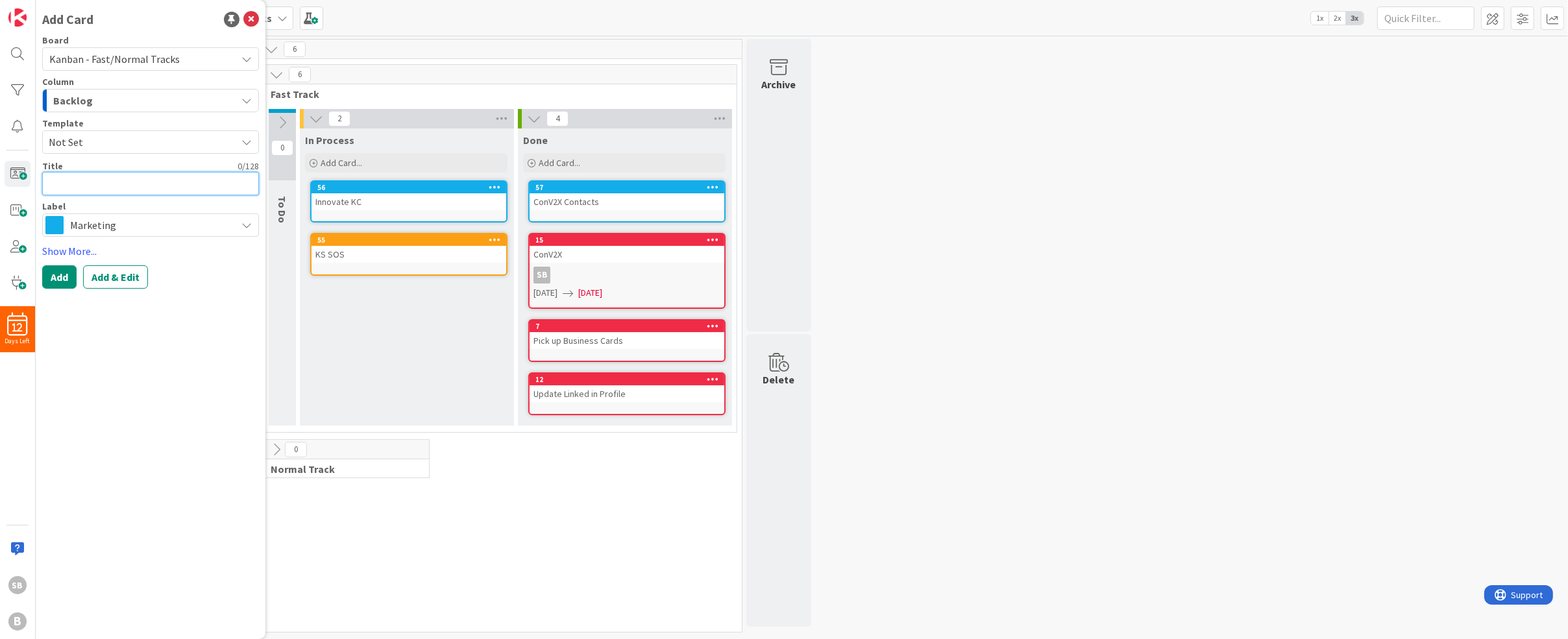
click at [94, 188] on textarea at bounding box center [151, 183] width 217 height 24
type textarea "x"
type textarea "B"
type textarea "x"
type textarea "Br"
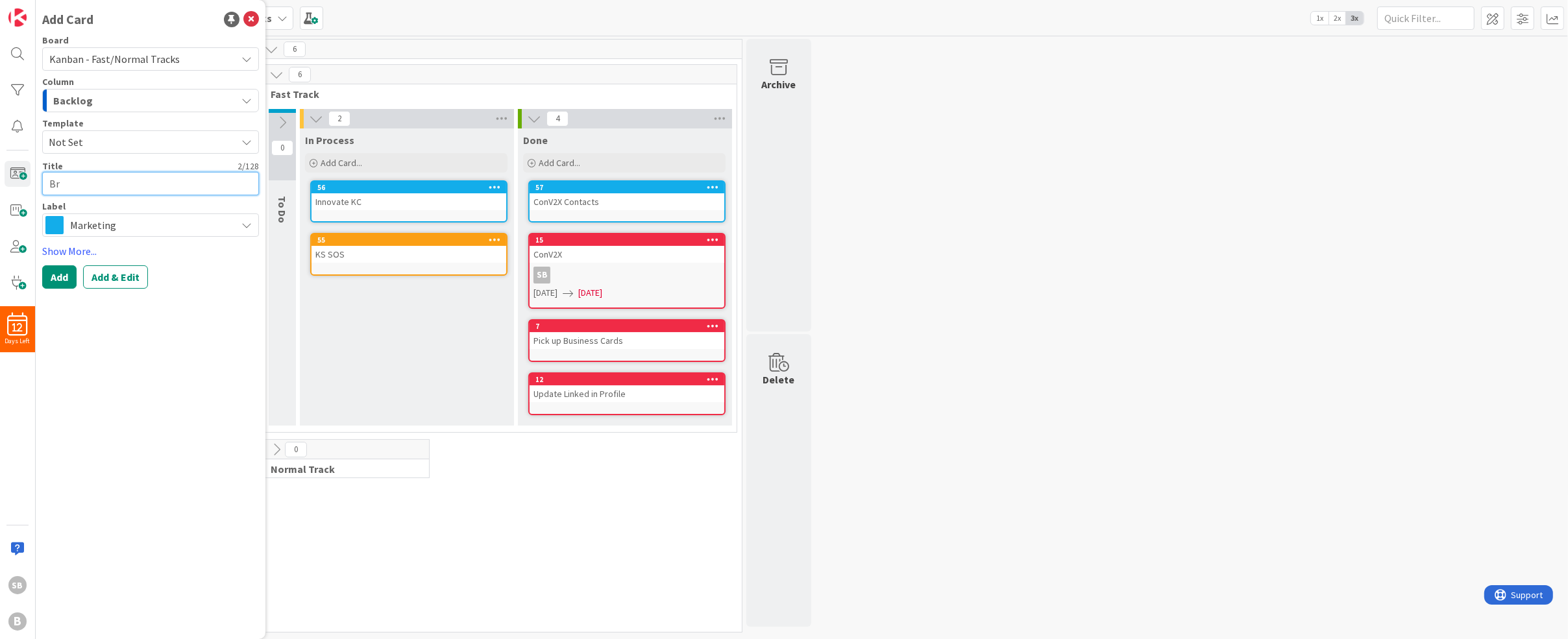
type textarea "x"
type textarea "Bri"
type textarea "x"
type textarea "Bril"
type textarea "x"
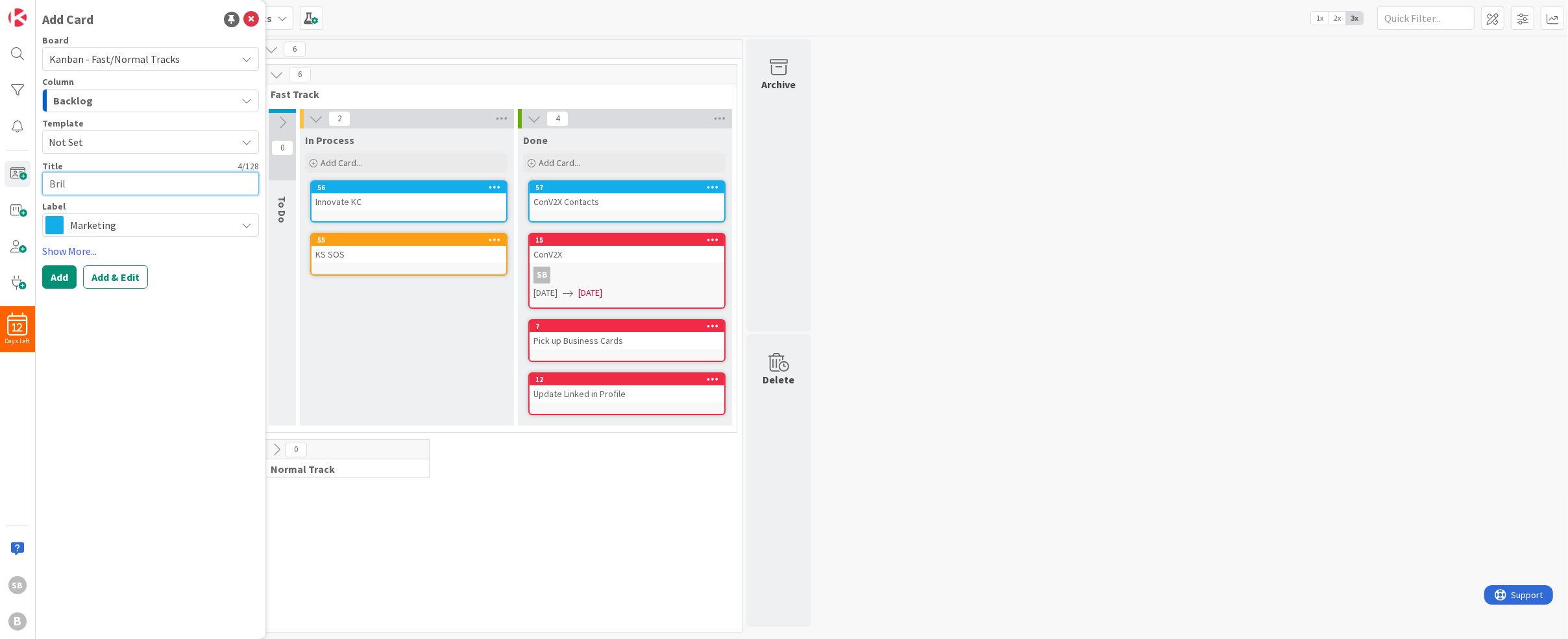
type textarea "Brill"
type textarea "x"
type textarea "Brilli"
type textarea "x"
type textarea "Brillia"
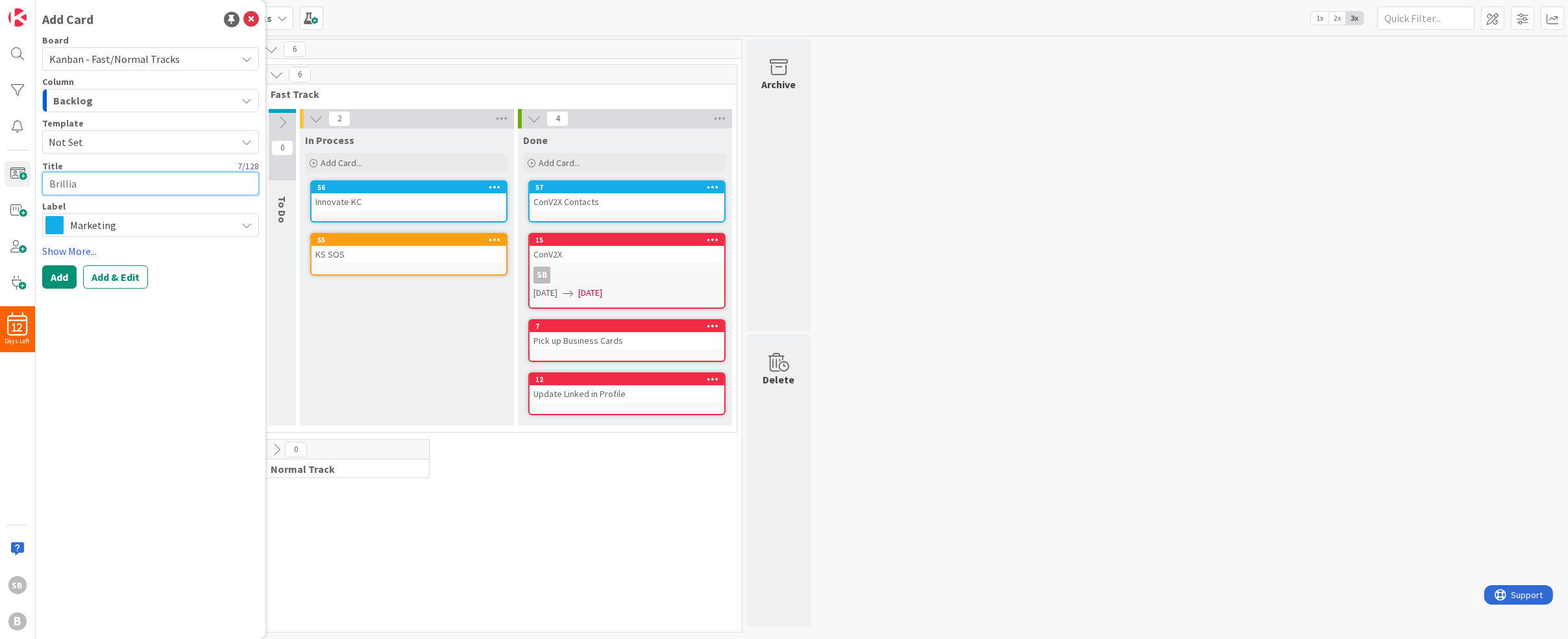
type textarea "x"
type textarea "Brillian"
type textarea "x"
type textarea "Brillianc"
type textarea "x"
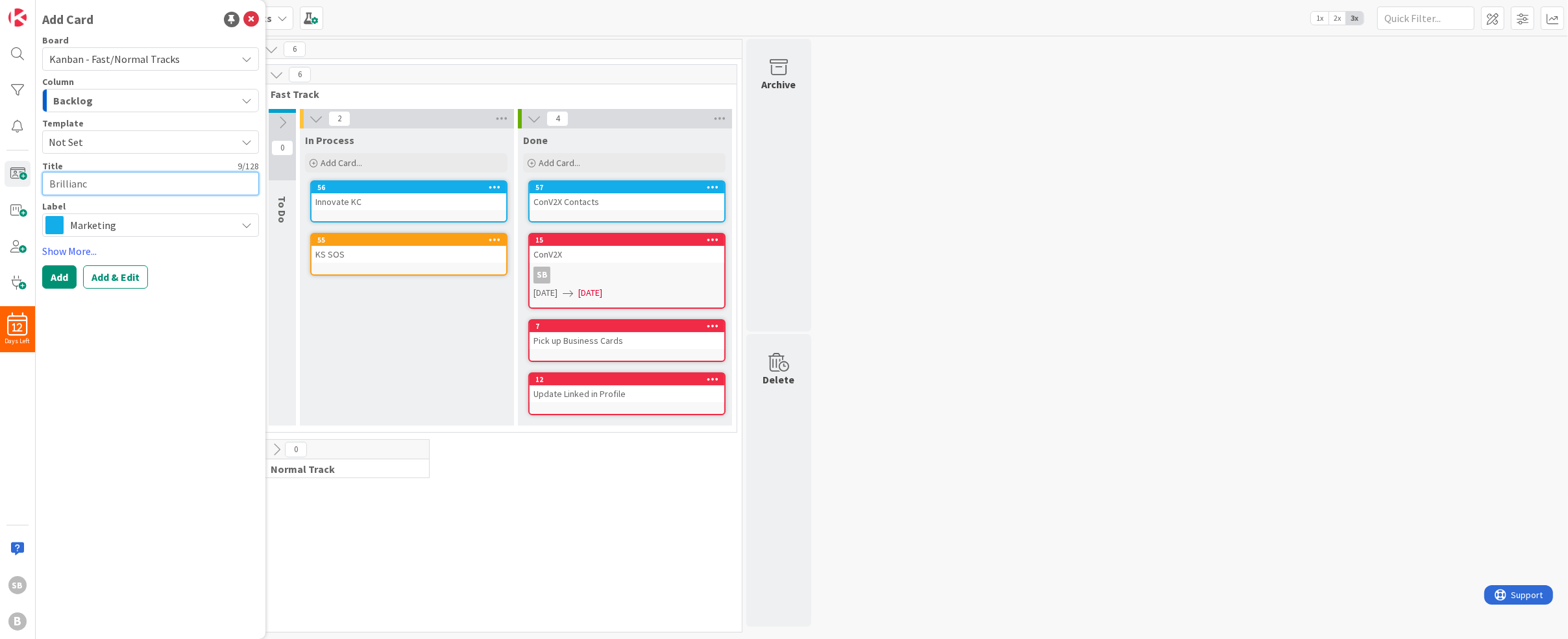
type textarea "Brilliancy"
type textarea "x"
type textarea "Brilliancy"
type textarea "x"
type textarea "Brilliancy B"
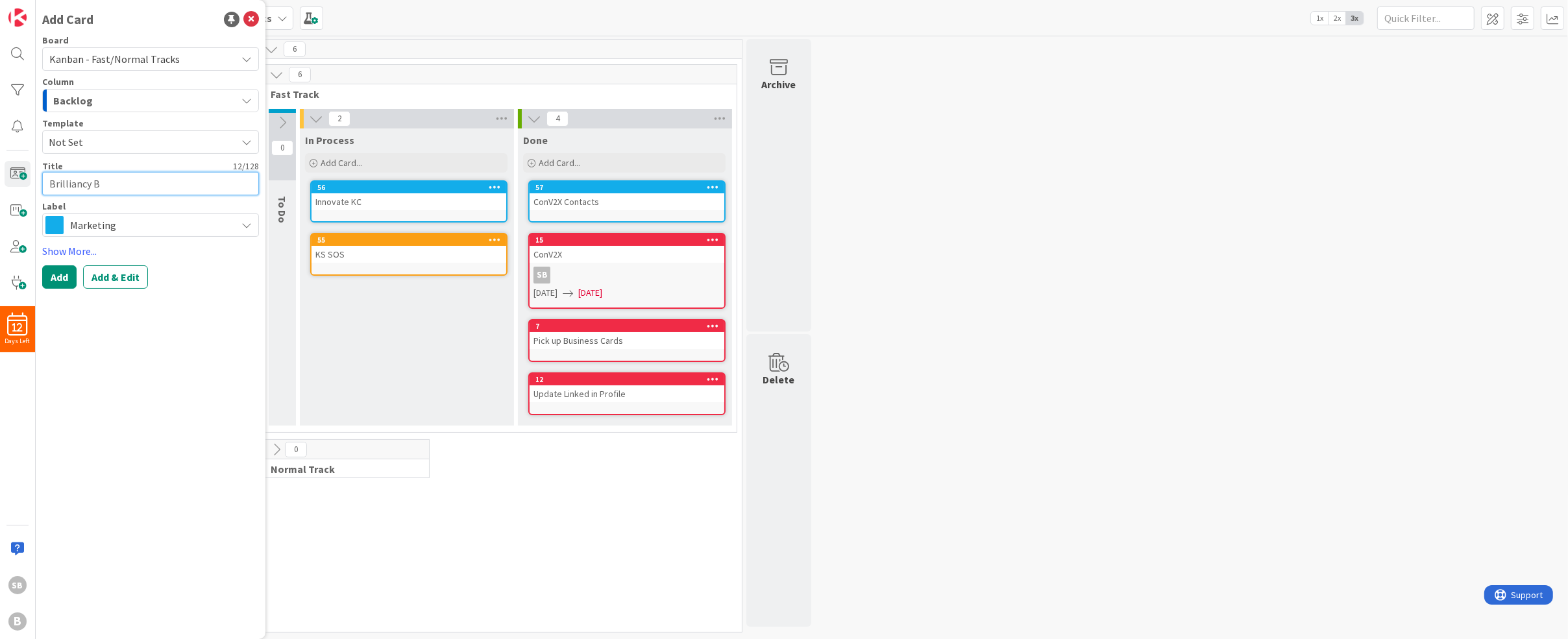
type textarea "x"
type textarea "Brilliancy Br"
type textarea "x"
type textarea "Brilliancy Bra"
type textarea "x"
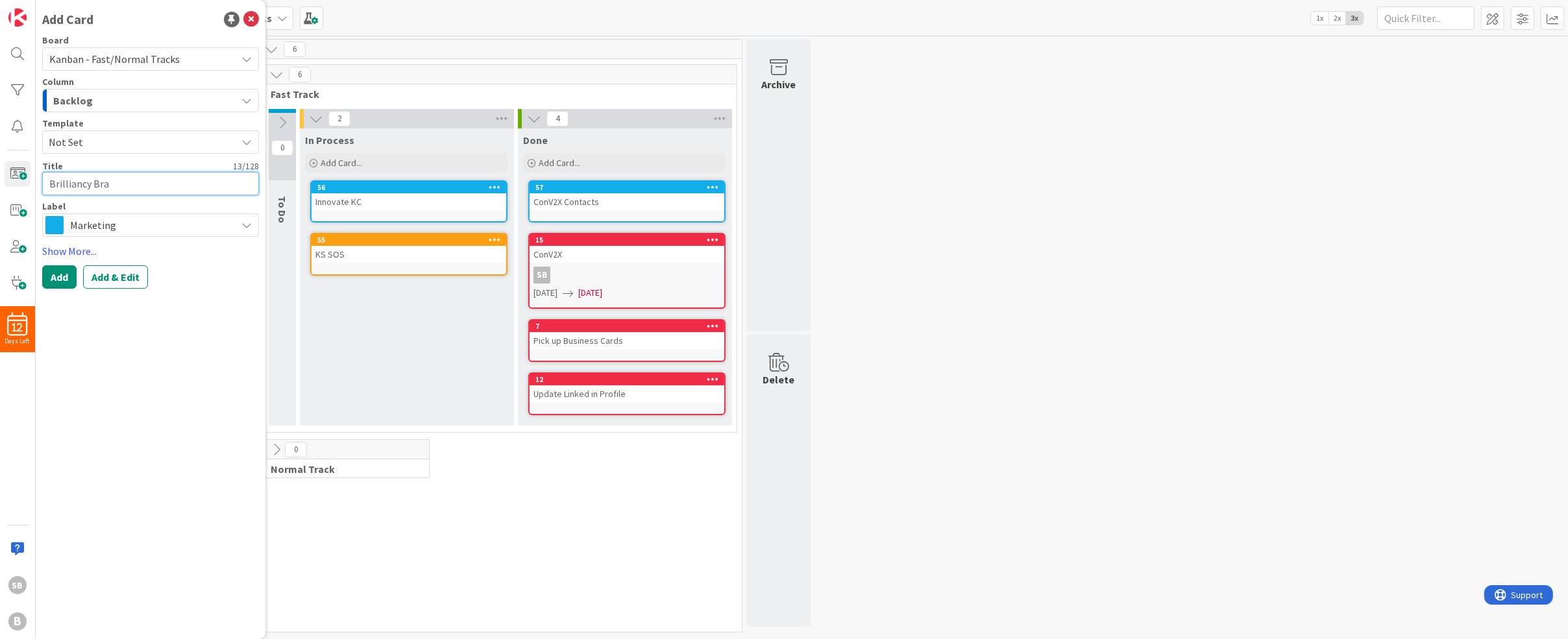
type textarea "Brilliancy Bran"
type textarea "x"
type textarea "Brilliancy Brand"
type textarea "x"
type textarea "Brilliancy Brand"
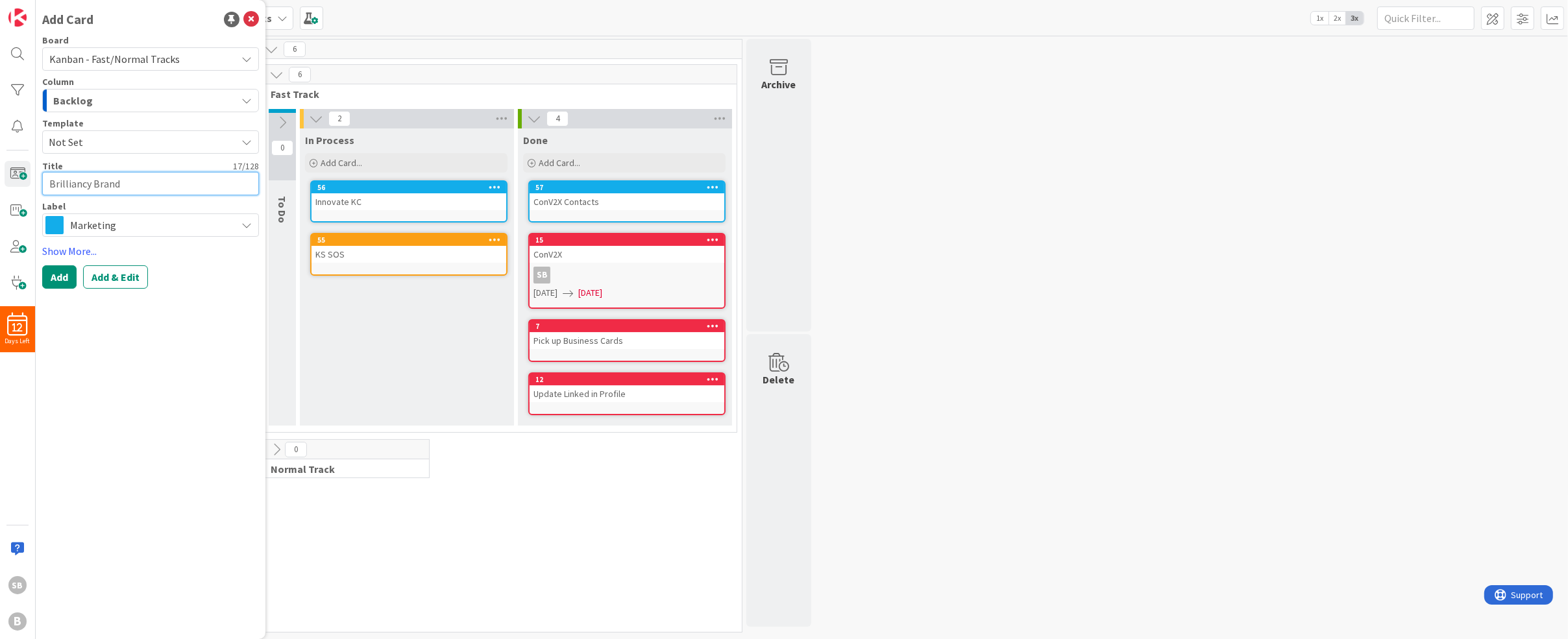
type textarea "x"
type textarea "Brilliancy Brand S"
type textarea "x"
type textarea "Brilliancy Brand Sp"
type textarea "x"
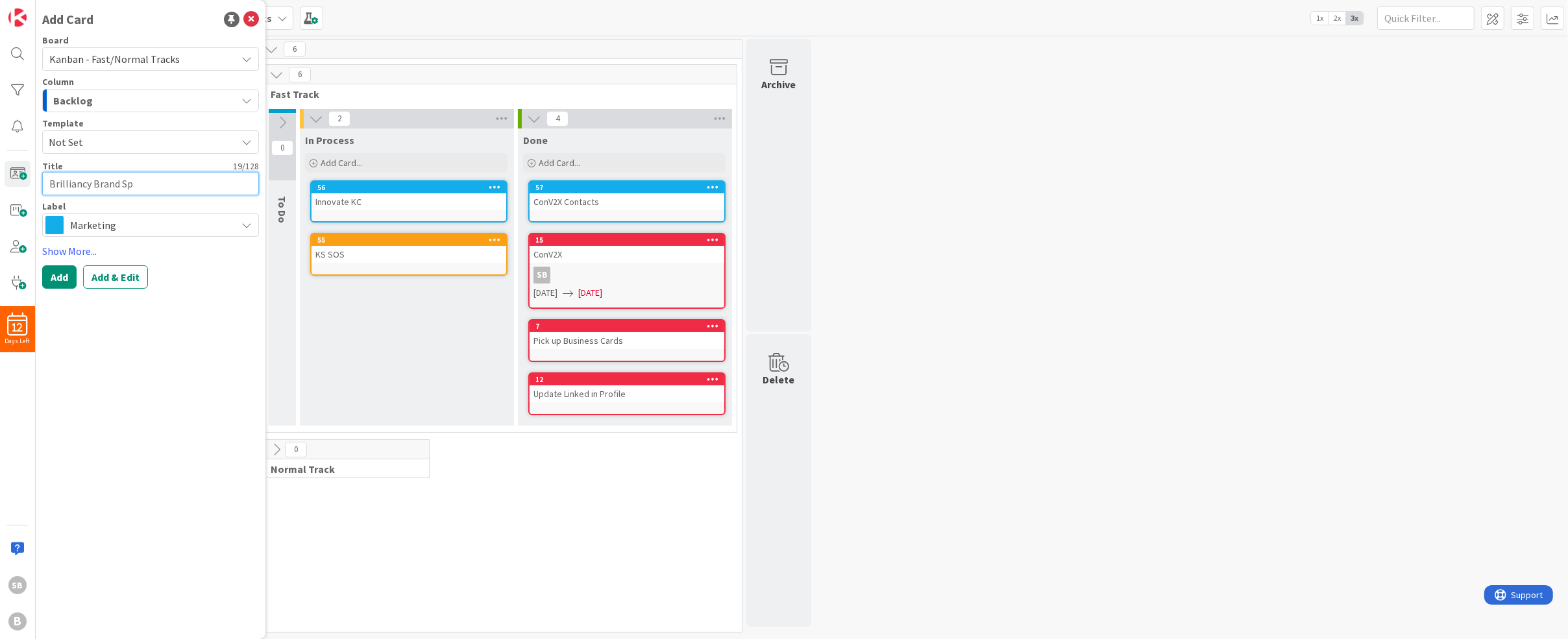
type textarea "Brilliancy Brand Spe"
type textarea "x"
type textarea "Brilliancy Brand Spec"
type textarea "x"
type textarea "Brilliancy Brand Specs"
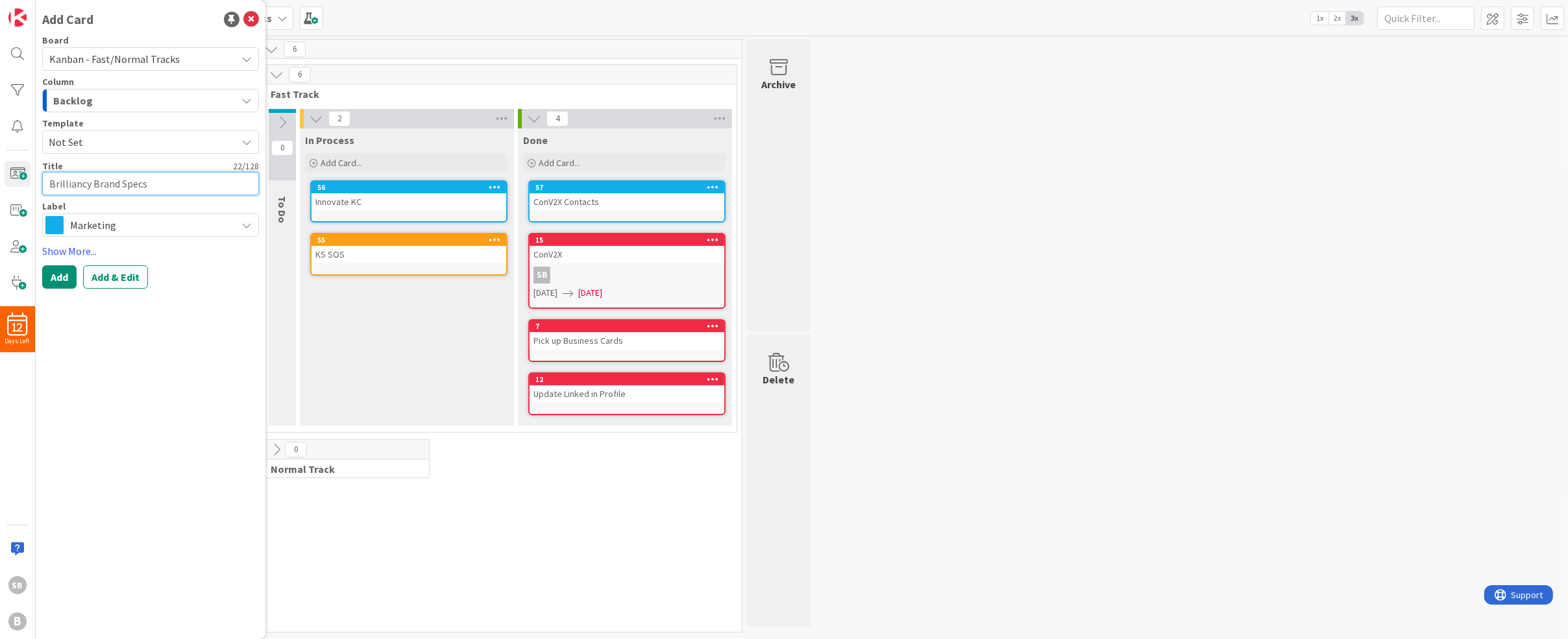
type textarea "x"
type textarea "Brilliancy Brand Specs"
click at [59, 280] on button "Add" at bounding box center [59, 277] width 34 height 24
type textarea "x"
click at [72, 220] on span "Admin" at bounding box center [150, 225] width 160 height 18
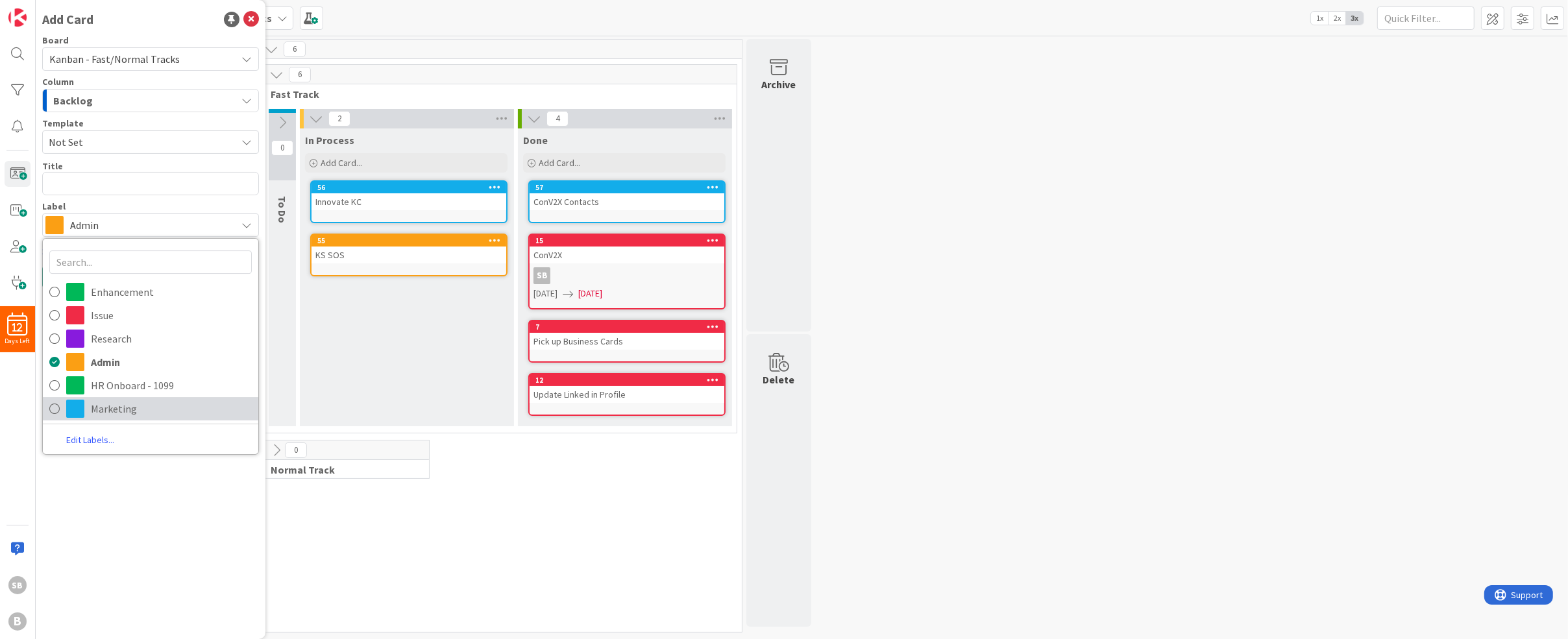
click at [62, 408] on link "Marketing" at bounding box center [151, 409] width 216 height 24
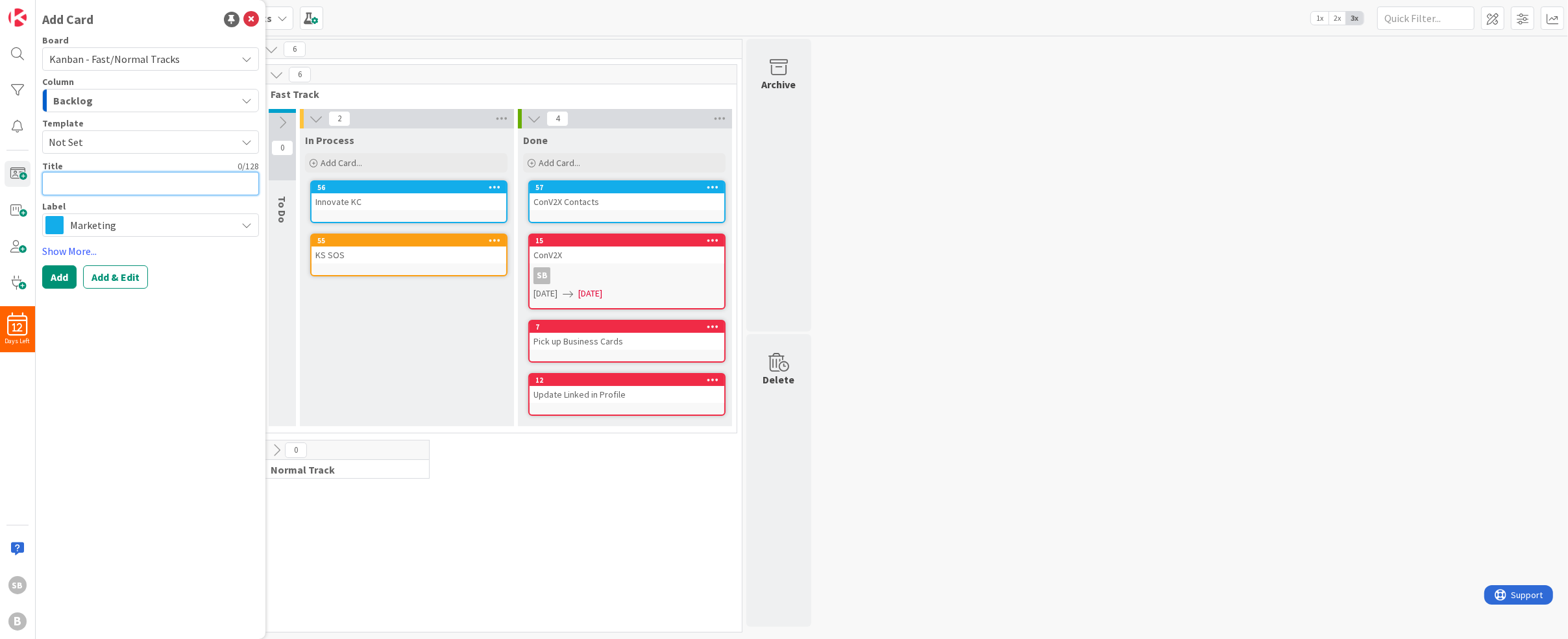
click at [78, 182] on textarea at bounding box center [151, 183] width 217 height 24
type textarea "x"
type textarea "I"
type textarea "x"
type textarea "In"
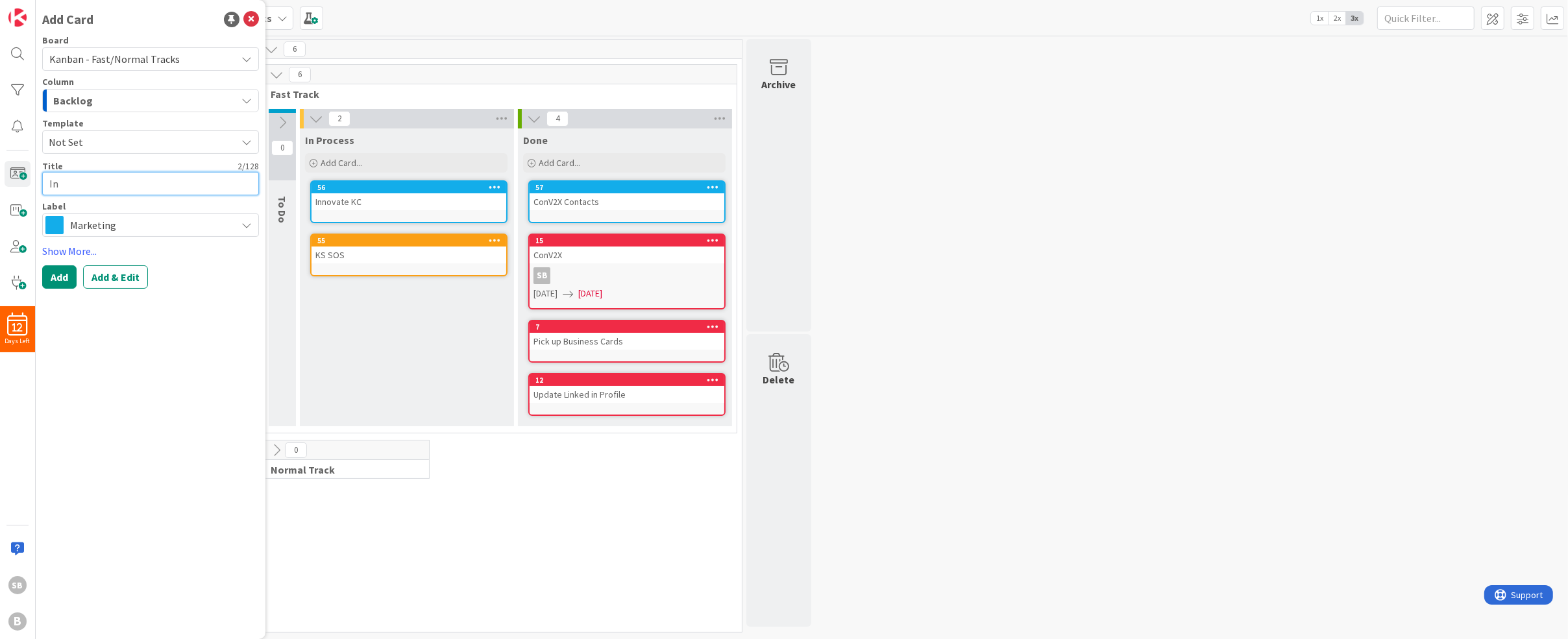
type textarea "x"
type textarea "Int"
type textarea "x"
type textarea "Inta"
type textarea "x"
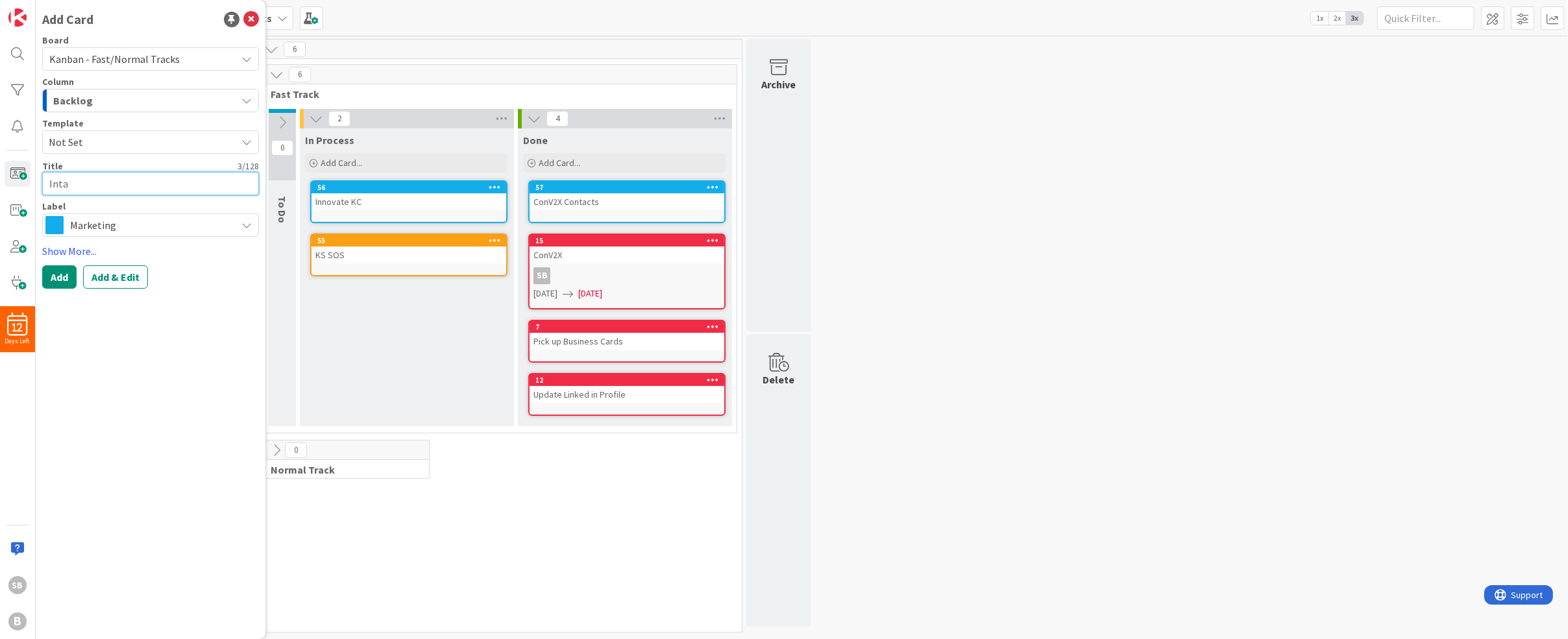
type textarea "Intak"
click at [56, 277] on button "Add" at bounding box center [59, 277] width 34 height 24
click at [81, 177] on textarea at bounding box center [151, 183] width 217 height 24
click at [63, 282] on button "Add" at bounding box center [59, 277] width 34 height 24
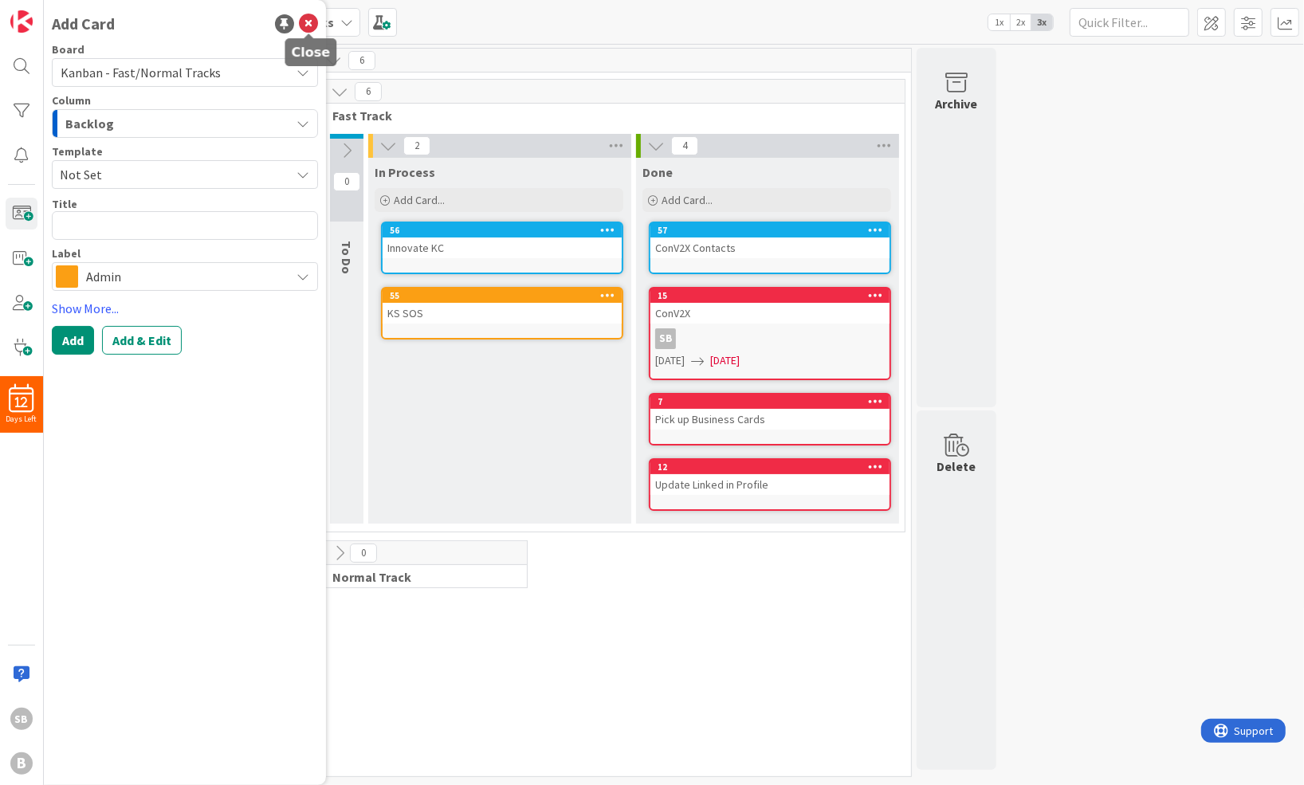
click at [305, 22] on icon at bounding box center [308, 23] width 19 height 19
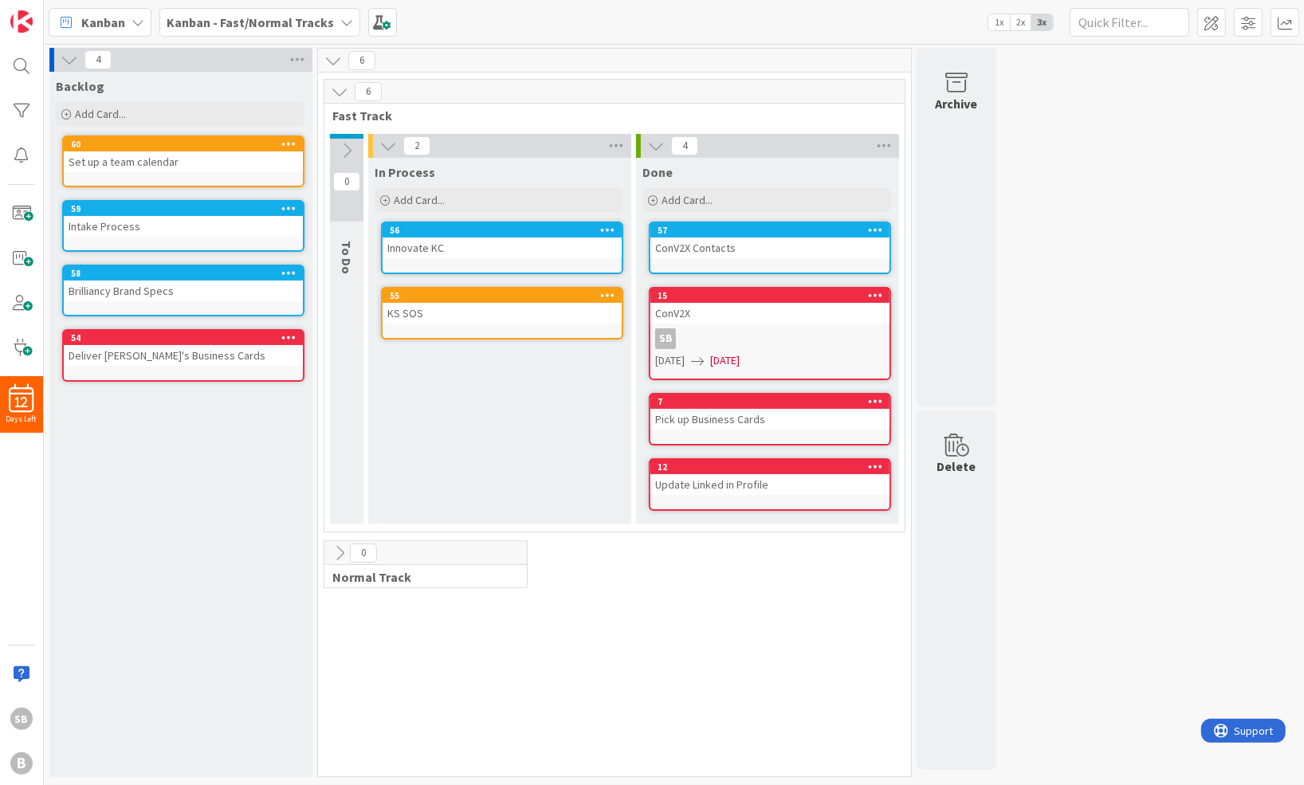
click at [464, 26] on div "Kanban Kanban - Fast/Normal Tracks 1x 2x 3x" at bounding box center [674, 22] width 1260 height 44
click at [307, 15] on b "Kanban - Fast/Normal Tracks" at bounding box center [250, 22] width 167 height 16
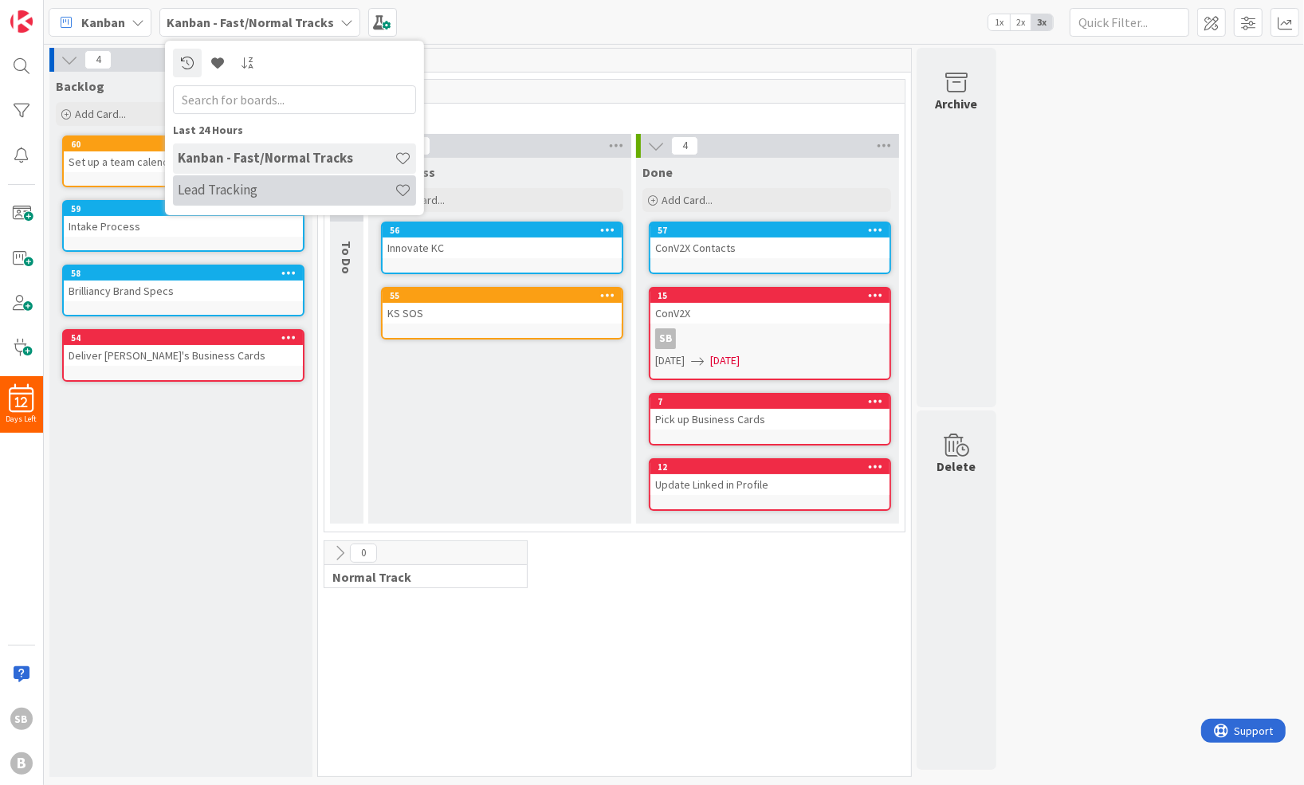
click at [240, 189] on h4 "Lead Tracking" at bounding box center [286, 190] width 217 height 16
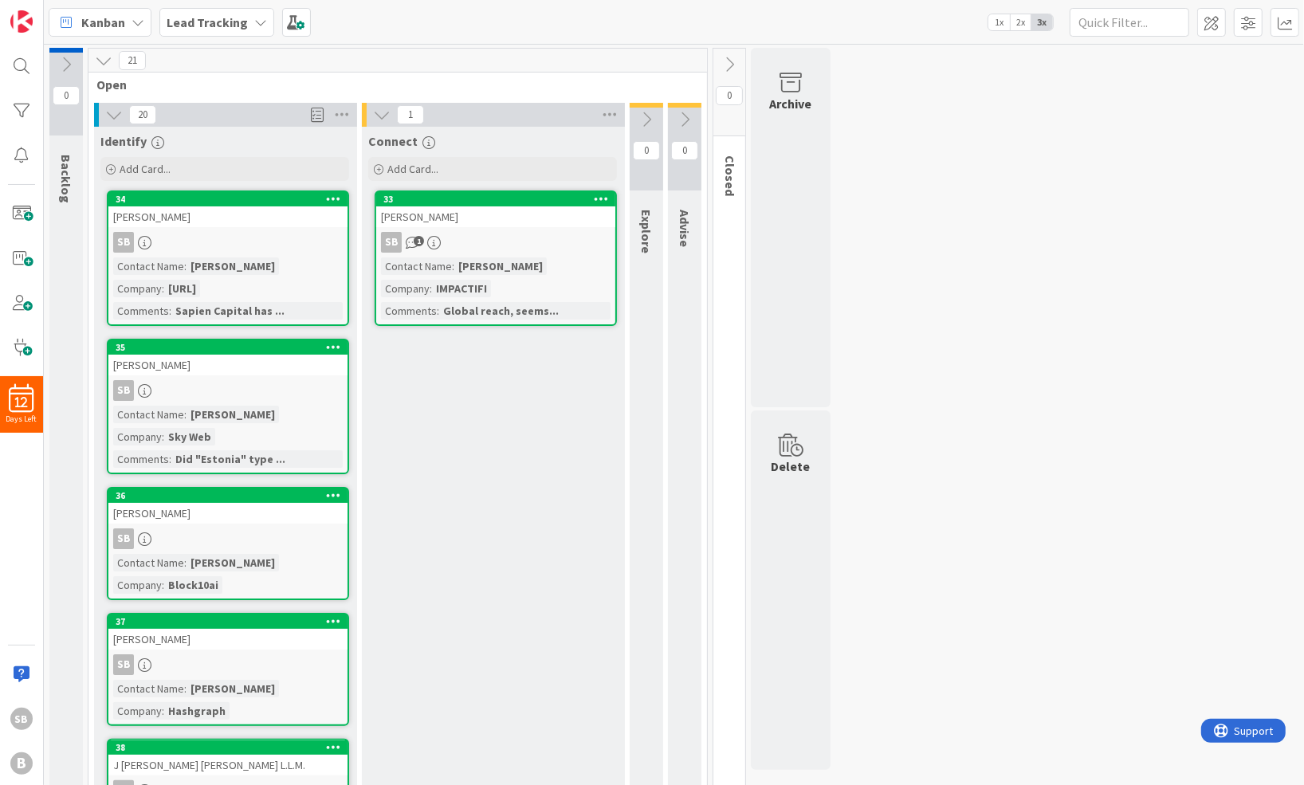
click at [424, 139] on icon "button" at bounding box center [428, 142] width 13 height 13
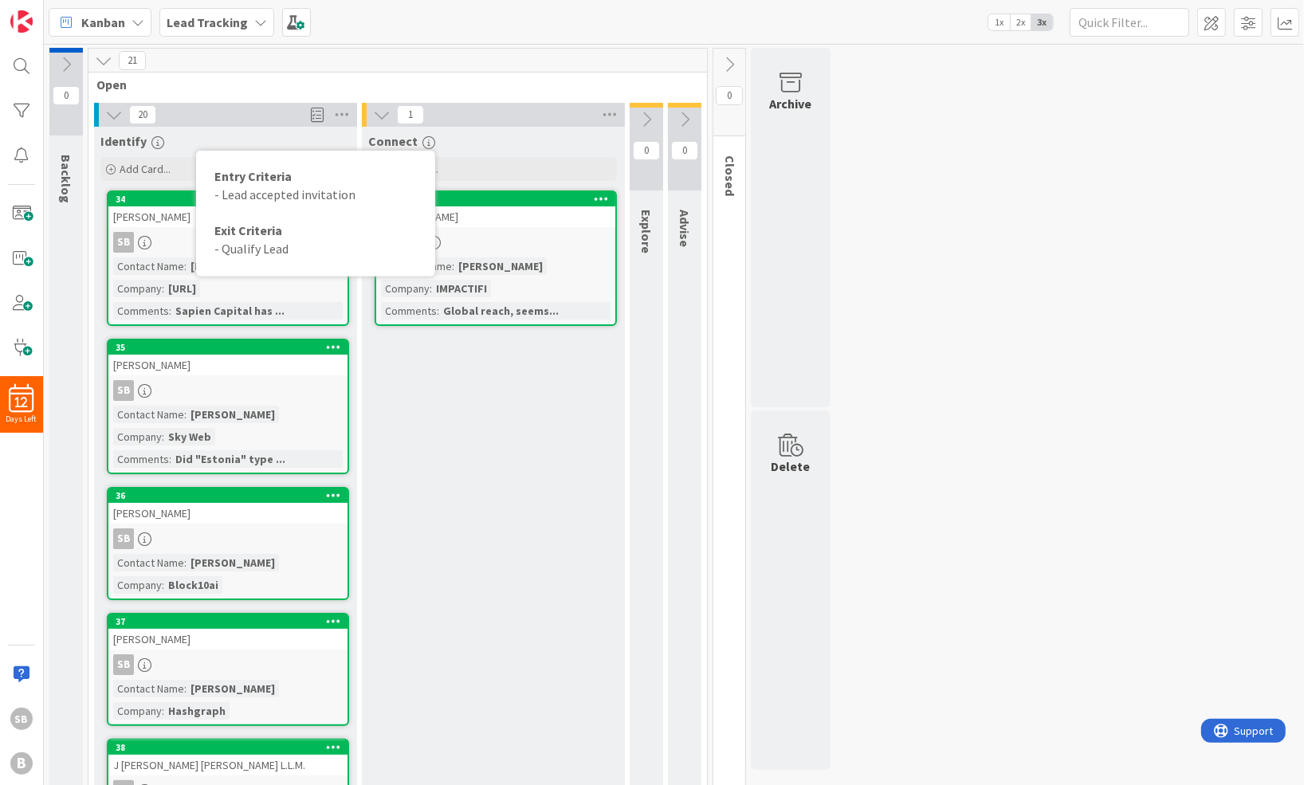
click at [915, 187] on div "0 Backlog 21 Open 20 Identify Add Card... 34 David Stefanich SB Contact Name : …" at bounding box center [674, 799] width 1254 height 1502
